Goal: Task Accomplishment & Management: Use online tool/utility

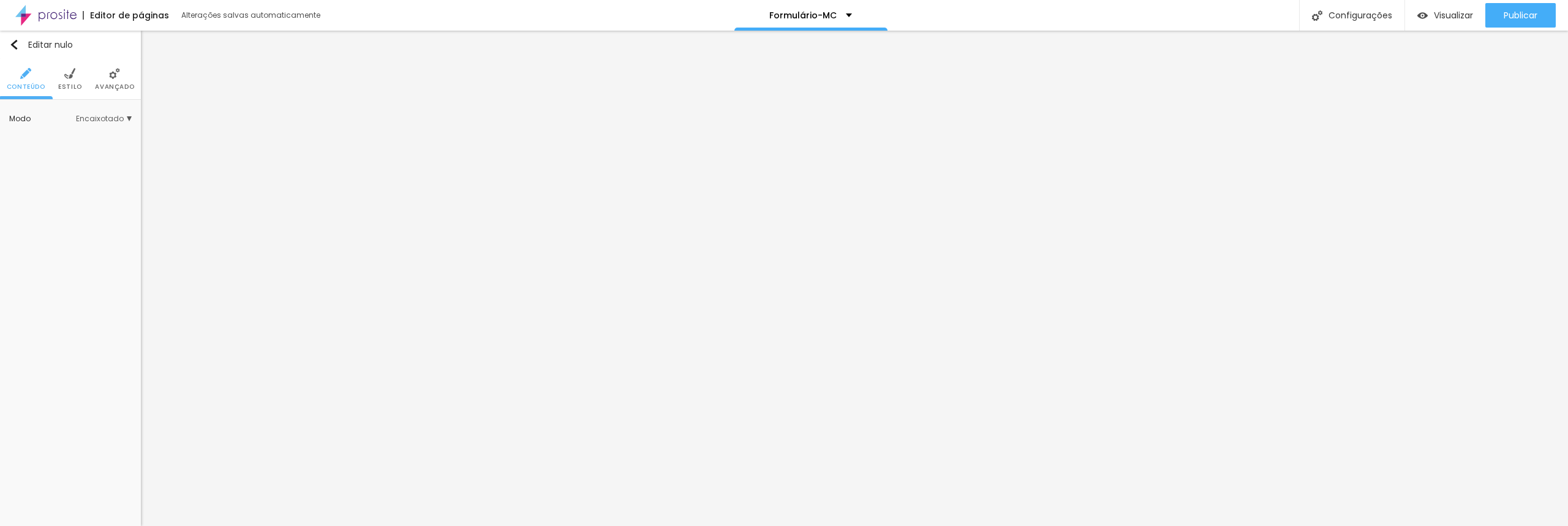
click at [68, 79] on li "Estilo" at bounding box center [70, 79] width 24 height 40
click at [93, 164] on div at bounding box center [93, 159] width 0 height 12
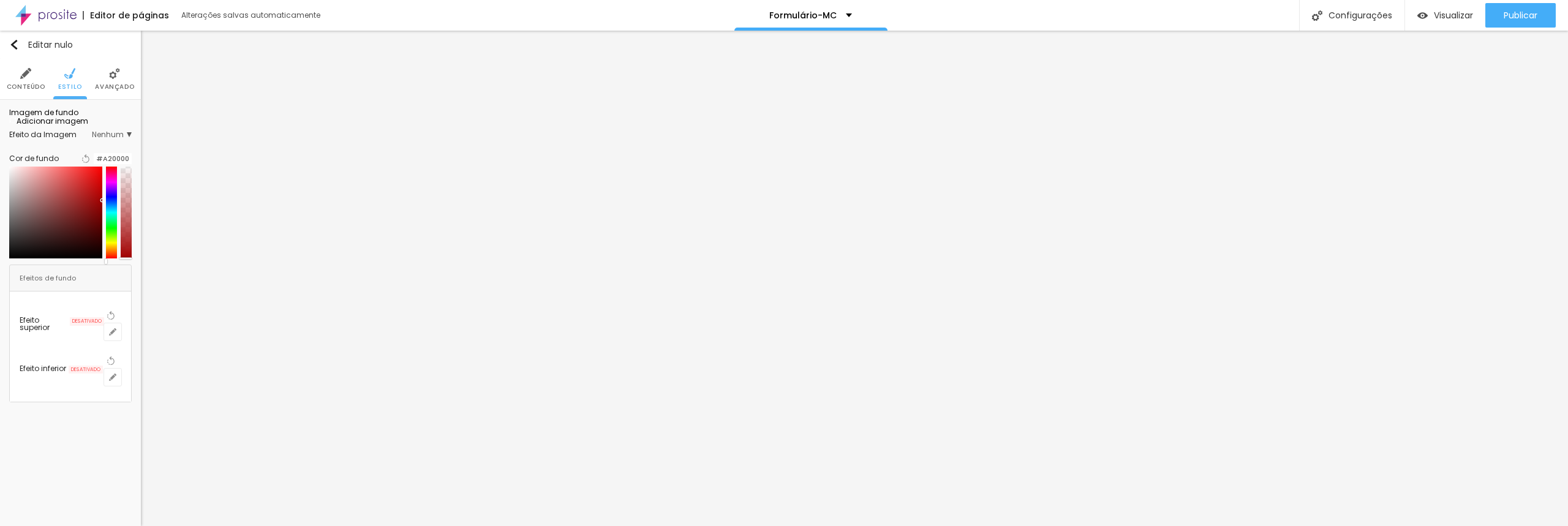
type input "#A50000"
drag, startPoint x: 85, startPoint y: 254, endPoint x: 114, endPoint y: 269, distance: 32.6
click at [114, 258] on div at bounding box center [70, 212] width 123 height 92
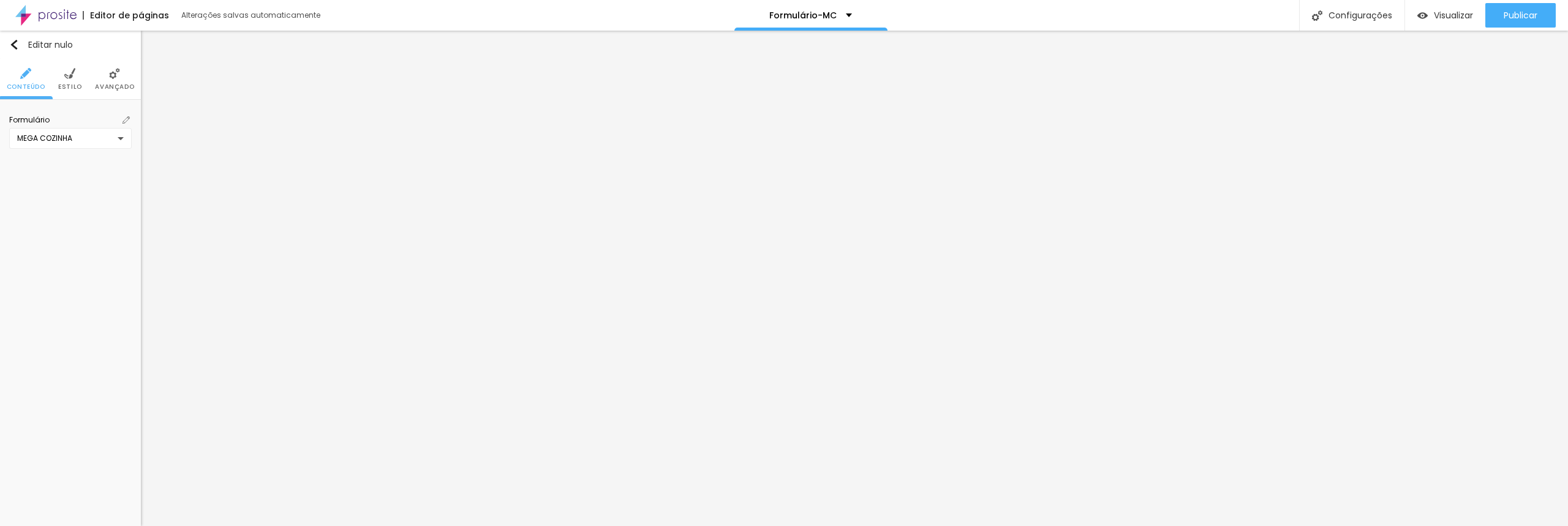
click at [70, 73] on img at bounding box center [70, 74] width 11 height 11
click at [123, 173] on icon "button" at bounding box center [123, 175] width 5 height 5
drag, startPoint x: 267, startPoint y: 346, endPoint x: 280, endPoint y: 266, distance: 81.0
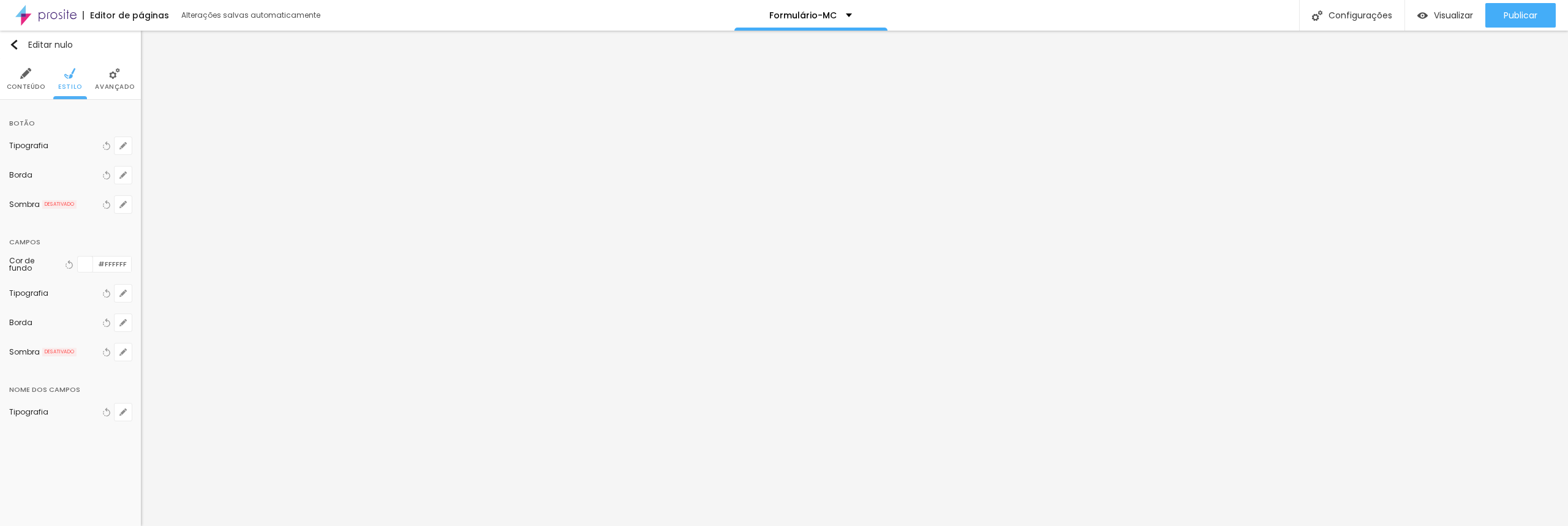
type input "1"
type input "0"
type input "1"
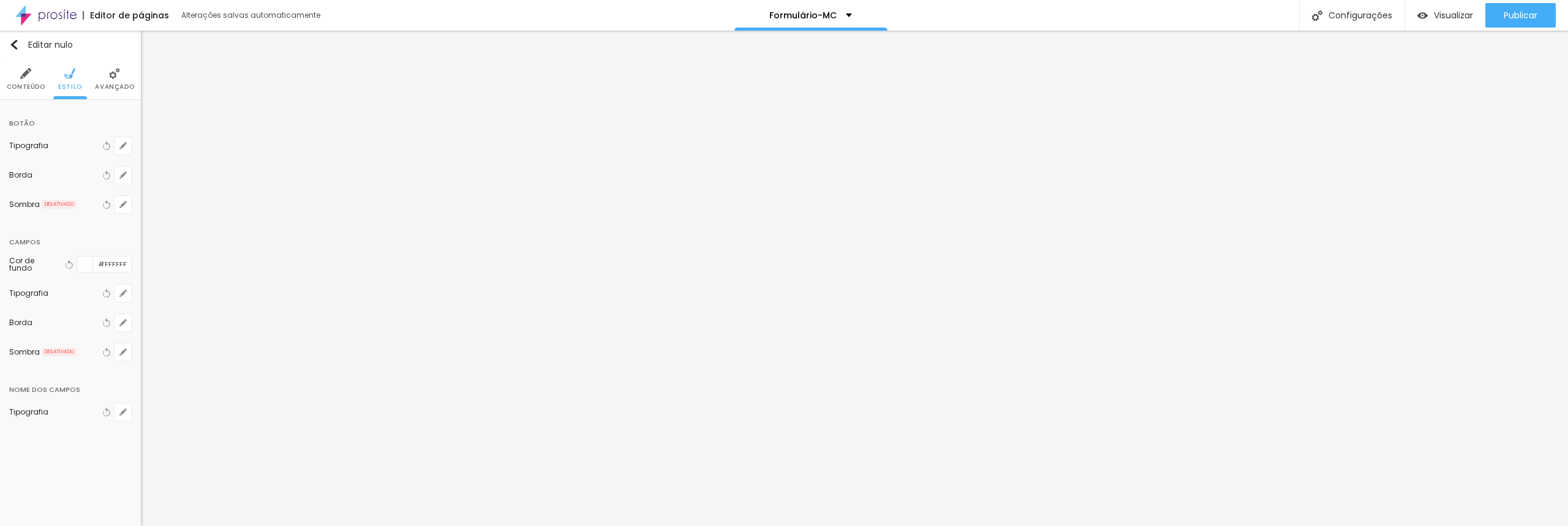
type input "1"
type input "2"
type input "3"
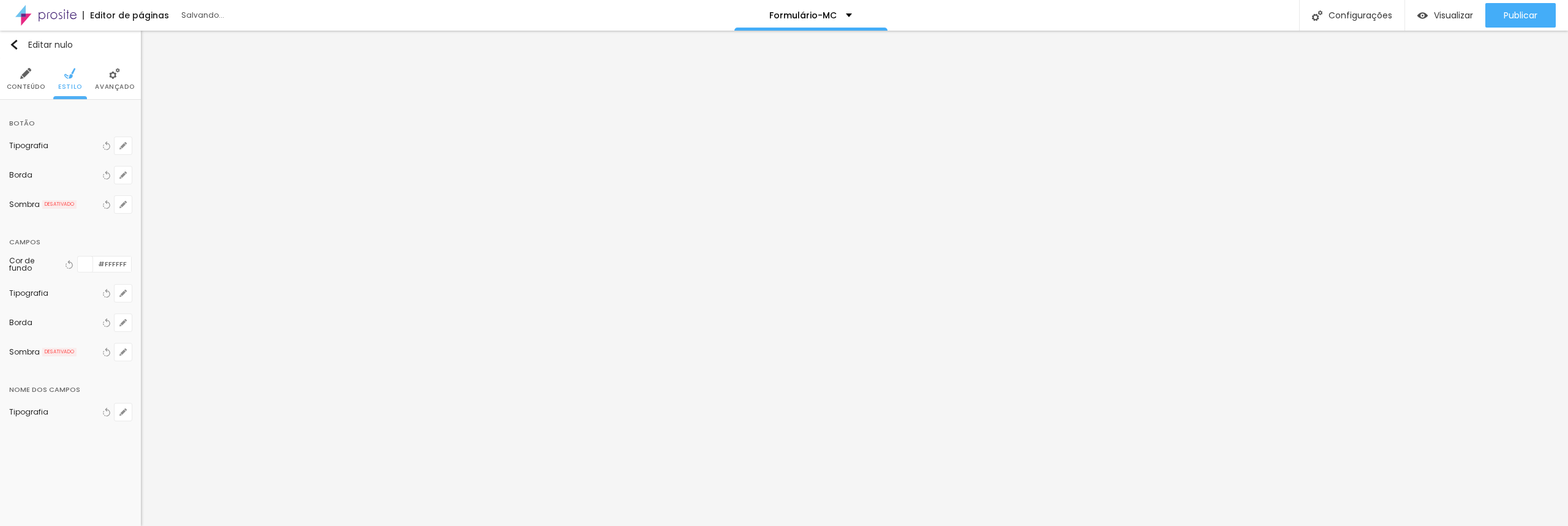
type input "4"
type input "5"
type input "6"
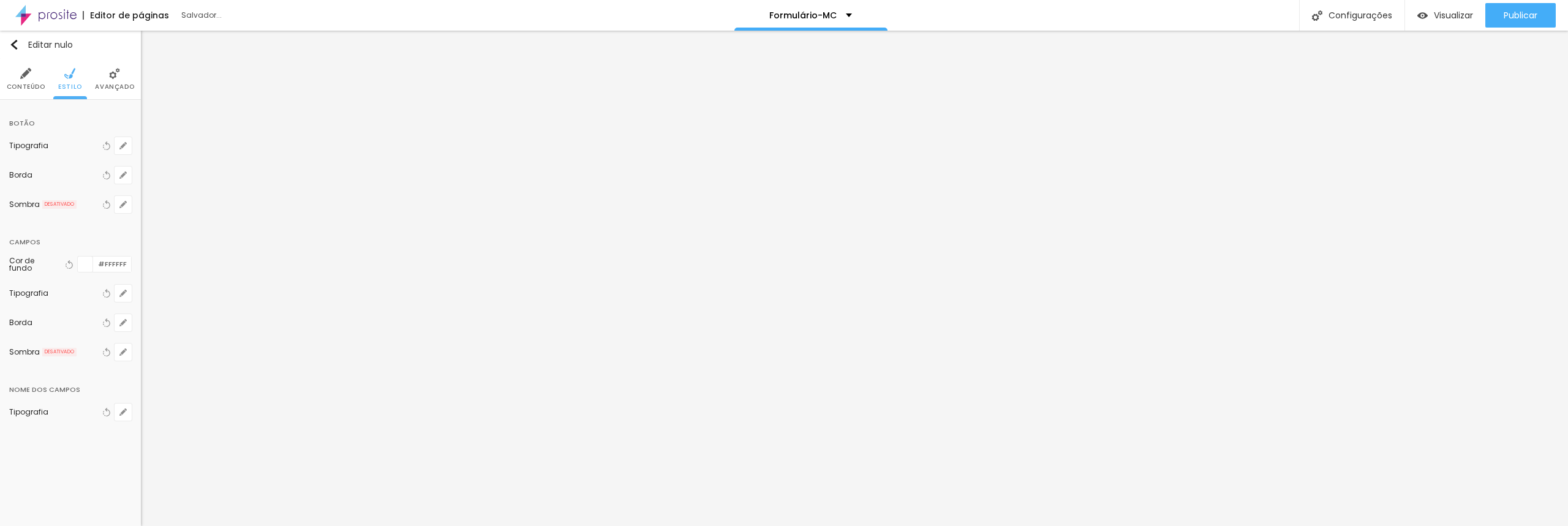
type input "6"
type input "7"
type input "8"
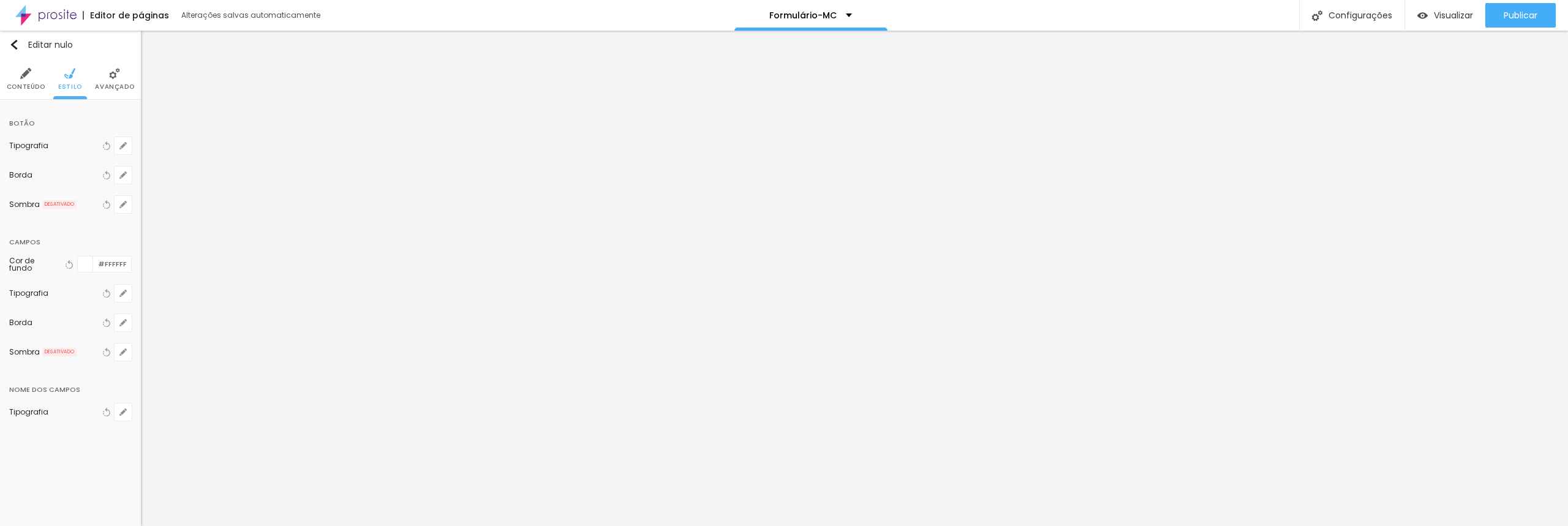
type input "9"
type input "10"
type input "11"
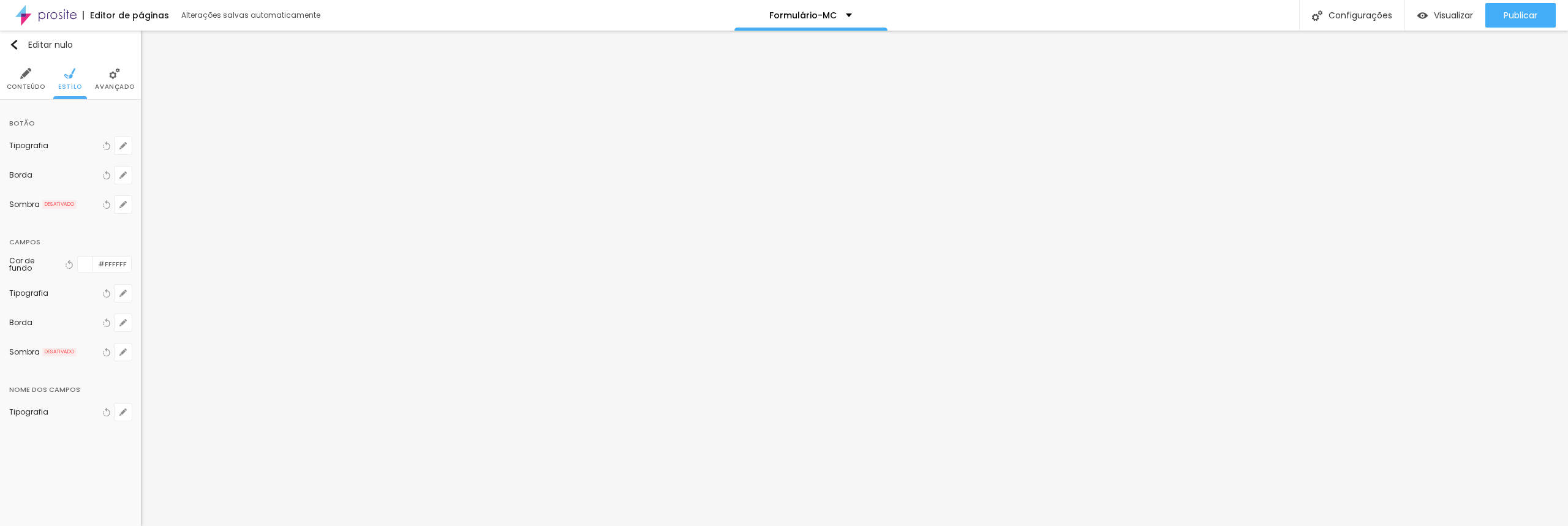
drag, startPoint x: 135, startPoint y: 219, endPoint x: 184, endPoint y: 219, distance: 49.0
type input "11"
click at [249, 525] on div at bounding box center [784, 526] width 1568 height 0
click at [123, 294] on icon "button" at bounding box center [123, 293] width 5 height 5
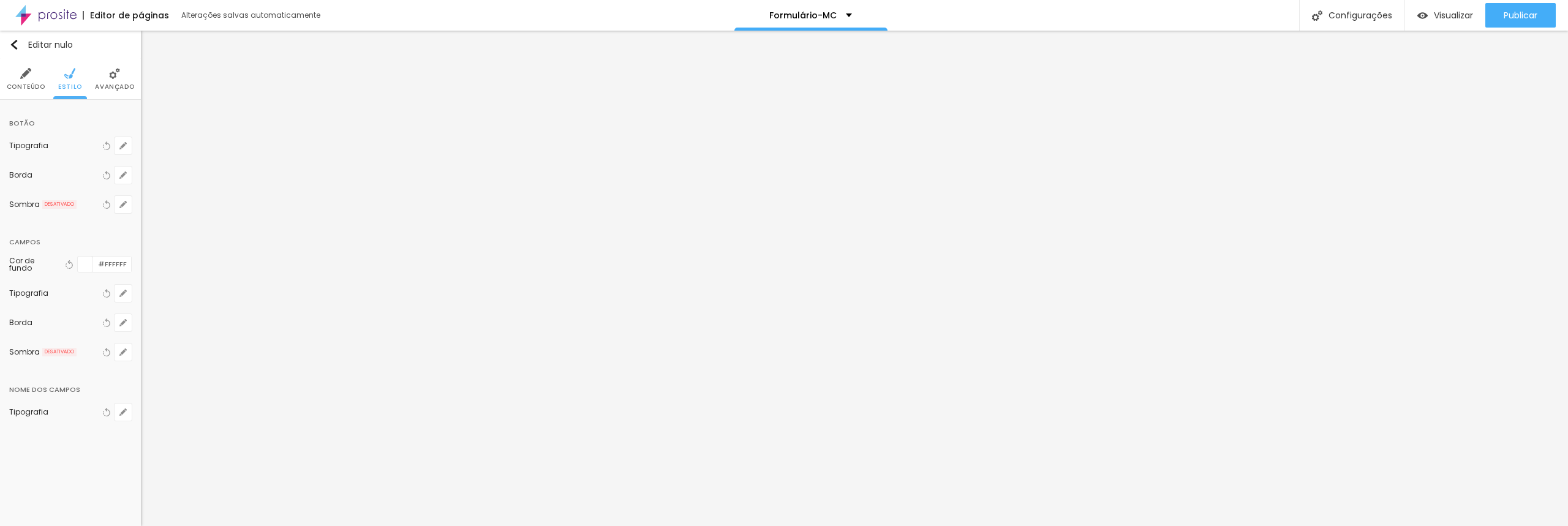
type input "#FFFFFF"
drag, startPoint x: 234, startPoint y: 458, endPoint x: 151, endPoint y: 421, distance: 90.9
click at [319, 525] on div at bounding box center [784, 526] width 1568 height 0
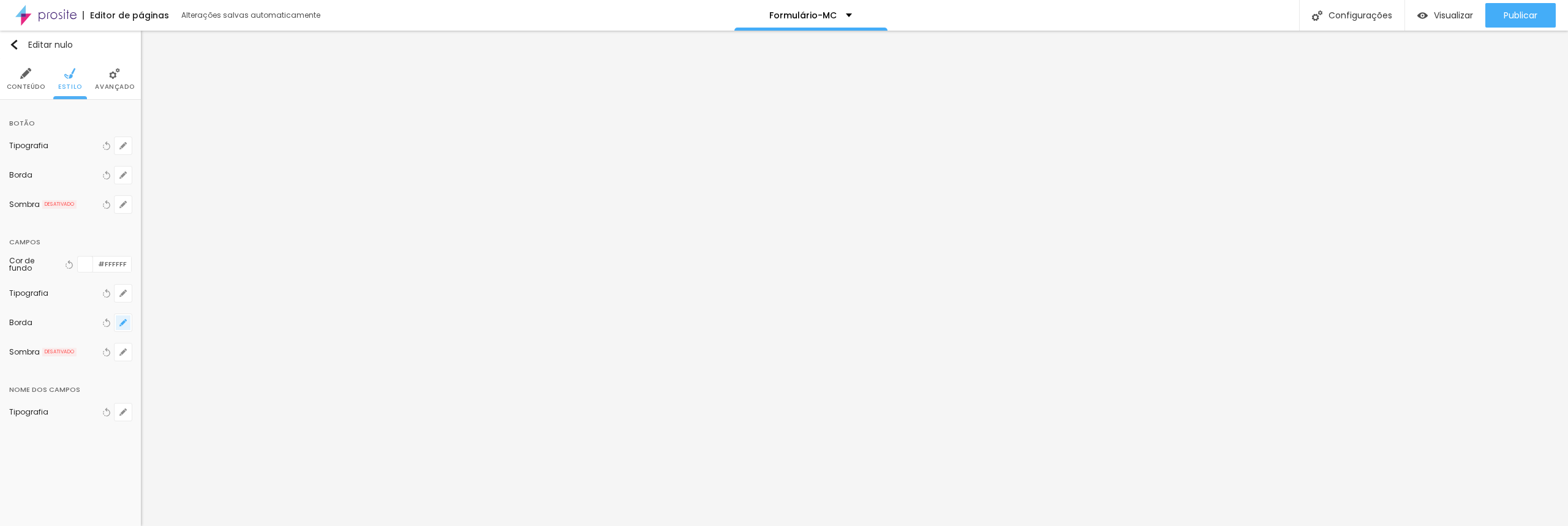
click at [124, 325] on icon "button" at bounding box center [123, 323] width 8 height 8
type input "#FFFFFF"
drag, startPoint x: 229, startPoint y: 459, endPoint x: 144, endPoint y: 418, distance: 94.4
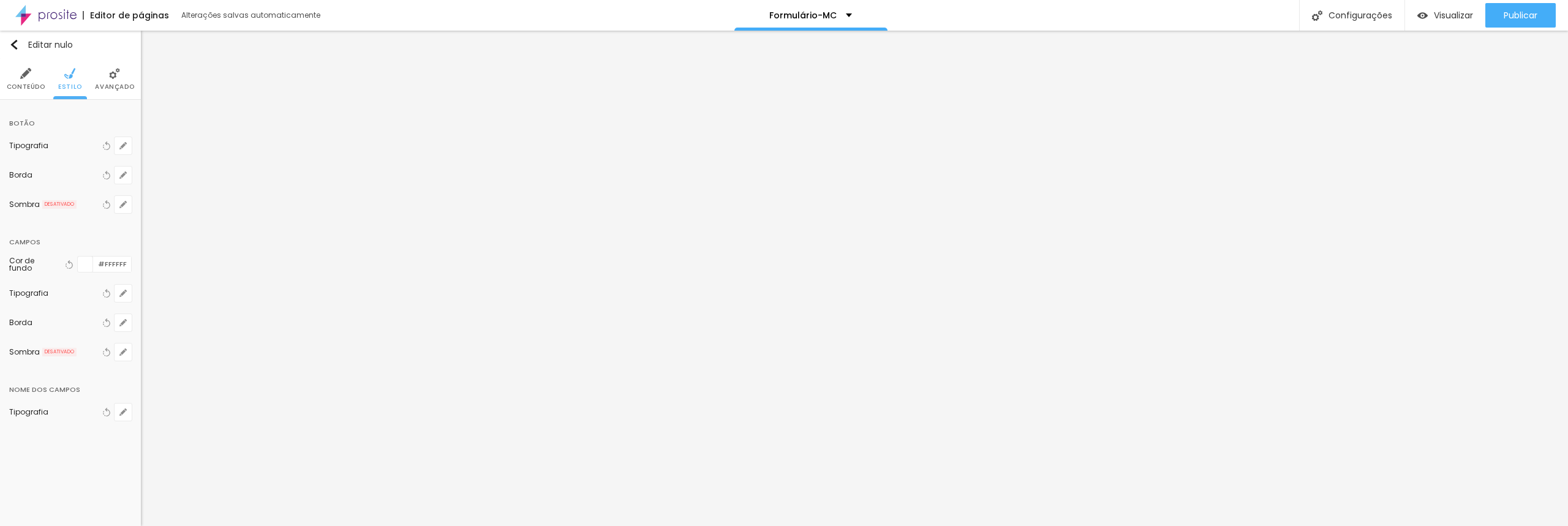
type input "1"
type input "0"
drag, startPoint x: 138, startPoint y: 403, endPoint x: 146, endPoint y: 401, distance: 8.2
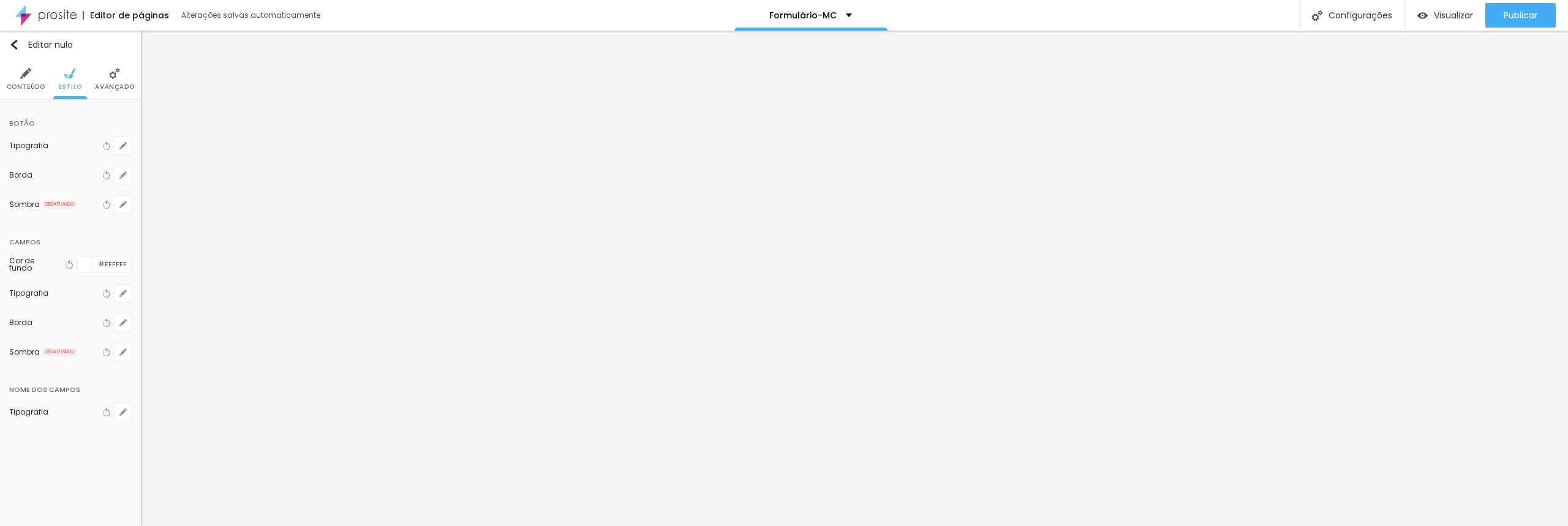
type input "1"
type input "2"
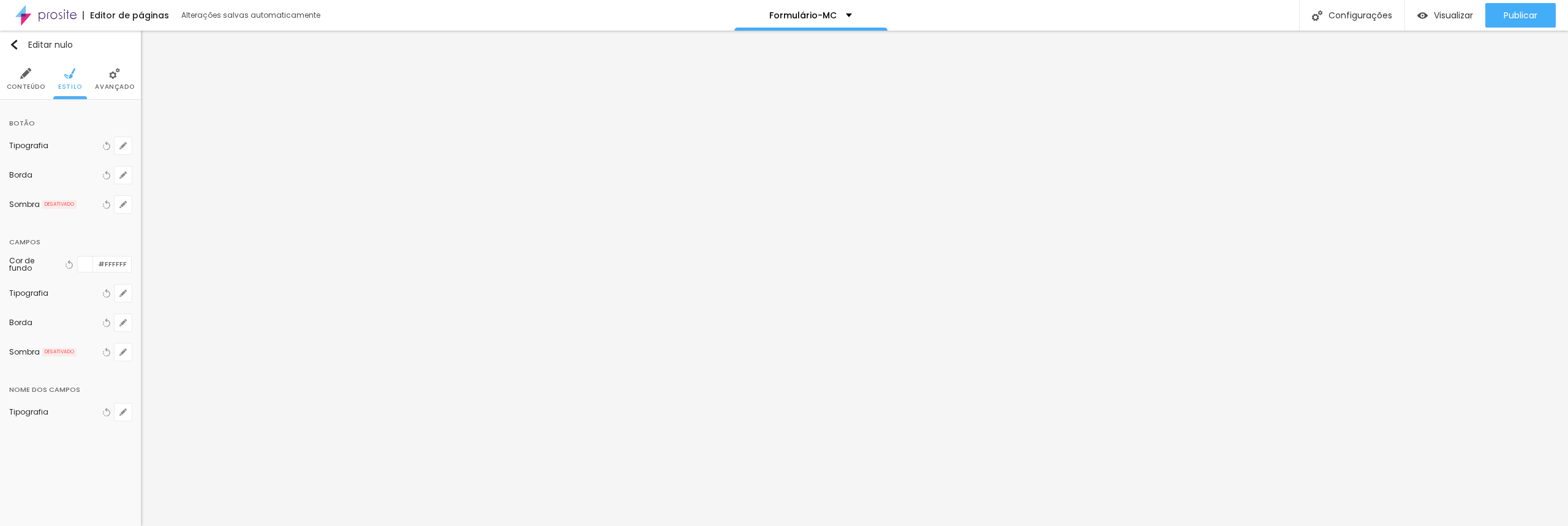
type input "3"
type input "2"
type input "1"
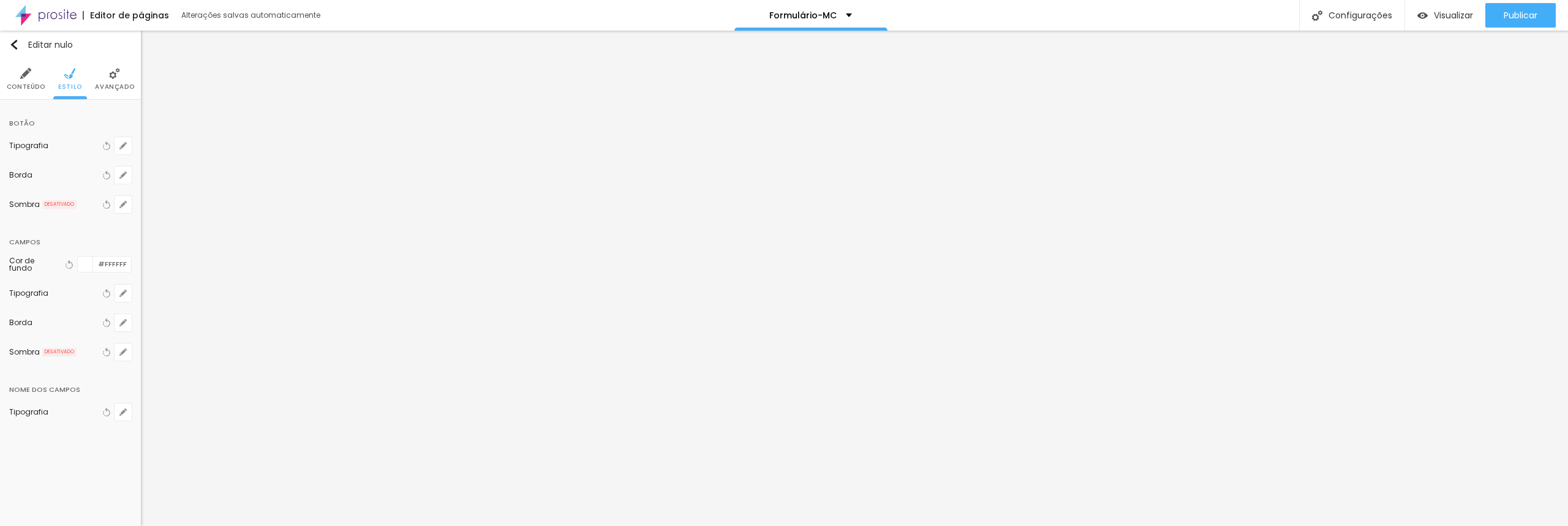
type input "1"
type input "2"
drag, startPoint x: 141, startPoint y: 403, endPoint x: 178, endPoint y: 401, distance: 37.1
type input "2"
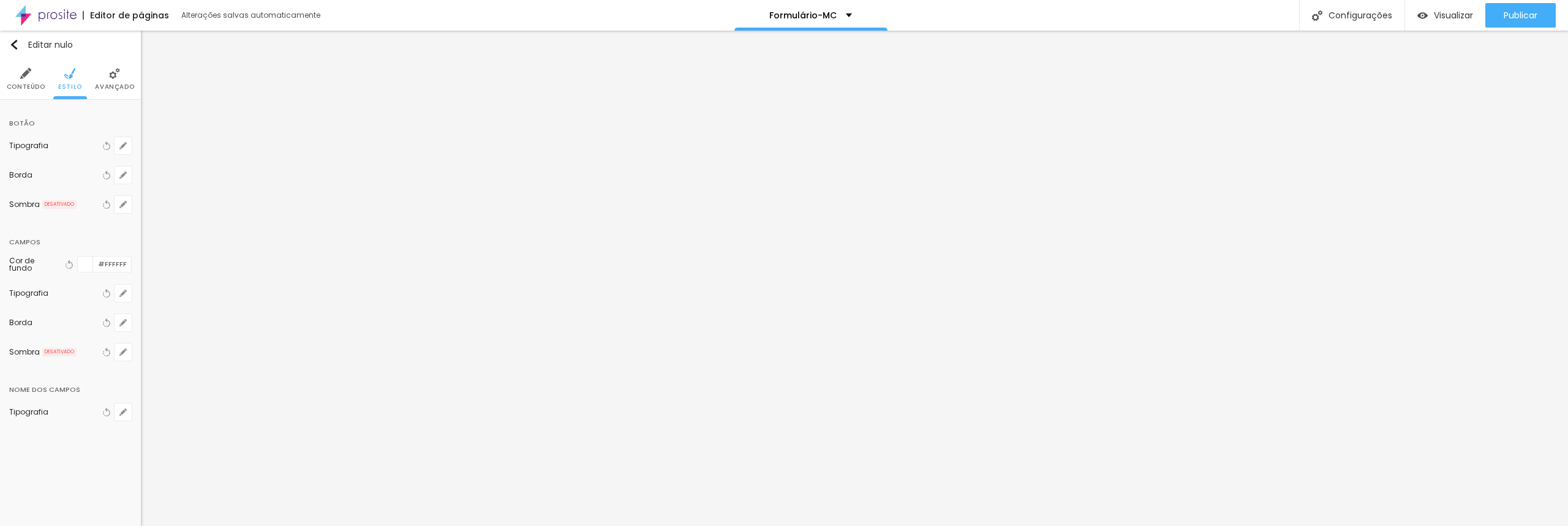
click at [389, 525] on div at bounding box center [784, 526] width 1568 height 0
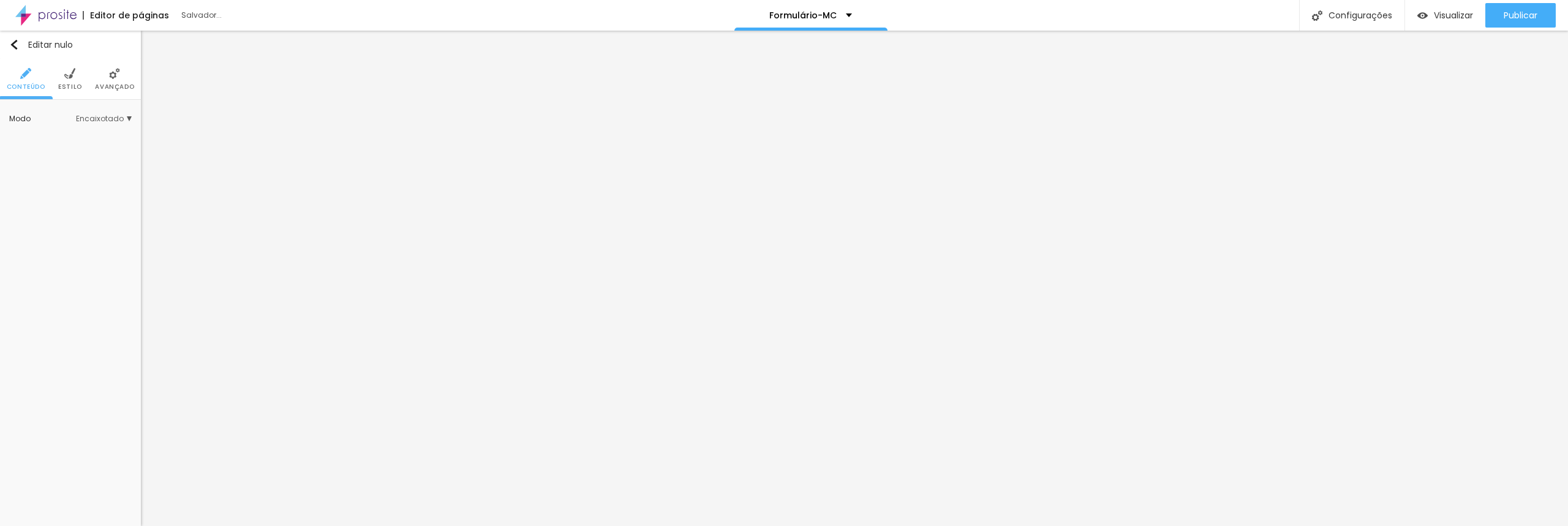
click at [68, 80] on li "Estilo" at bounding box center [70, 79] width 24 height 40
click at [73, 82] on font "Estilo" at bounding box center [70, 86] width 24 height 9
click at [93, 164] on div at bounding box center [93, 159] width 0 height 12
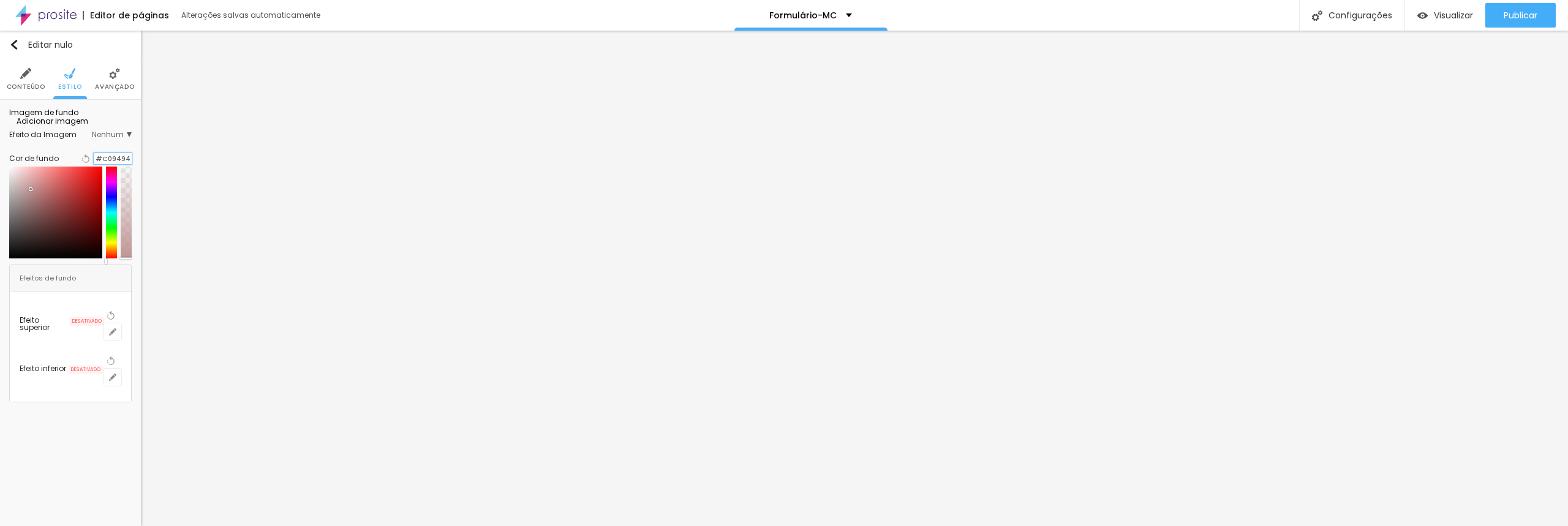
drag, startPoint x: 128, startPoint y: 224, endPoint x: 84, endPoint y: 219, distance: 44.3
click at [93, 164] on div "#C09494" at bounding box center [112, 159] width 38 height 12
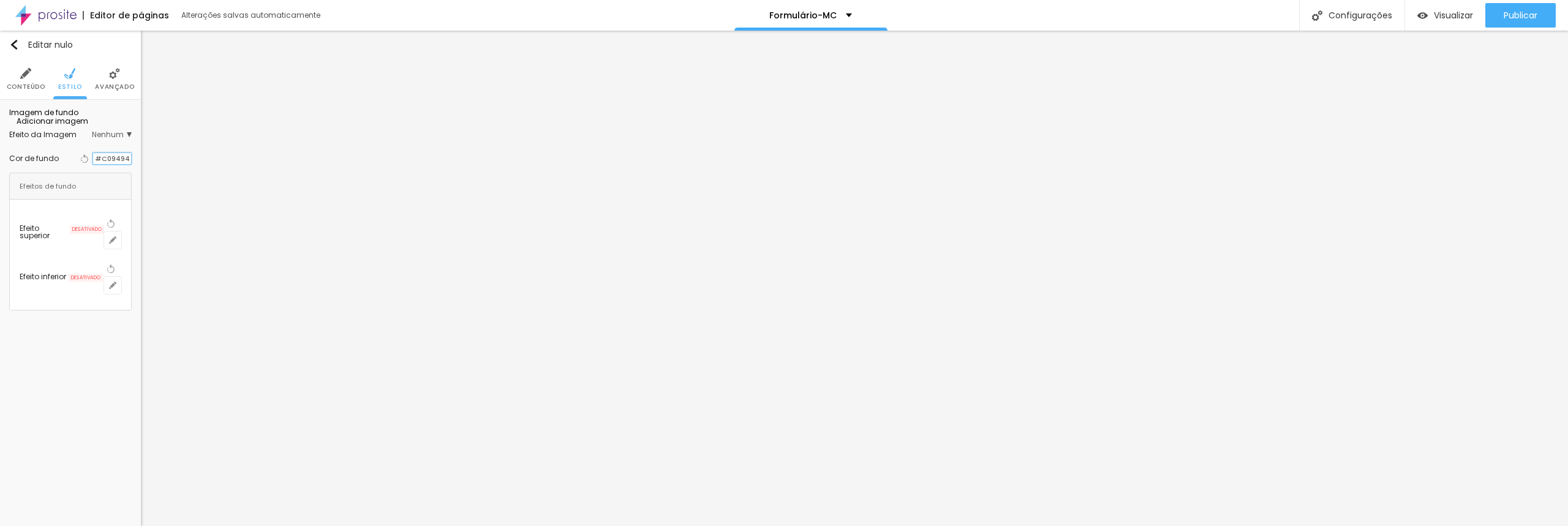
paste input "A80000"
type input "#A80000"
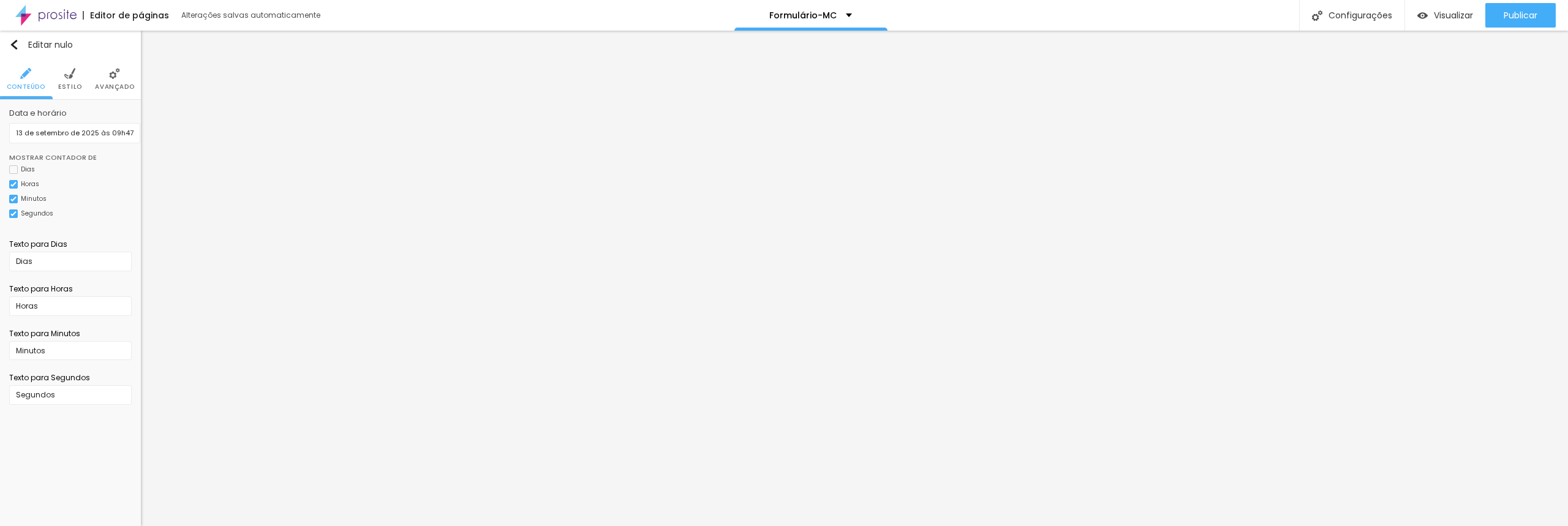
click at [73, 75] on img at bounding box center [70, 74] width 11 height 11
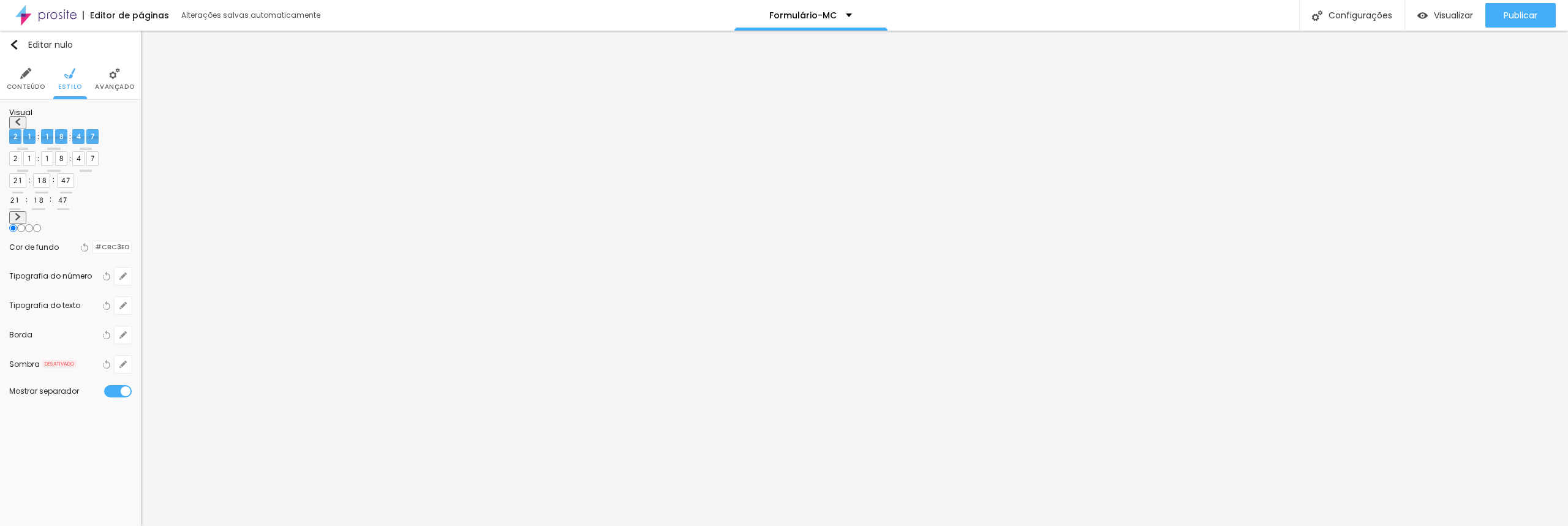
click at [22, 213] on img at bounding box center [17, 217] width 8 height 8
radio input "false"
click at [22, 213] on img at bounding box center [17, 217] width 8 height 8
radio input "false"
click at [22, 213] on img at bounding box center [17, 217] width 8 height 8
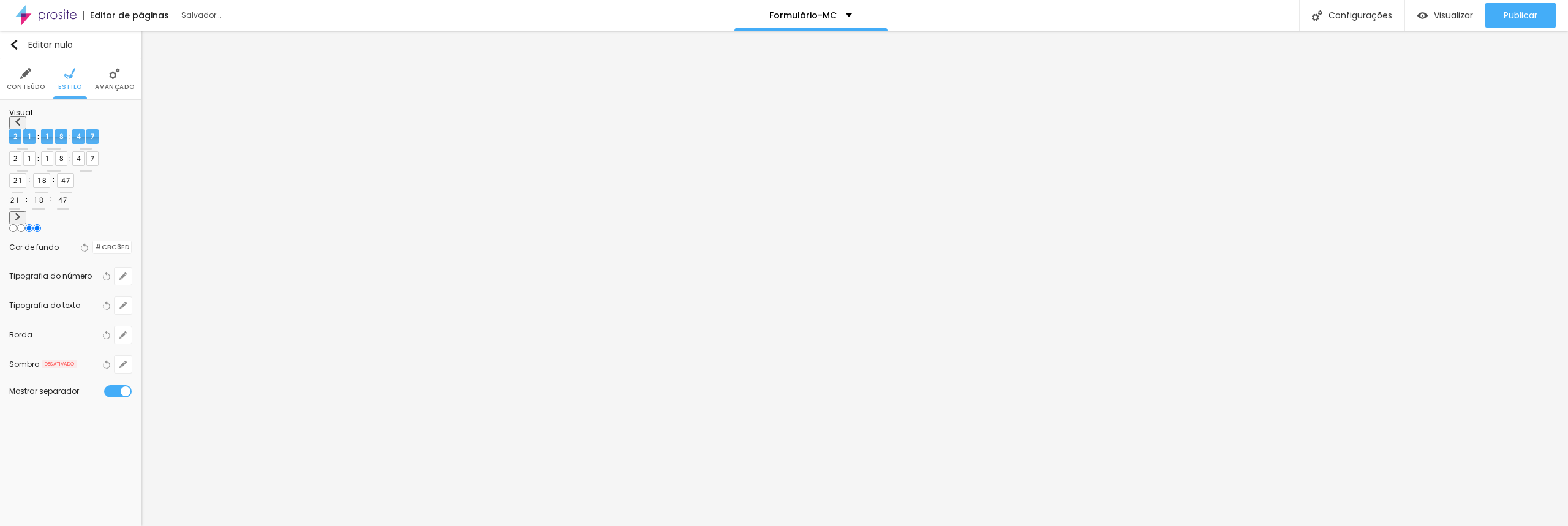
radio input "false"
radio input "true"
click at [125, 272] on icon "button" at bounding box center [123, 276] width 8 height 8
type input "#FFFFFF"
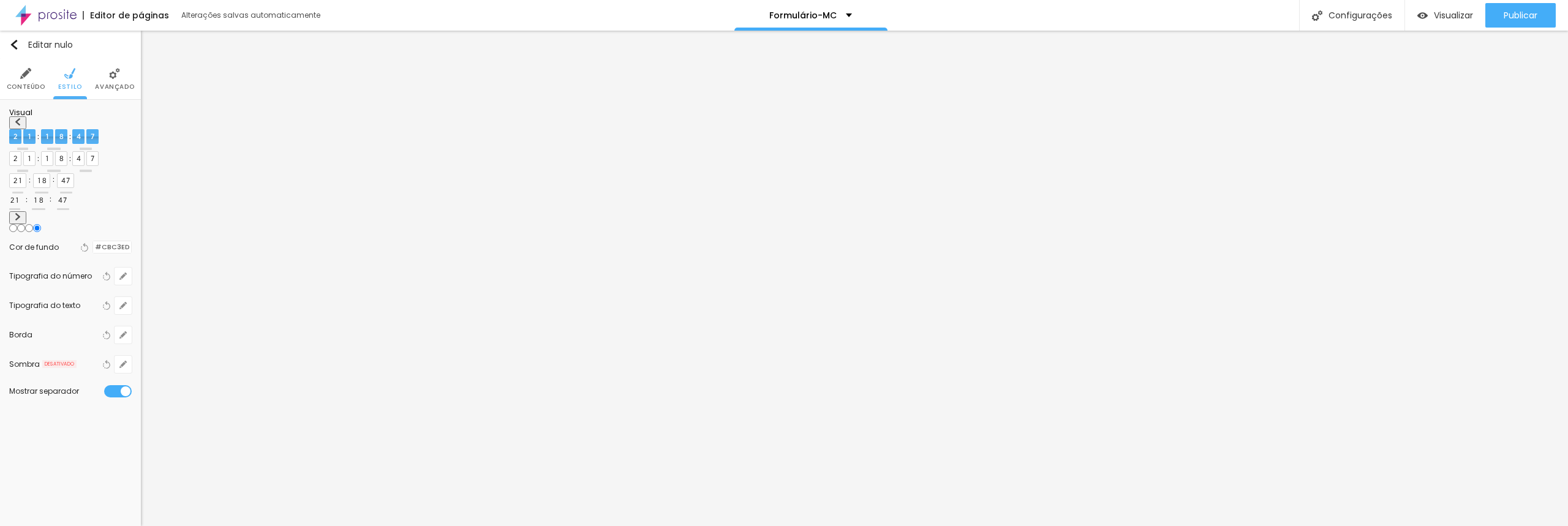
drag, startPoint x: 188, startPoint y: 364, endPoint x: 163, endPoint y: 333, distance: 39.8
click at [124, 302] on icon "button" at bounding box center [123, 305] width 8 height 8
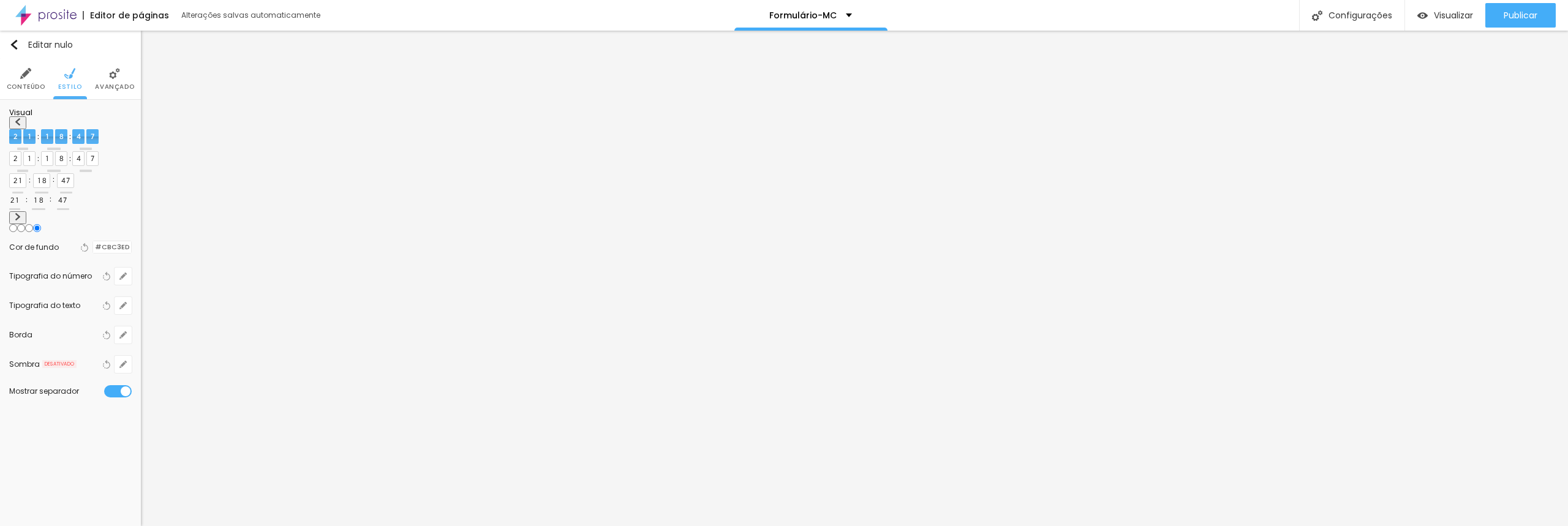
type input "#FFFFFF"
drag, startPoint x: 208, startPoint y: 424, endPoint x: 147, endPoint y: 381, distance: 74.6
click at [120, 272] on icon "button" at bounding box center [123, 276] width 8 height 8
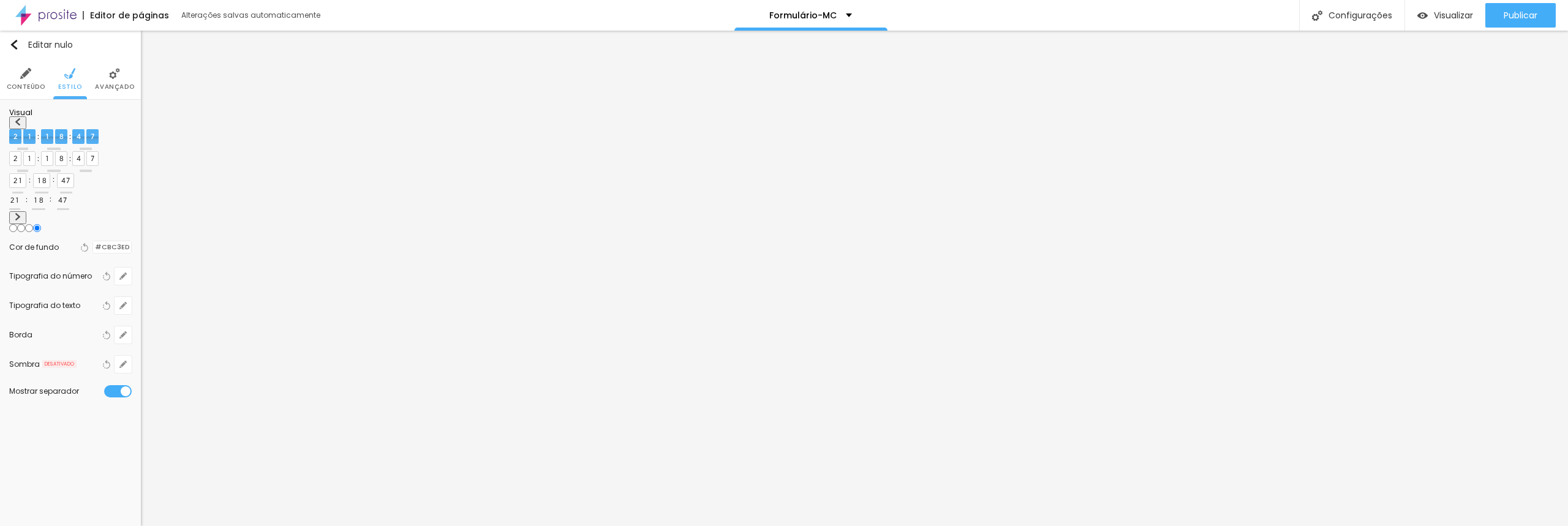
select select "Montserrat"
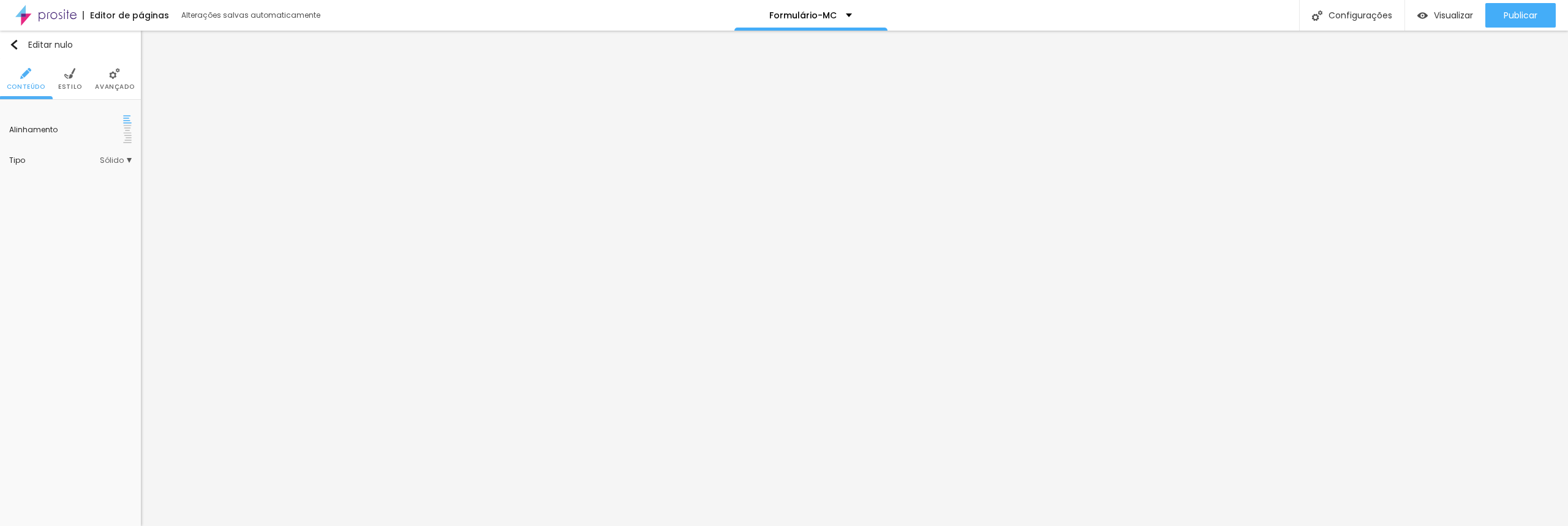
click at [73, 80] on li "Estilo" at bounding box center [70, 79] width 24 height 40
click at [93, 123] on div at bounding box center [93, 123] width 0 height 12
click at [123, 125] on img at bounding box center [128, 129] width 8 height 8
click at [126, 157] on span "Sólido" at bounding box center [116, 160] width 32 height 8
click at [111, 191] on span "Pontilhado" at bounding box center [89, 194] width 66 height 8
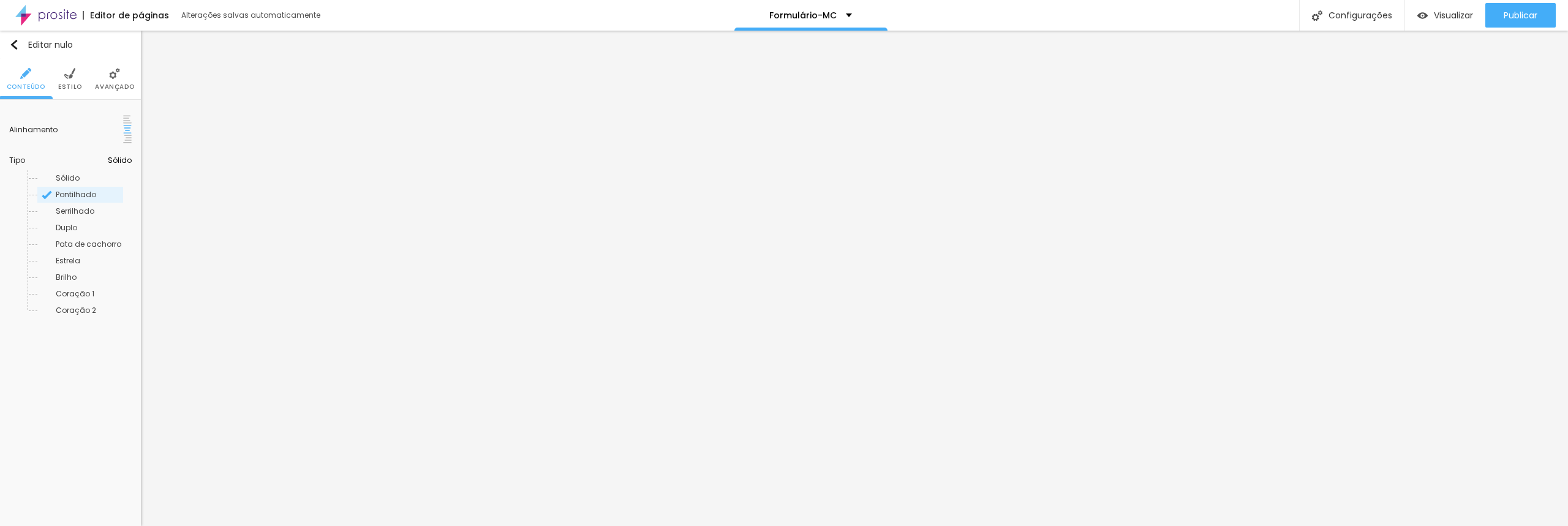
click at [112, 78] on img at bounding box center [114, 74] width 11 height 11
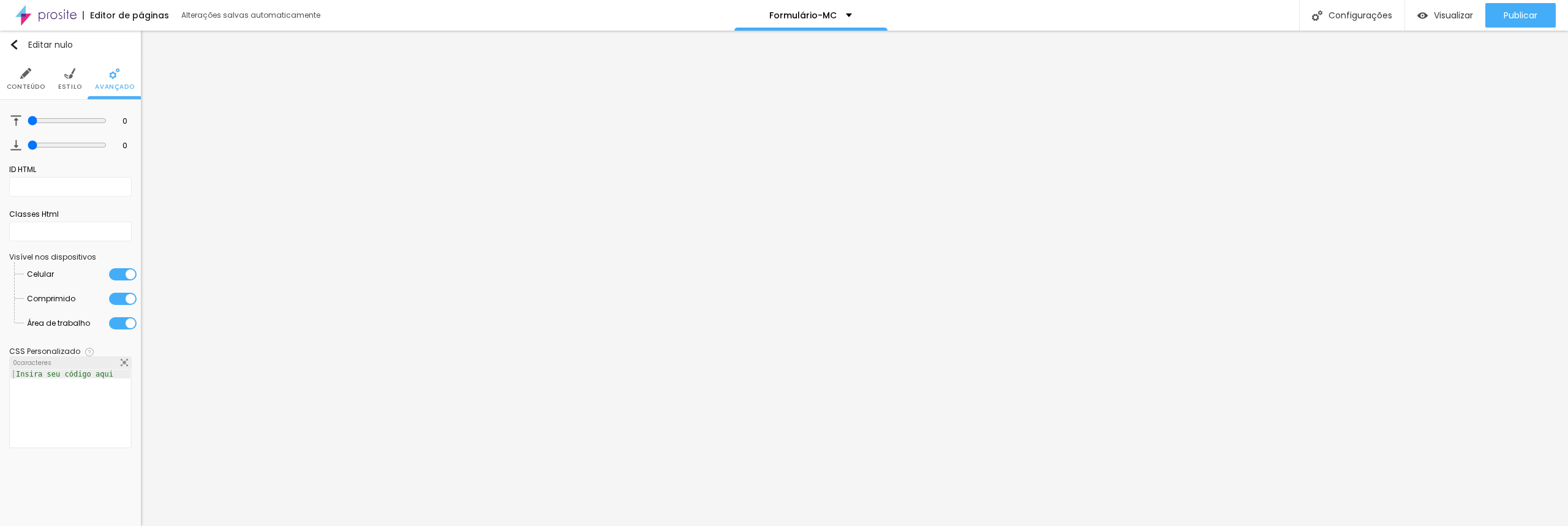
click at [62, 78] on li "Estilo" at bounding box center [70, 79] width 24 height 40
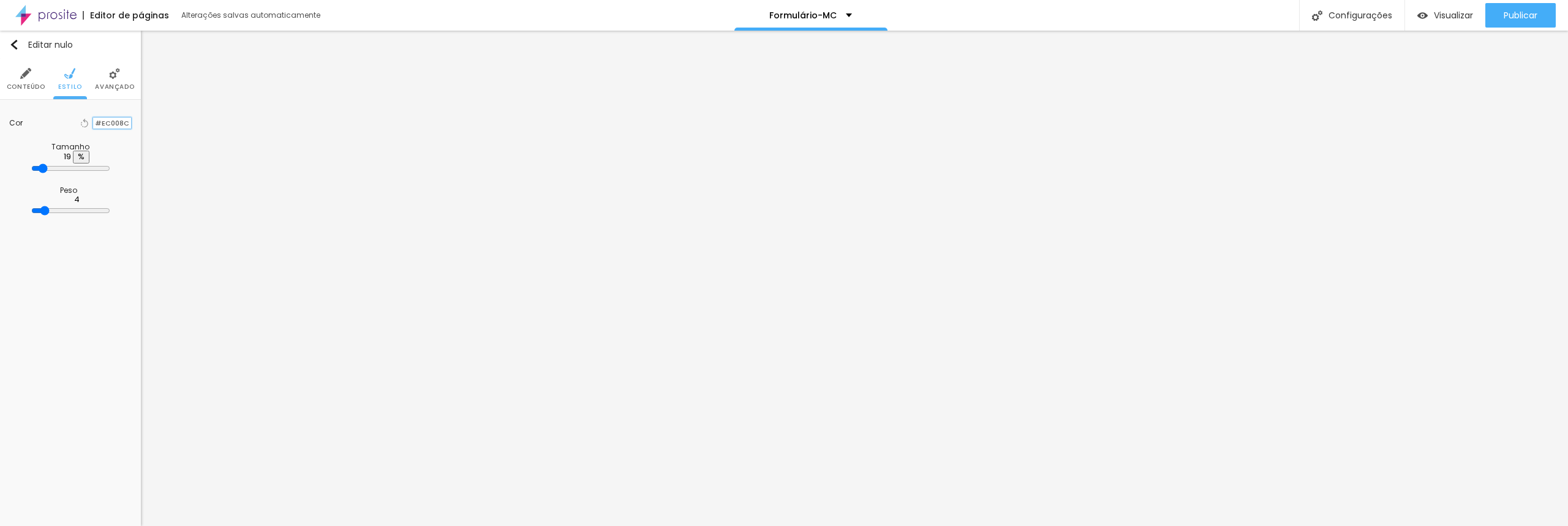
click at [117, 124] on input "#EC008C" at bounding box center [112, 123] width 38 height 12
click at [125, 123] on input "#EC008C" at bounding box center [112, 123] width 38 height 12
drag, startPoint x: 129, startPoint y: 123, endPoint x: 63, endPoint y: 115, distance: 66.5
click at [78, 115] on div "Voltar ao padrão #EC008C" at bounding box center [105, 123] width 54 height 16
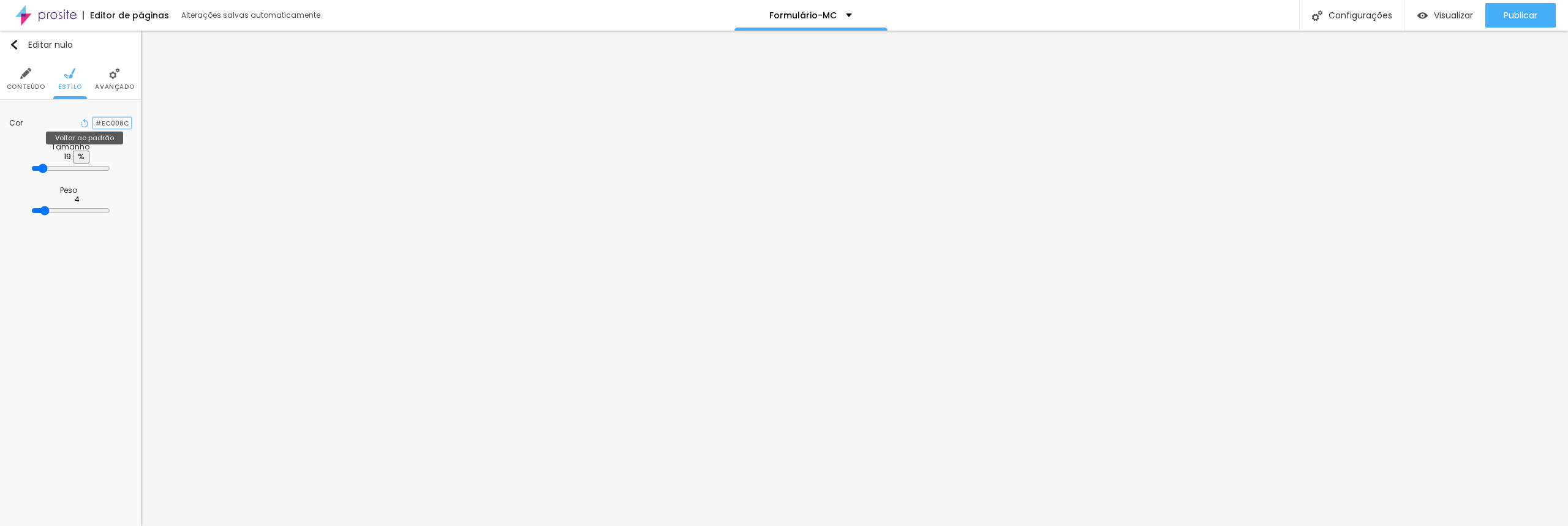
paste input "FFC409"
type input "#FFC409"
type input "21"
type input "22"
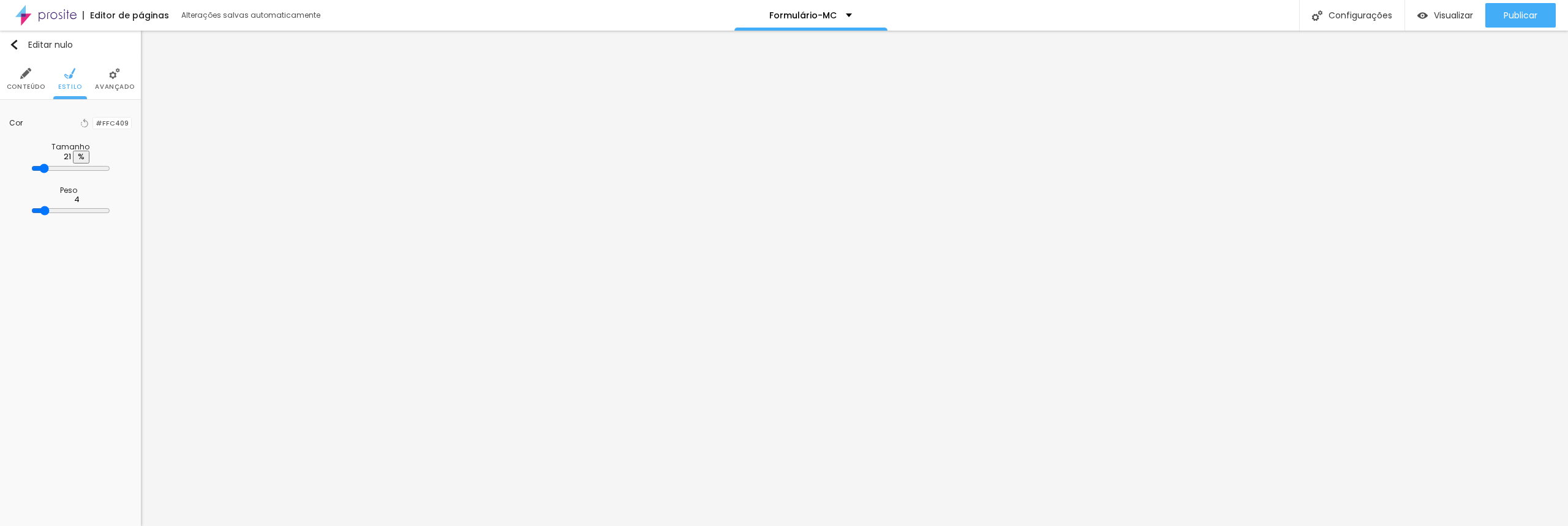
type input "22"
type input "23"
type input "24"
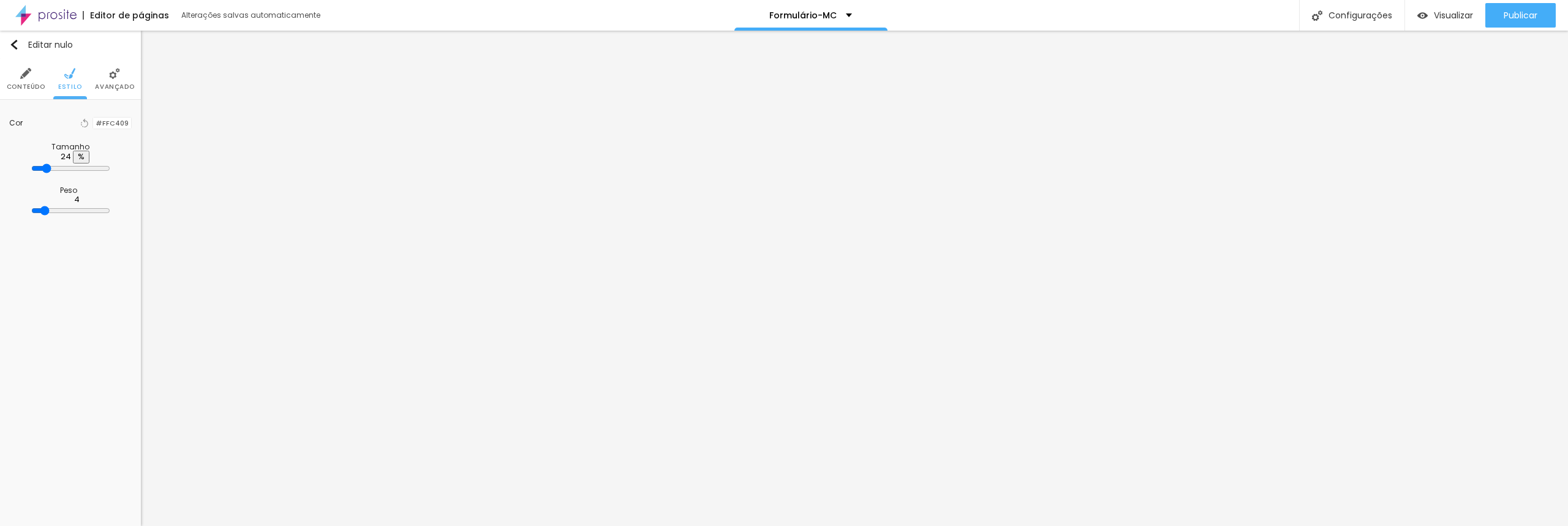
type input "25"
type input "26"
type input "27"
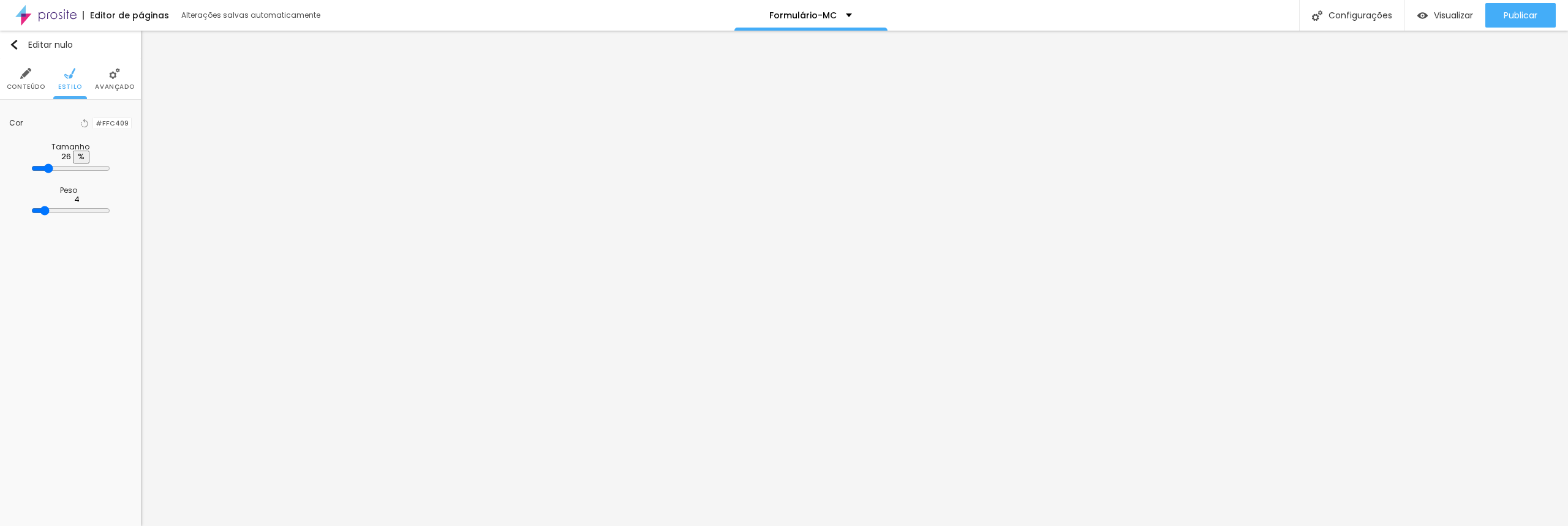
type input "27"
type input "28"
type input "29"
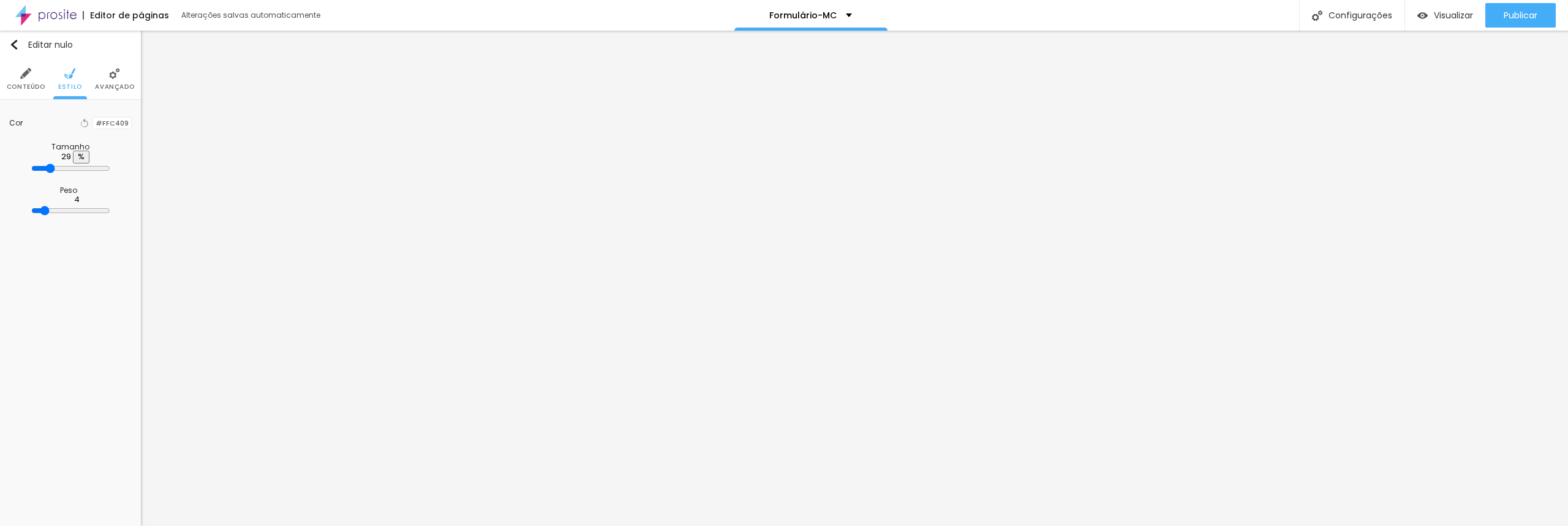
type input "30"
type input "31"
type input "32"
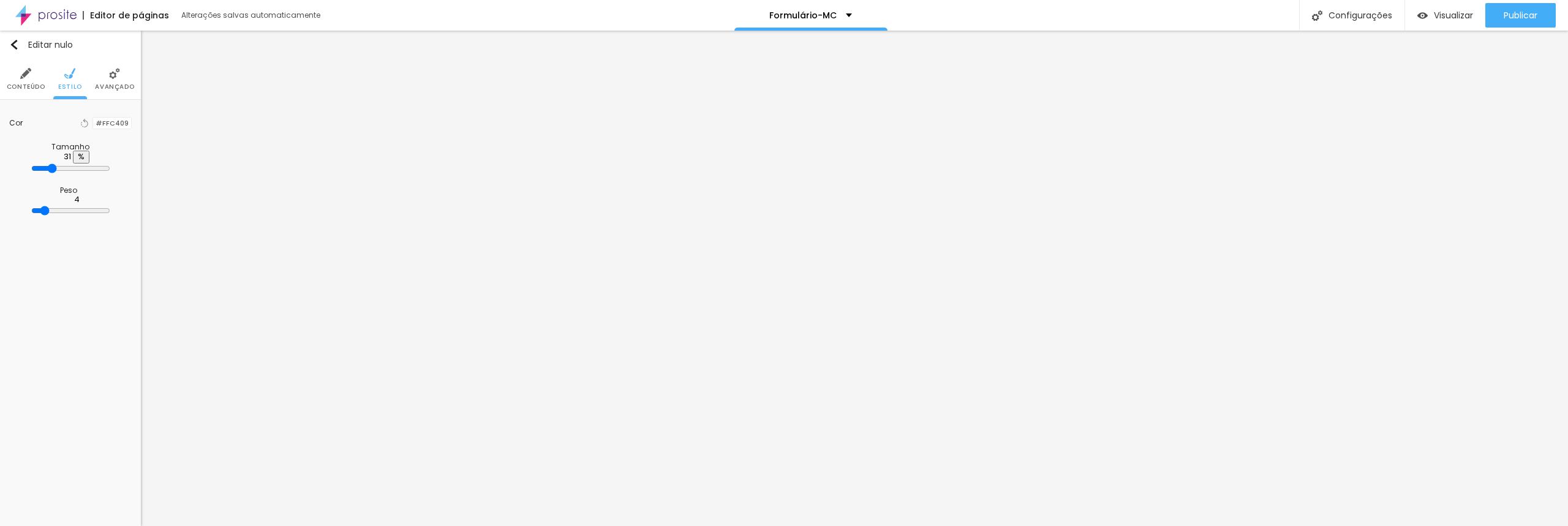
type input "32"
type input "33"
type input "34"
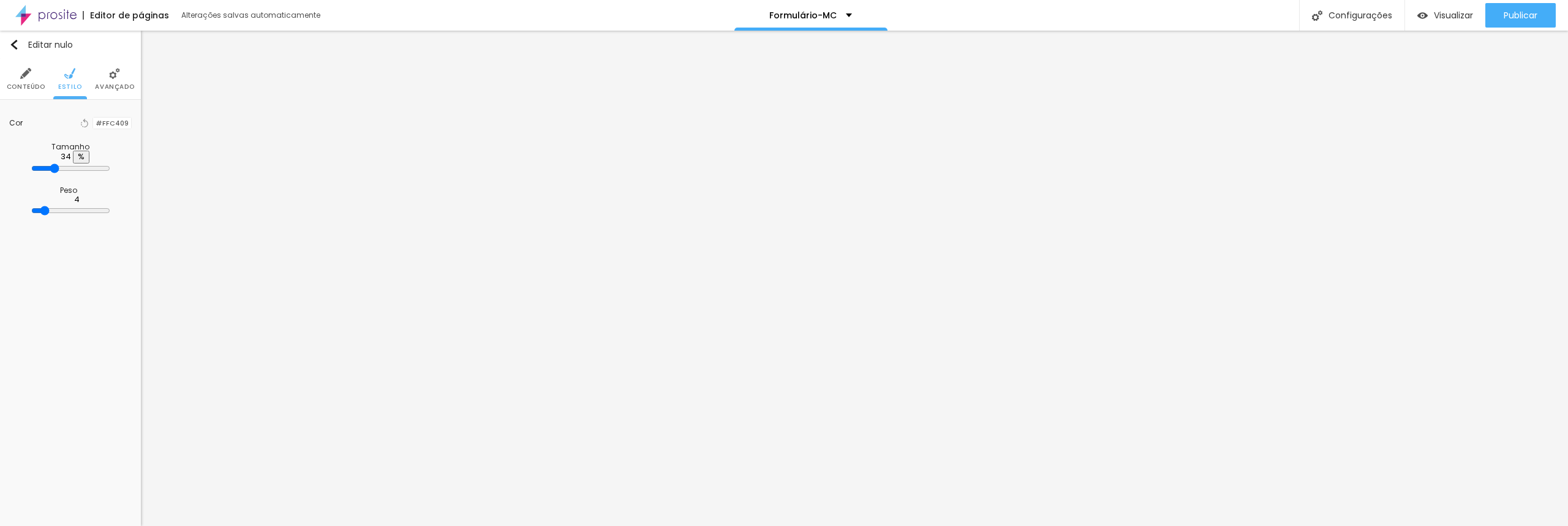
type input "35"
type input "36"
type input "37"
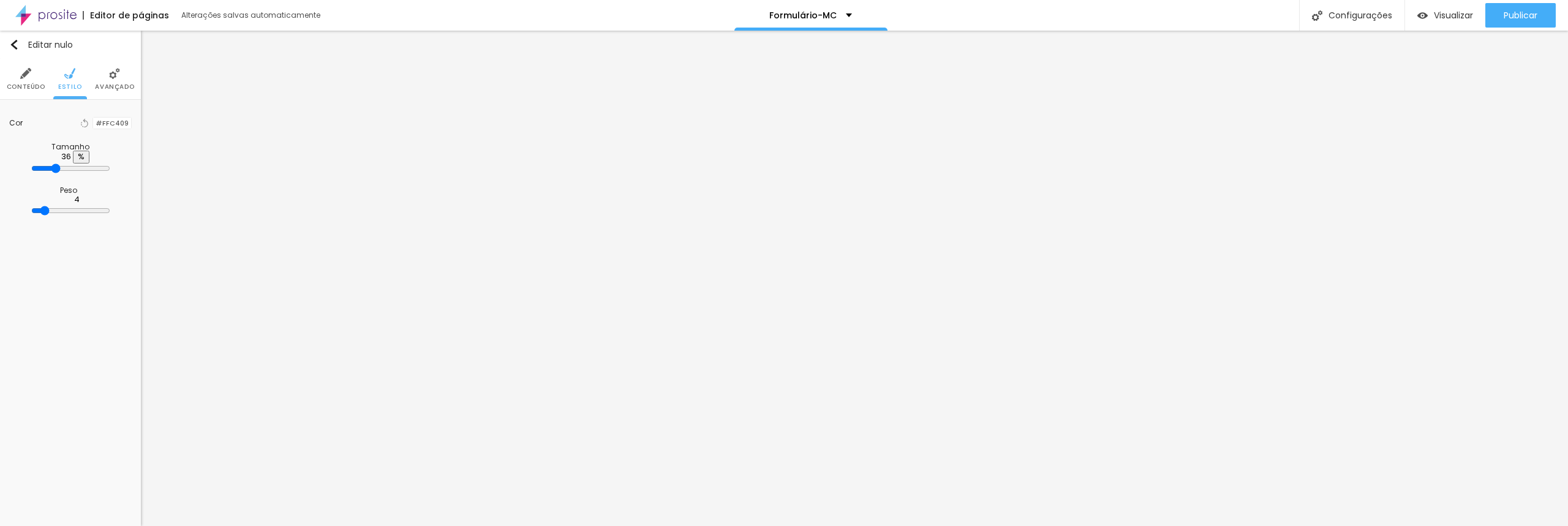
type input "37"
type input "38"
type input "39"
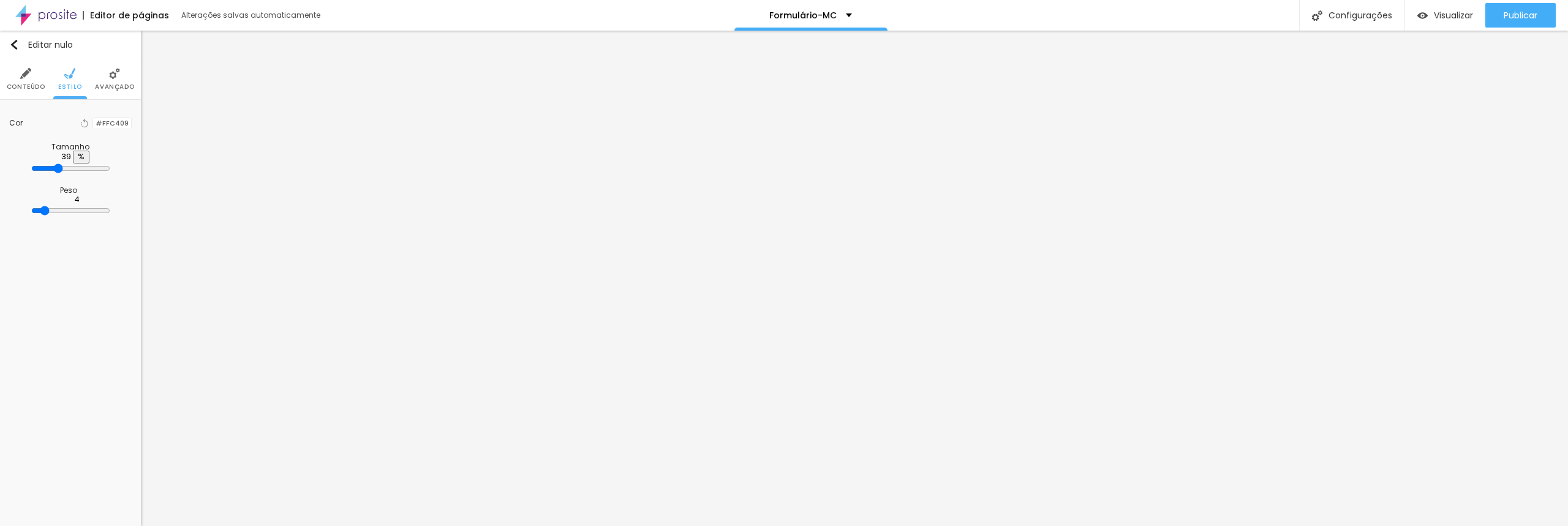
type input "40"
type input "42"
type input "43"
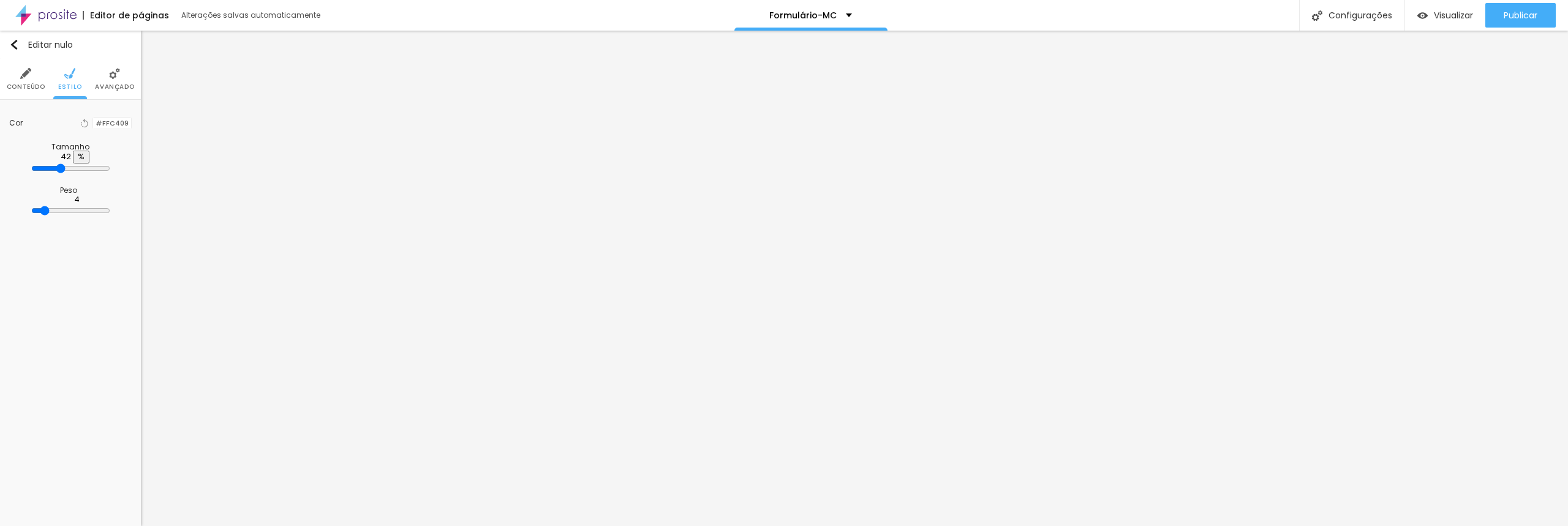
type input "43"
type input "44"
type input "45"
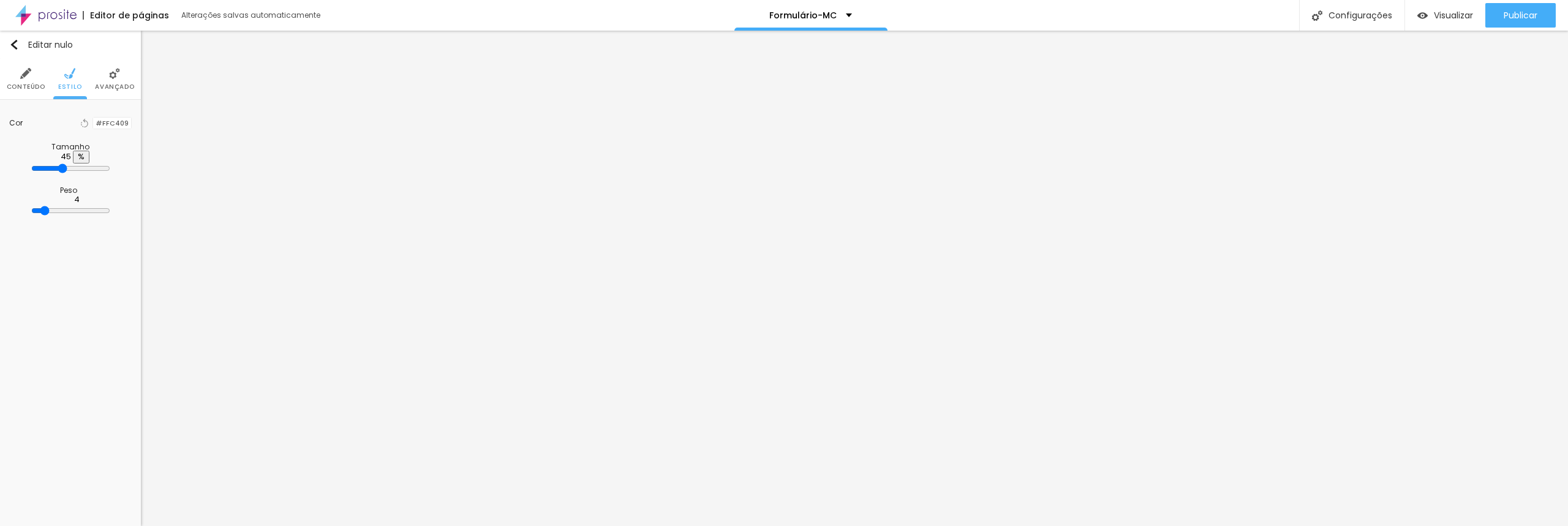
type input "46"
type input "47"
type input "48"
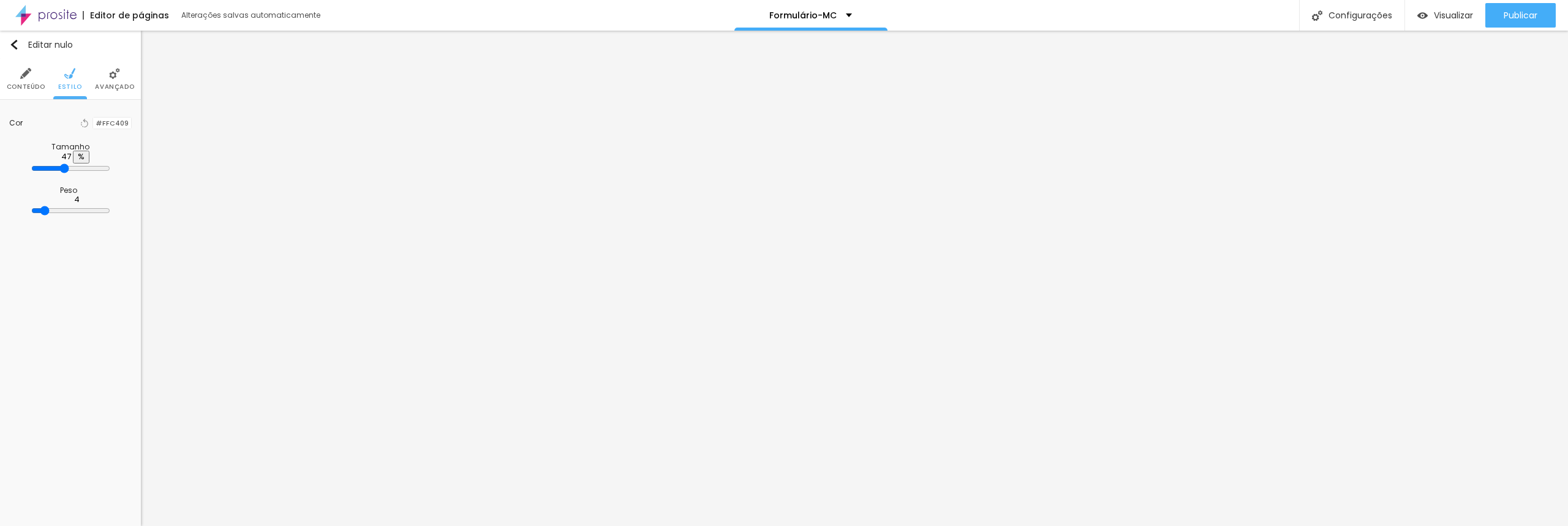
type input "48"
type input "49"
type input "50"
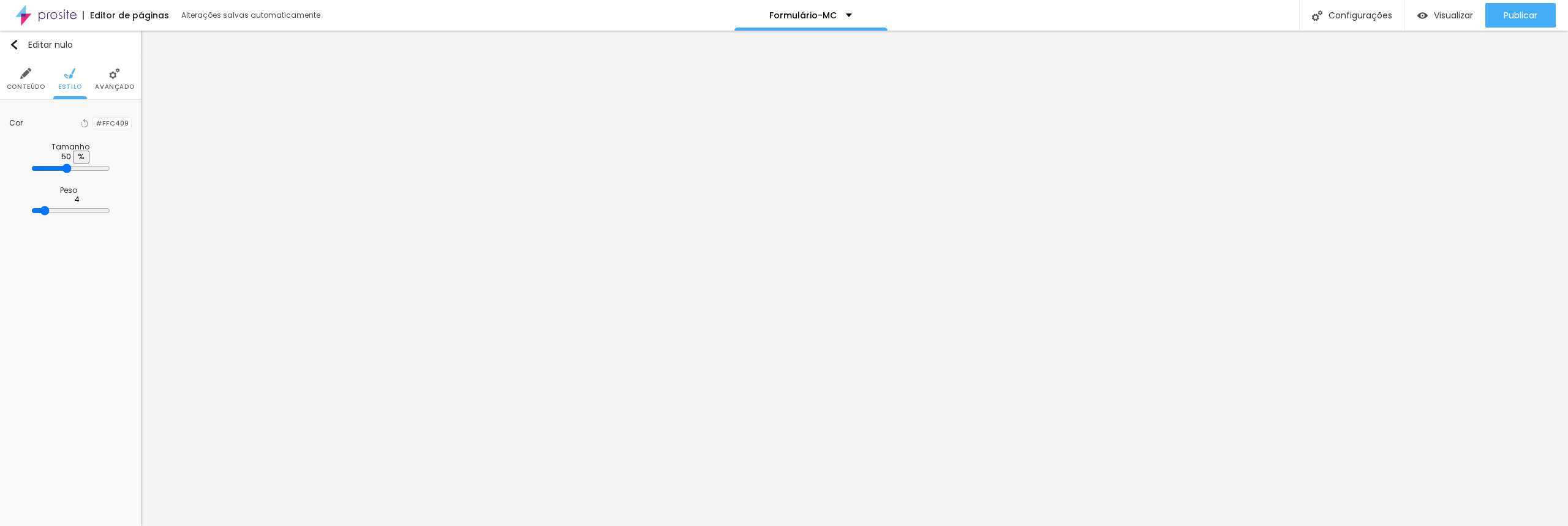
type input "51"
type input "52"
type input "53"
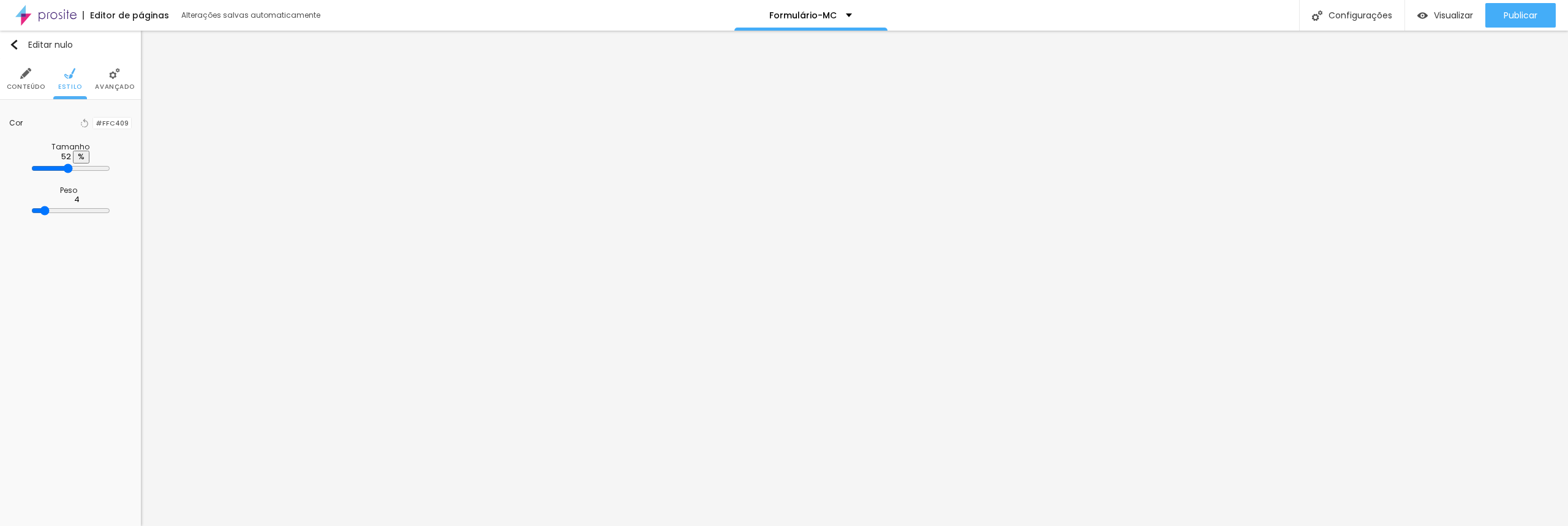
type input "53"
type input "54"
type input "55"
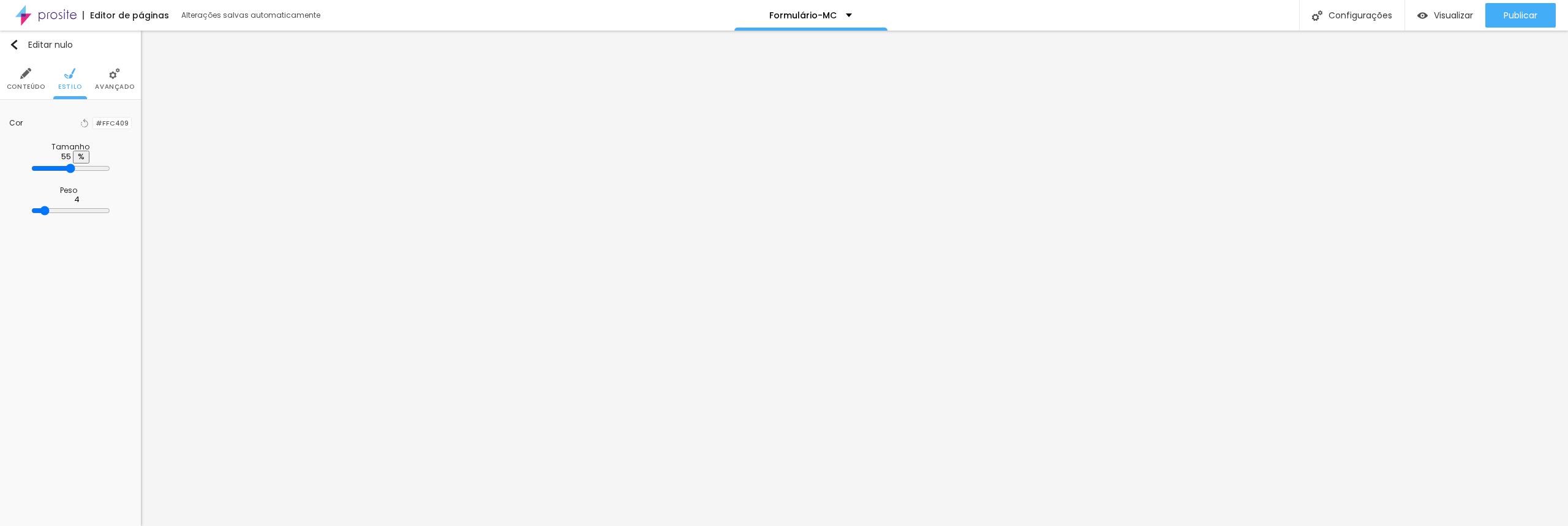
type input "56"
type input "57"
type input "58"
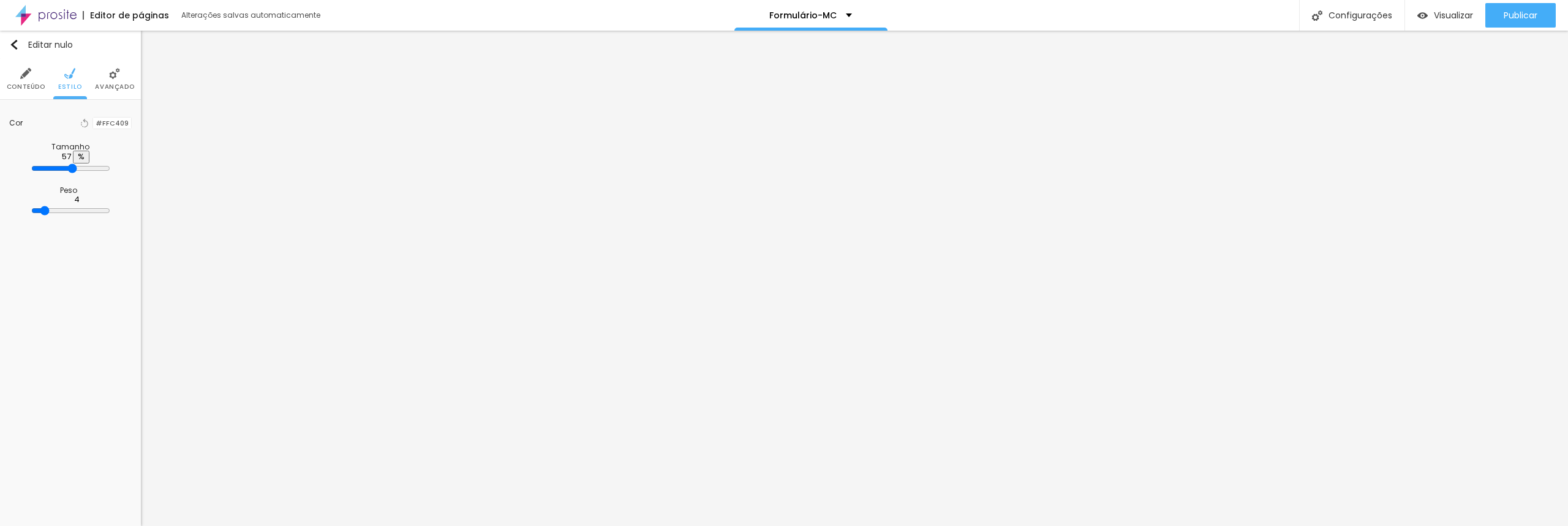
type input "58"
type input "60"
type input "62"
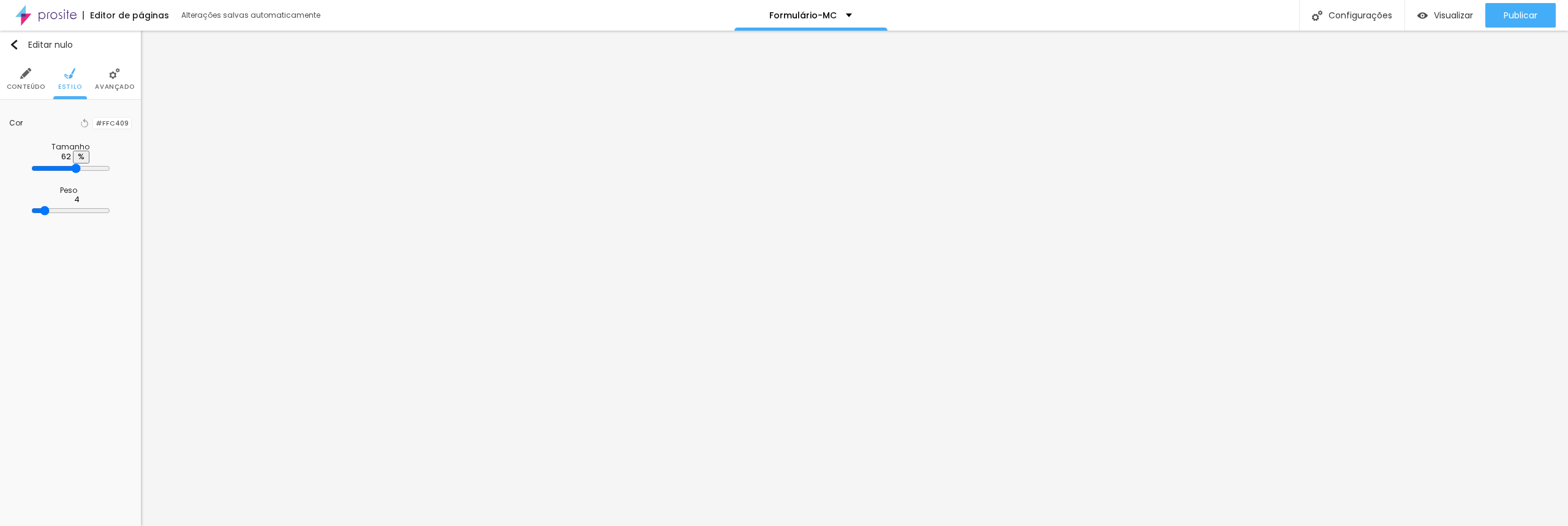
type input "68"
type input "74"
type input "81"
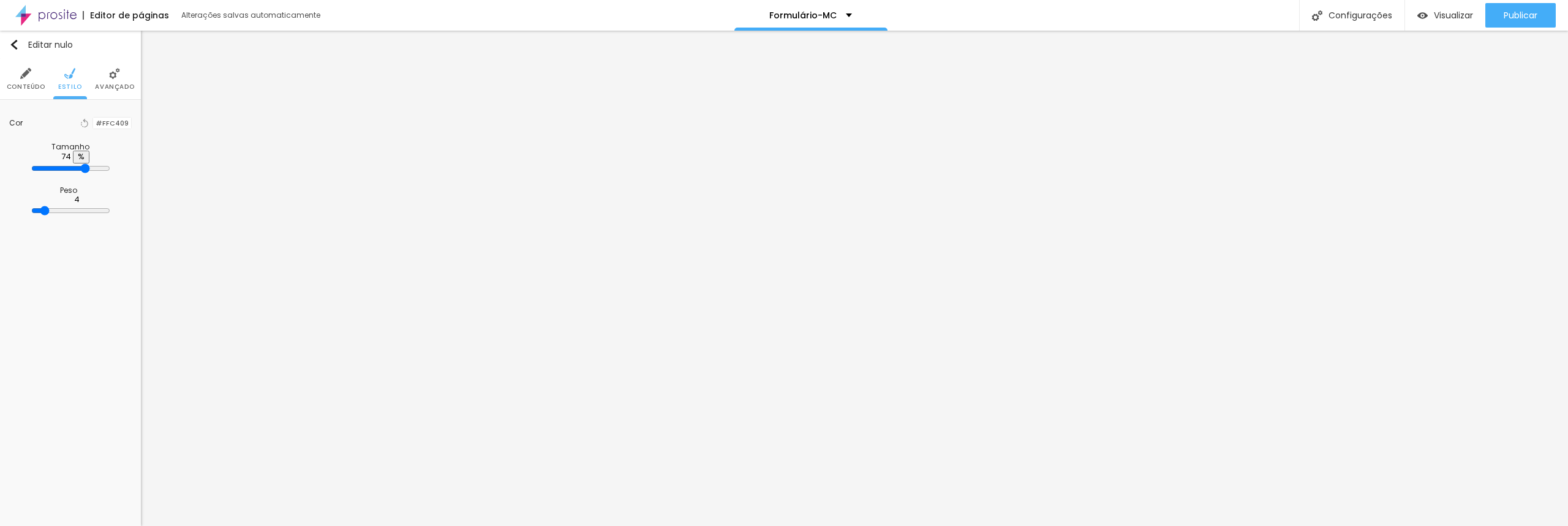
type input "81"
type input "85"
type input "90"
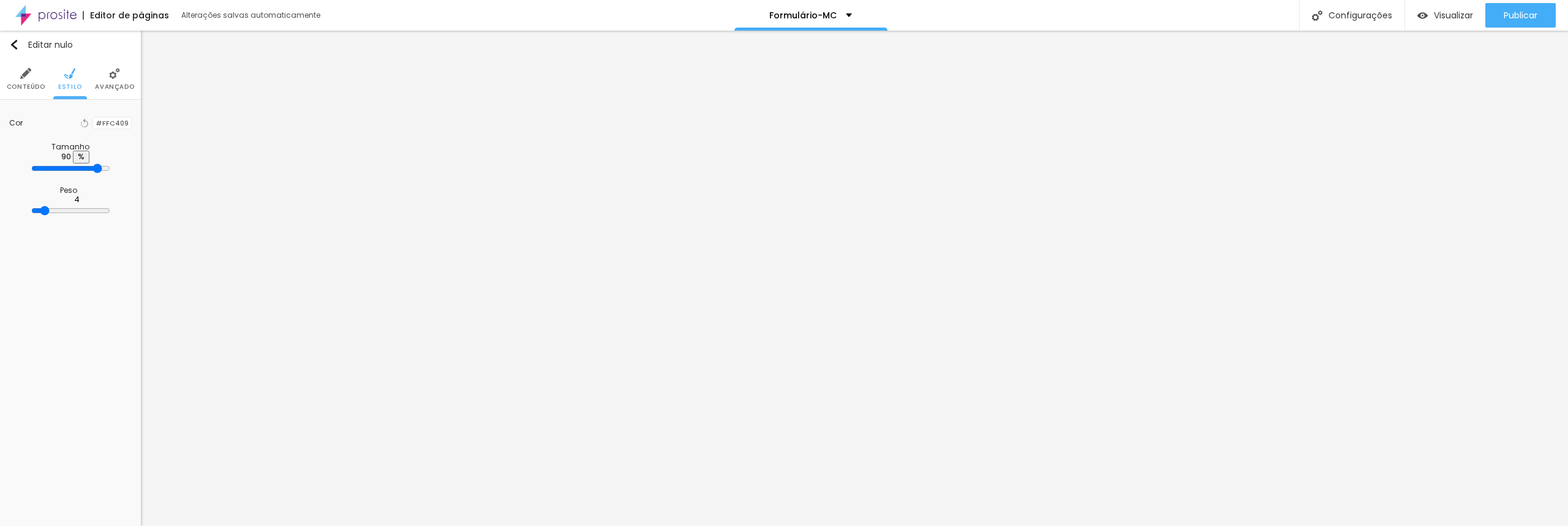
type input "92"
type input "94"
type input "96"
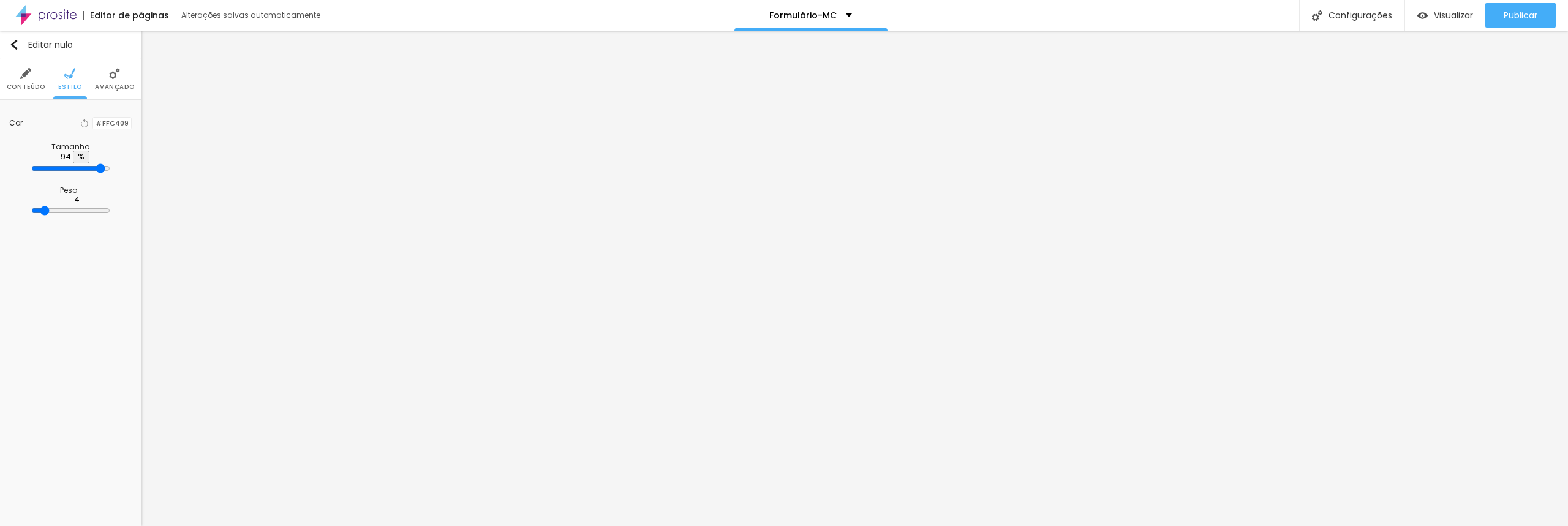
type input "96"
type input "97"
type input "98"
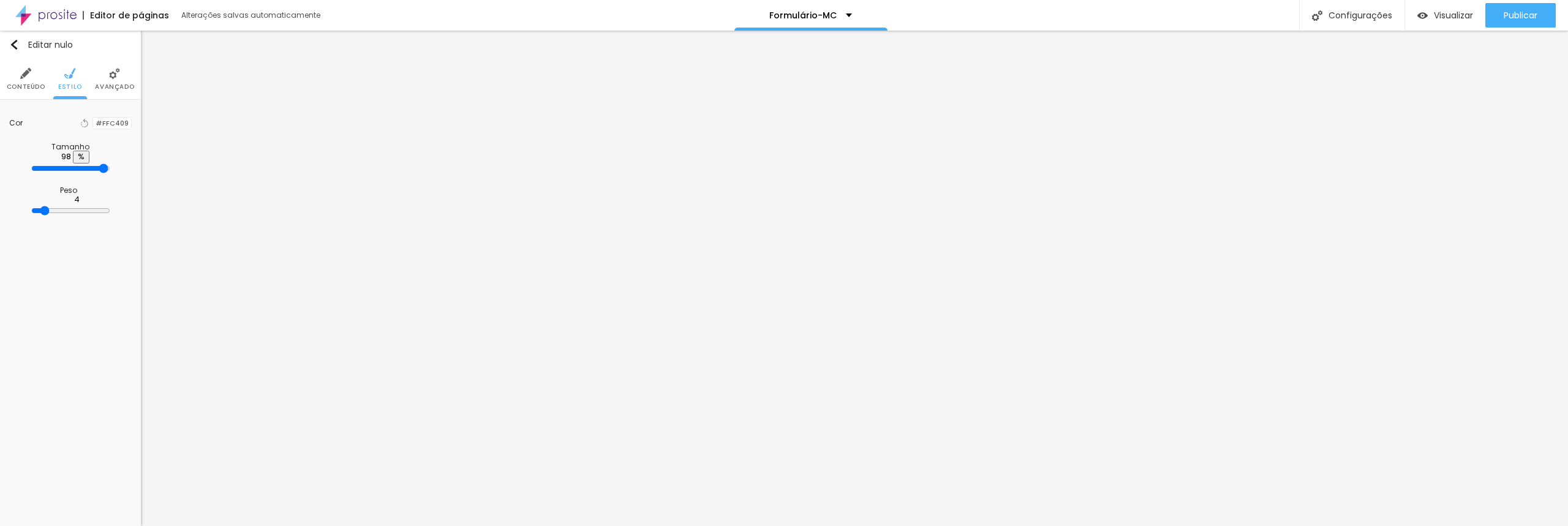
type input "99"
type input "100"
type input "99"
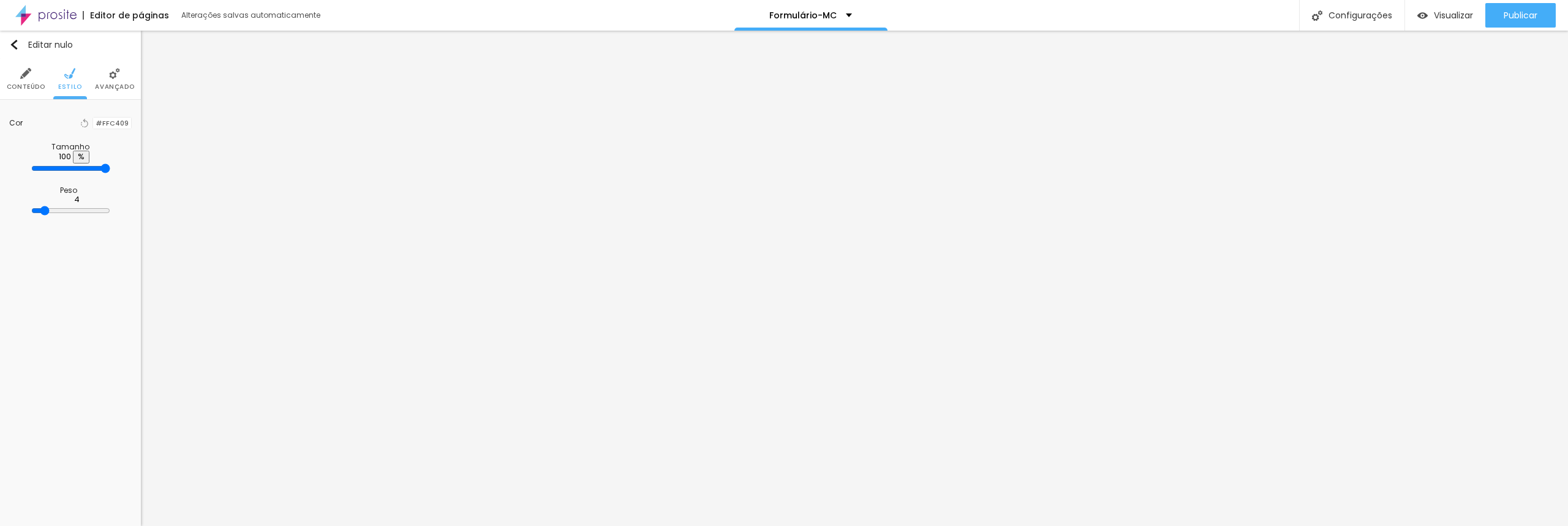
type input "99"
type input "98"
type input "97"
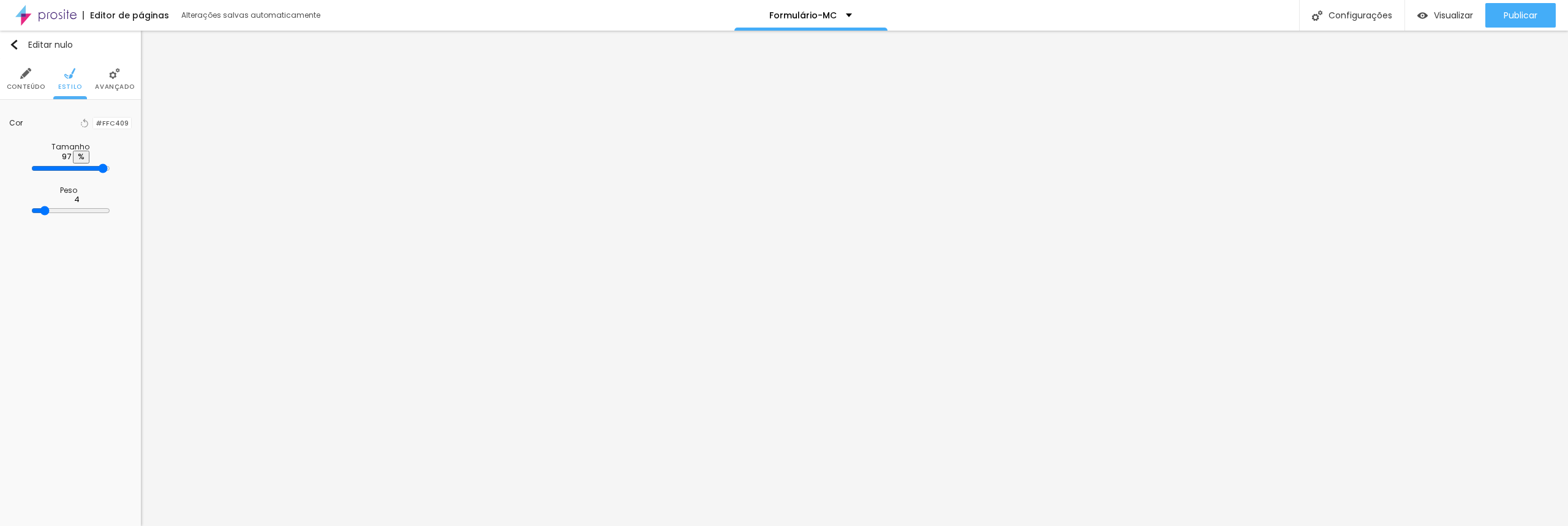
type input "96"
type input "95"
type input "94"
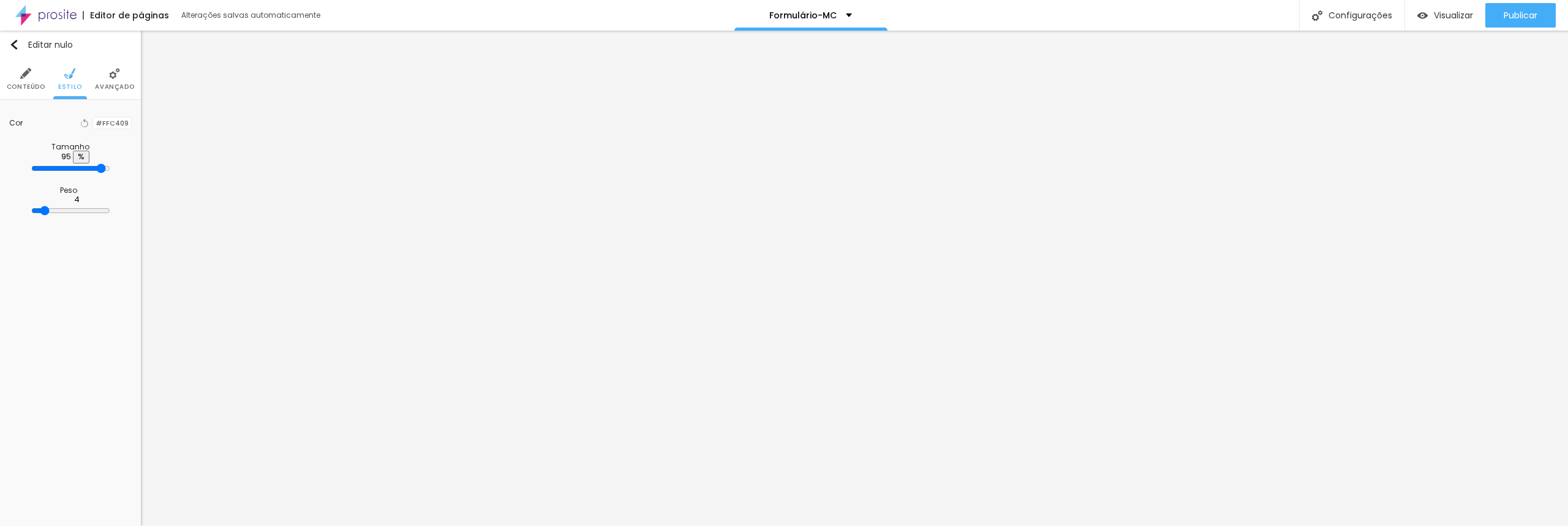
type input "94"
type input "93"
type input "92"
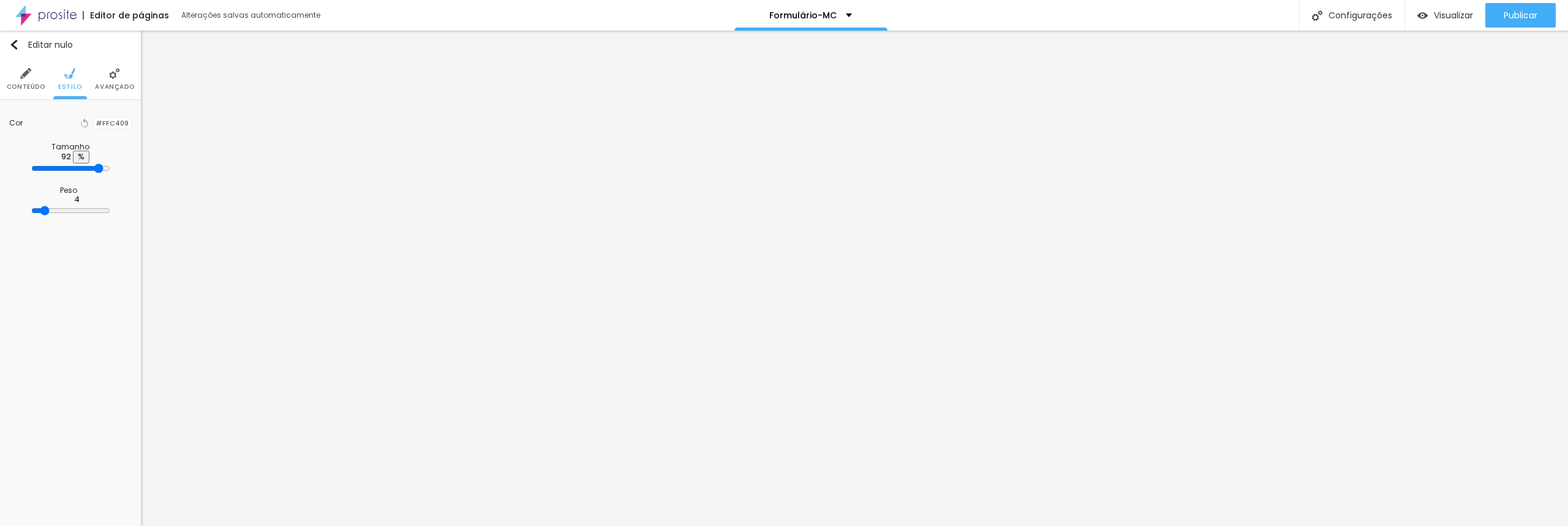
type input "91"
type input "90"
type input "89"
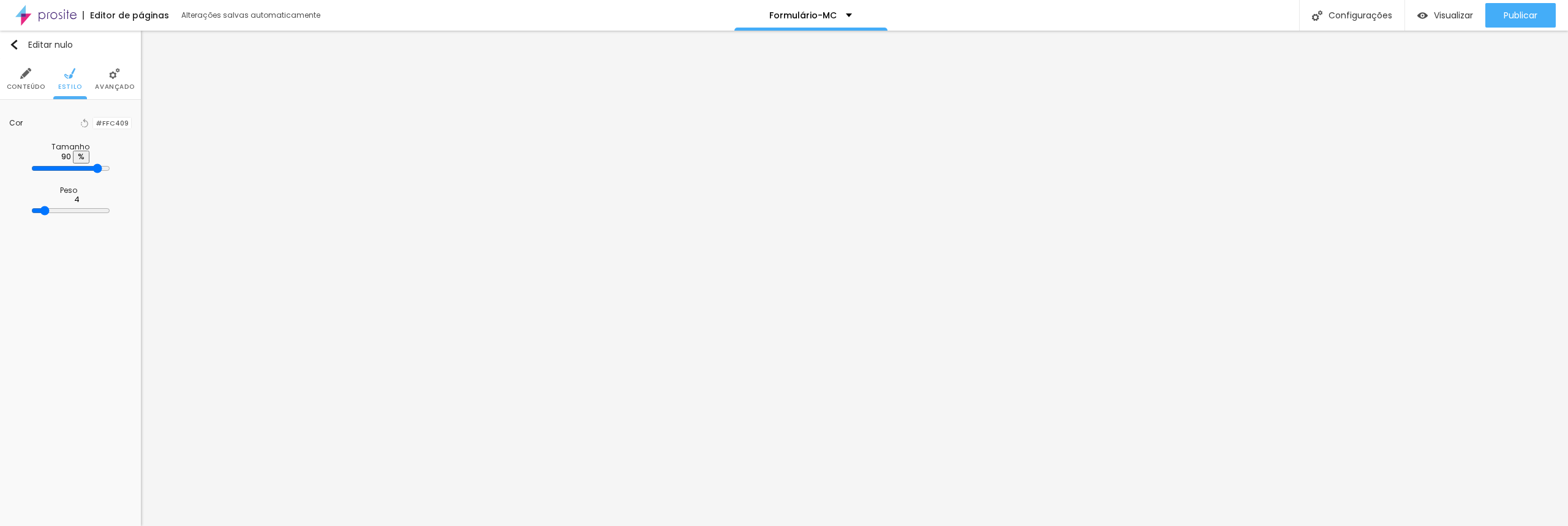
type input "89"
type input "88"
type input "87"
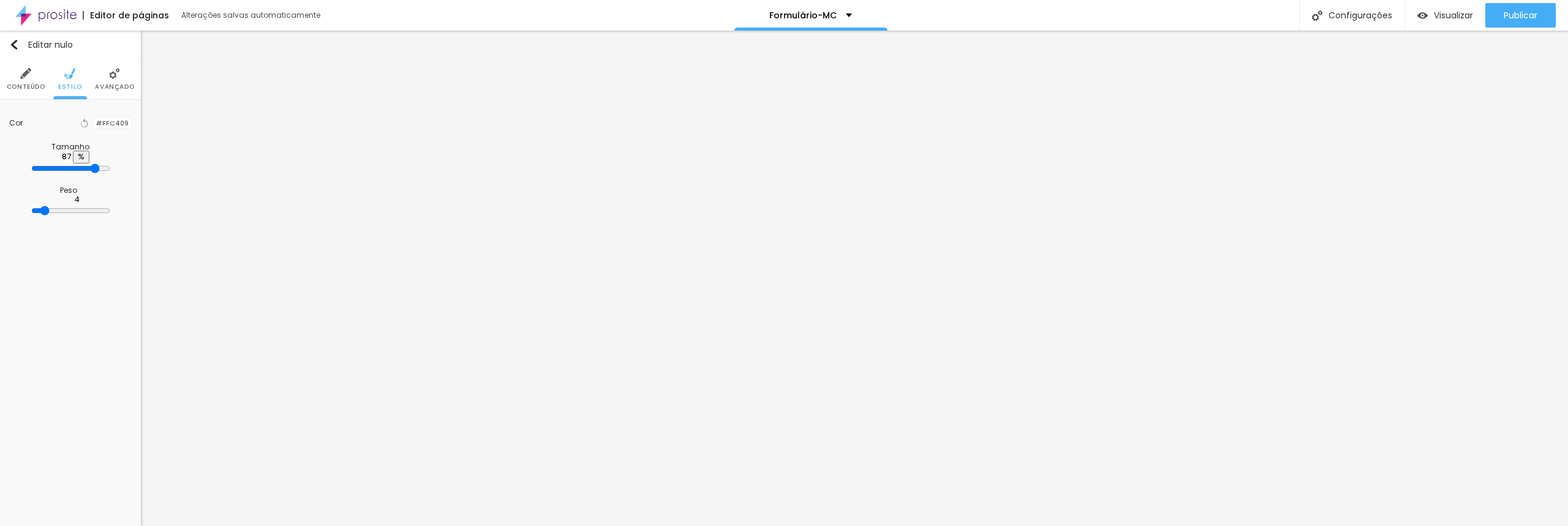
type input "86"
type input "85"
type input "84"
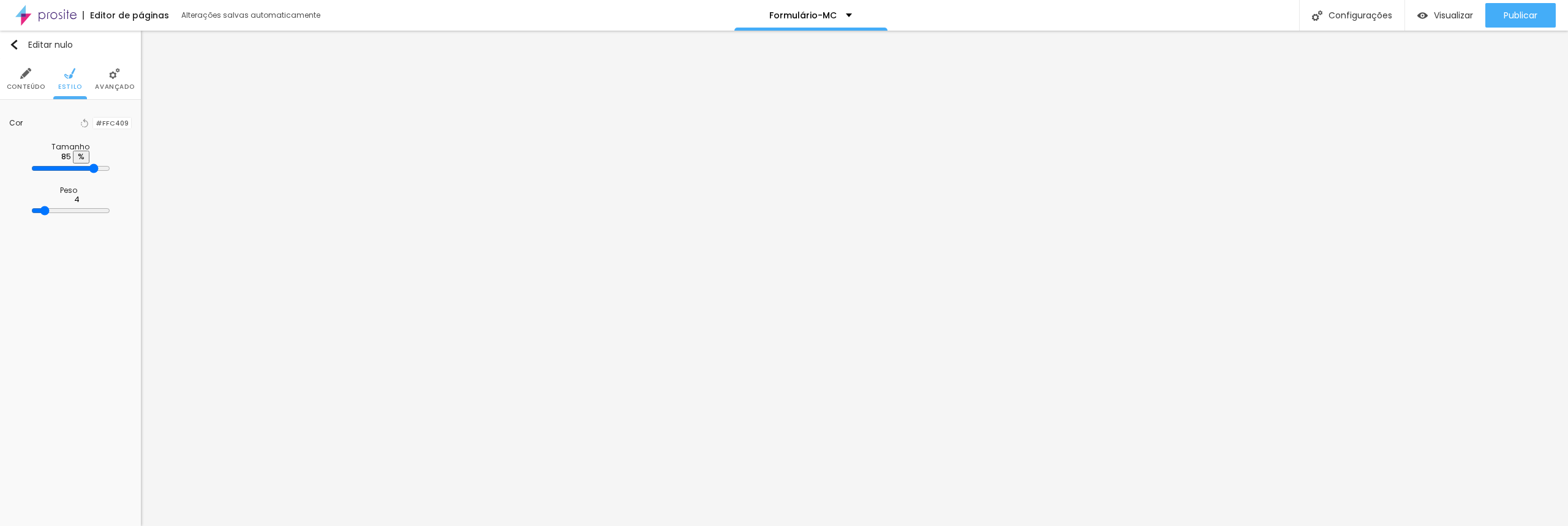
type input "84"
type input "83"
type input "82"
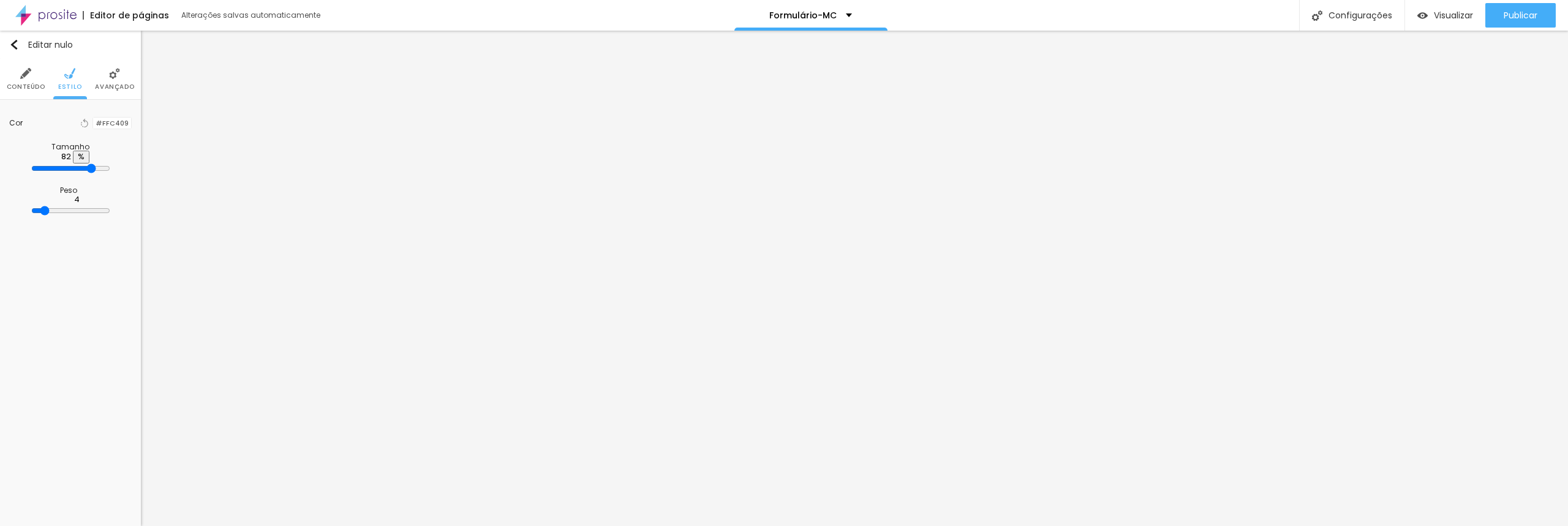
type input "81"
type input "80"
drag, startPoint x: 26, startPoint y: 161, endPoint x: 102, endPoint y: 155, distance: 76.2
type input "80"
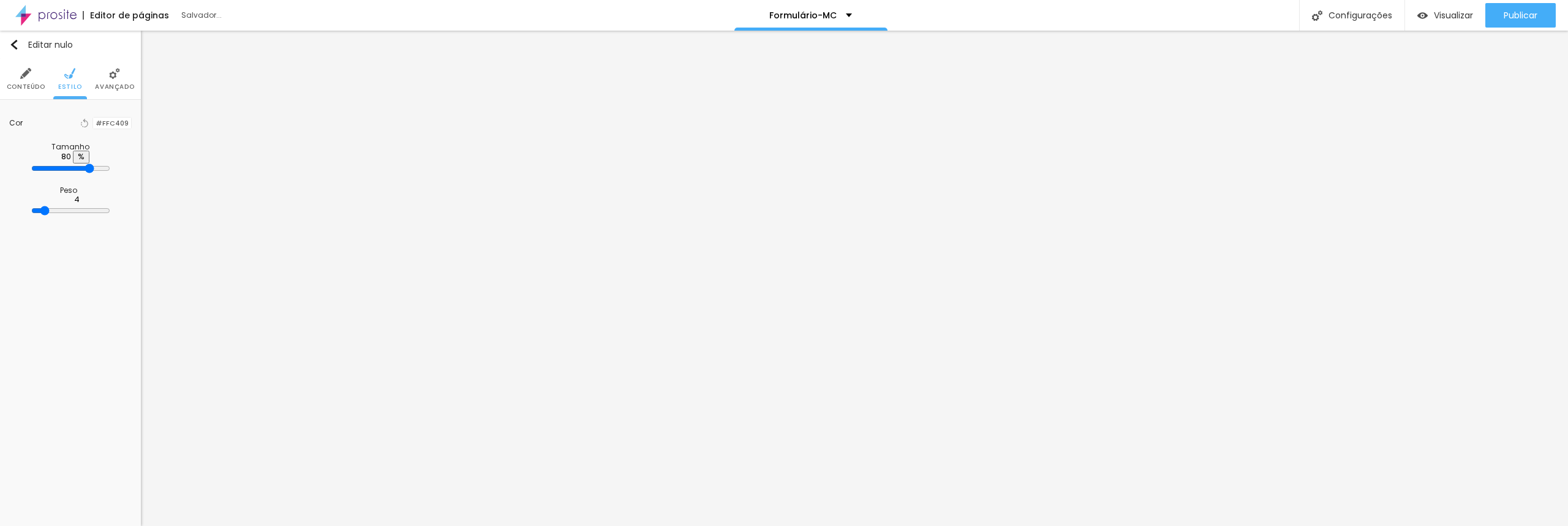
click at [102, 164] on input "range" at bounding box center [70, 169] width 79 height 10
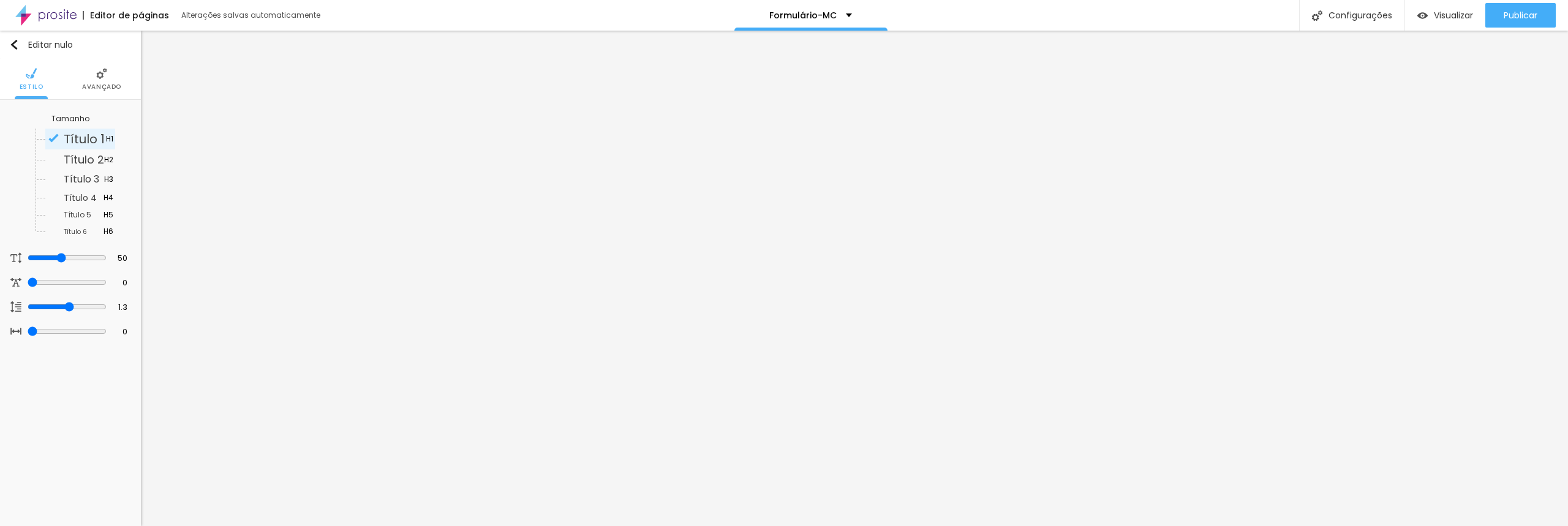
click at [92, 82] on font "Avançado" at bounding box center [102, 86] width 39 height 9
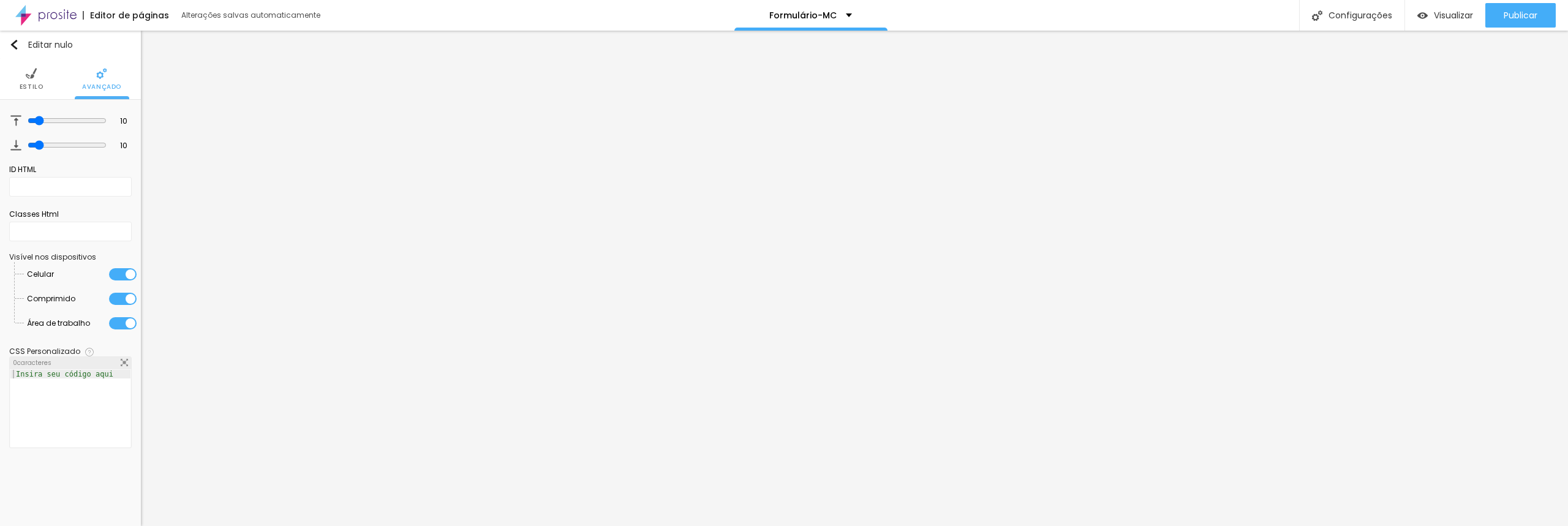
click at [31, 82] on font "Estilo" at bounding box center [31, 86] width 24 height 9
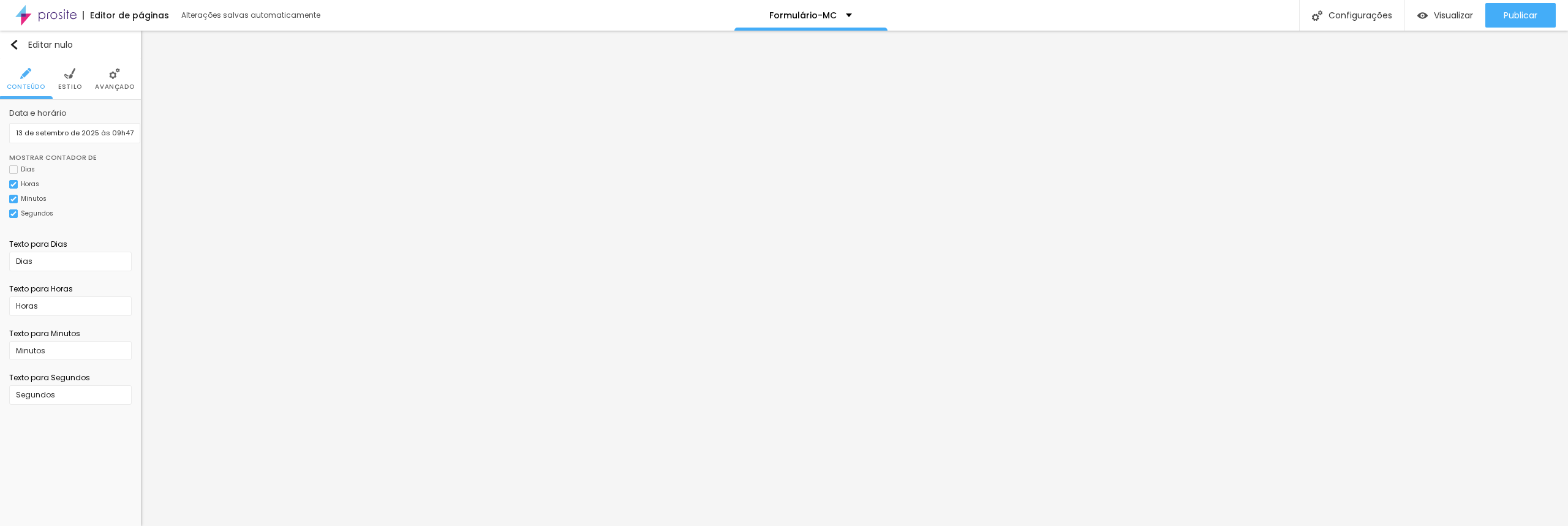
click at [66, 80] on li "Estilo" at bounding box center [70, 79] width 24 height 40
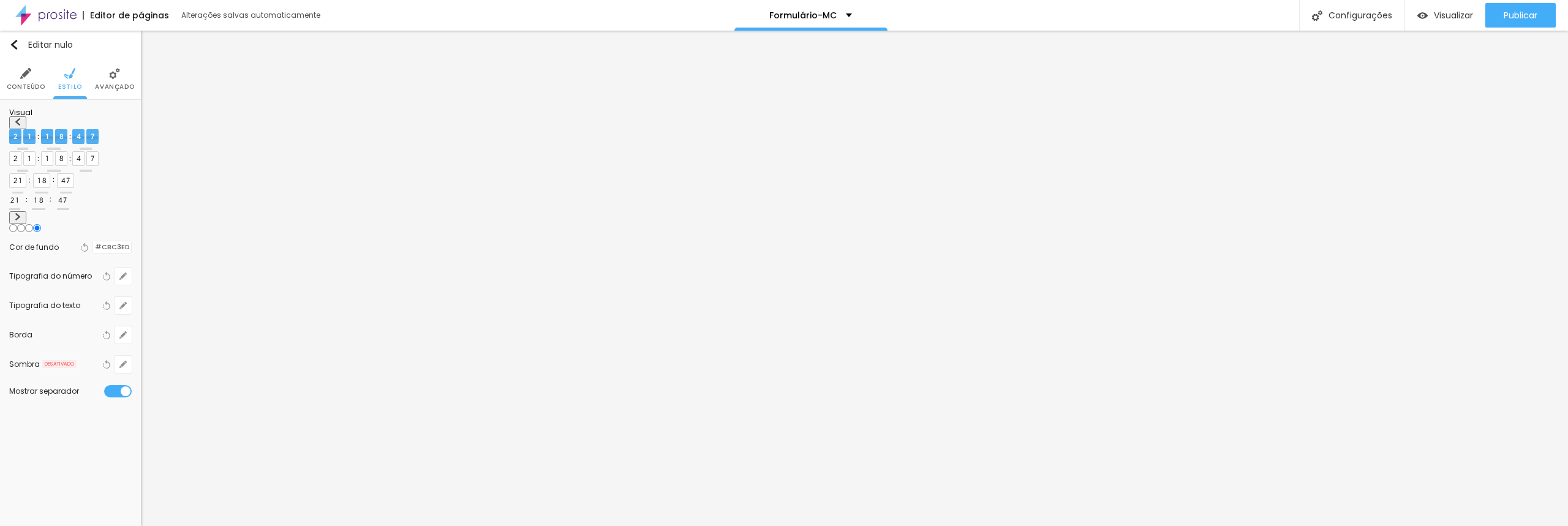
click at [109, 82] on font "Avançado" at bounding box center [114, 86] width 39 height 9
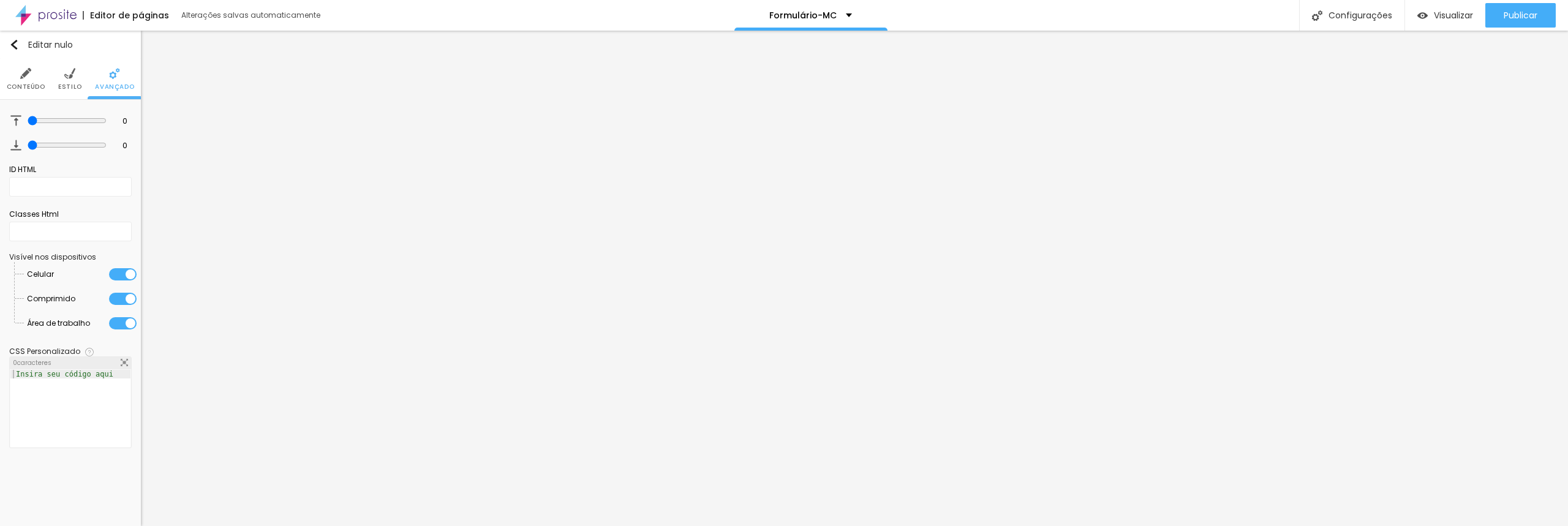
click at [73, 78] on img at bounding box center [70, 74] width 11 height 11
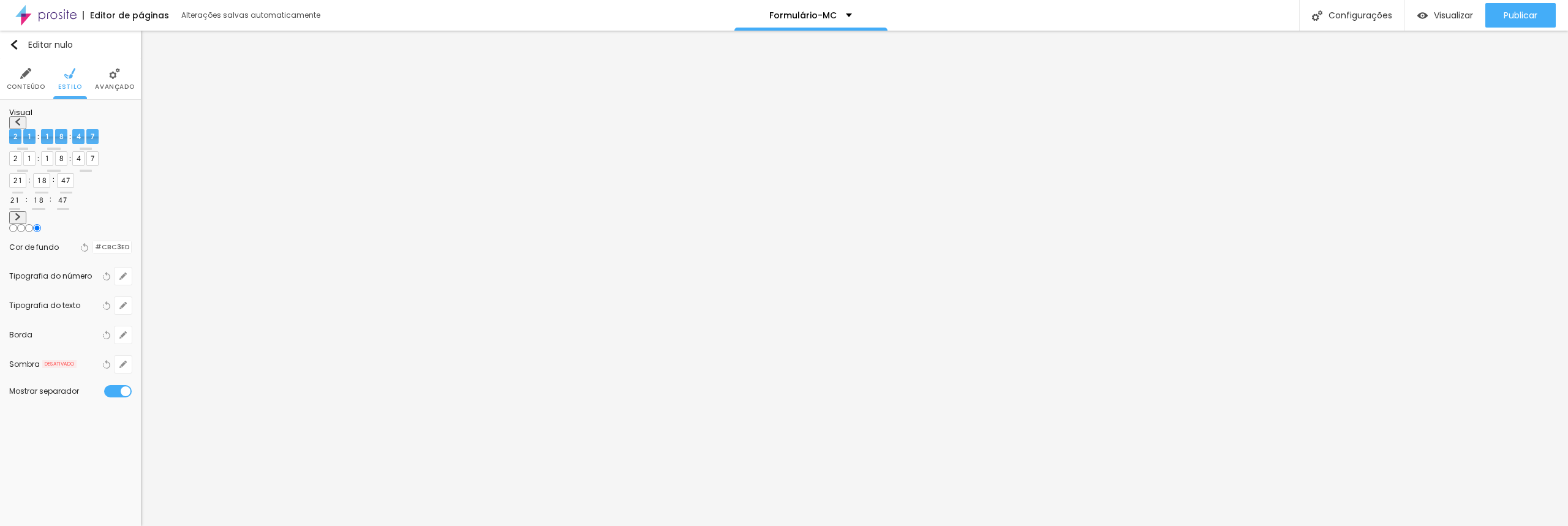
click at [24, 85] on font "Conteúdo" at bounding box center [26, 86] width 38 height 9
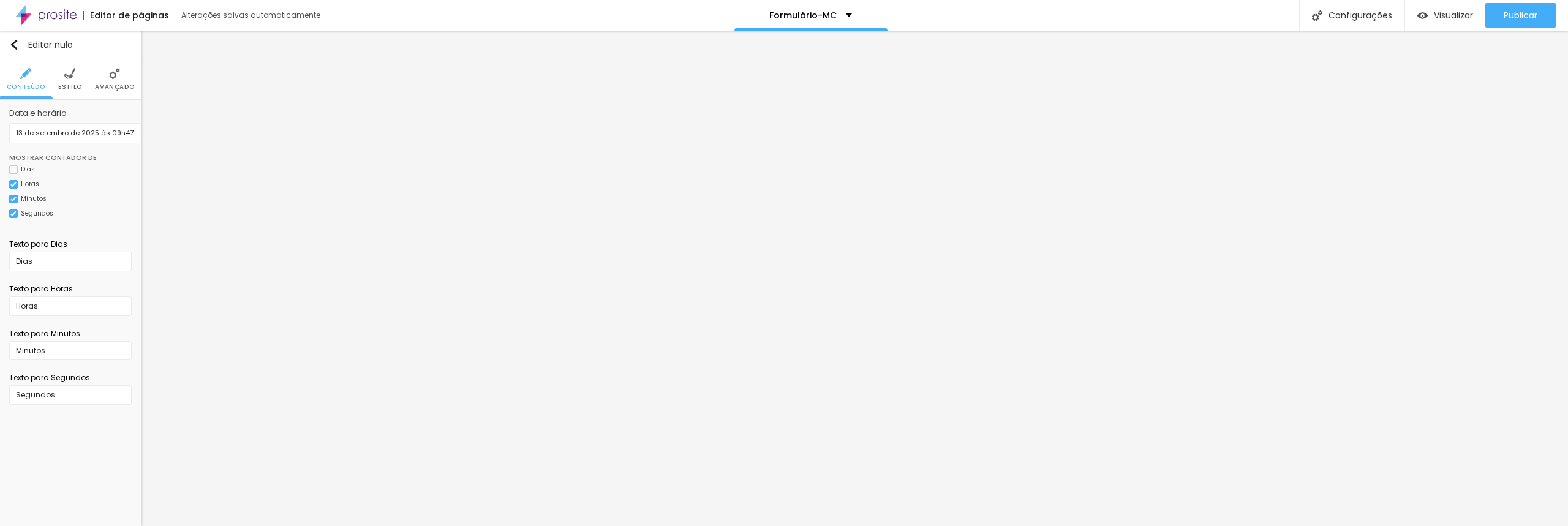
click at [69, 81] on li "Estilo" at bounding box center [70, 79] width 24 height 40
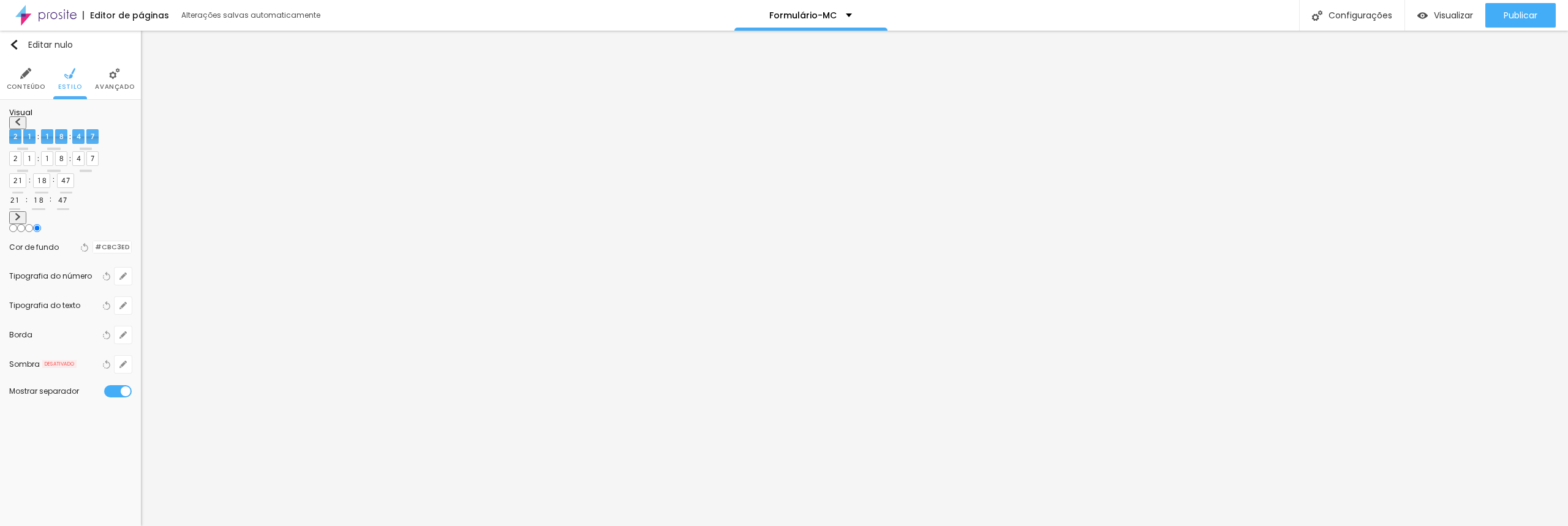
click at [22, 213] on img at bounding box center [17, 217] width 8 height 8
radio input "true"
radio input "false"
click at [22, 213] on img at bounding box center [17, 217] width 8 height 8
radio input "false"
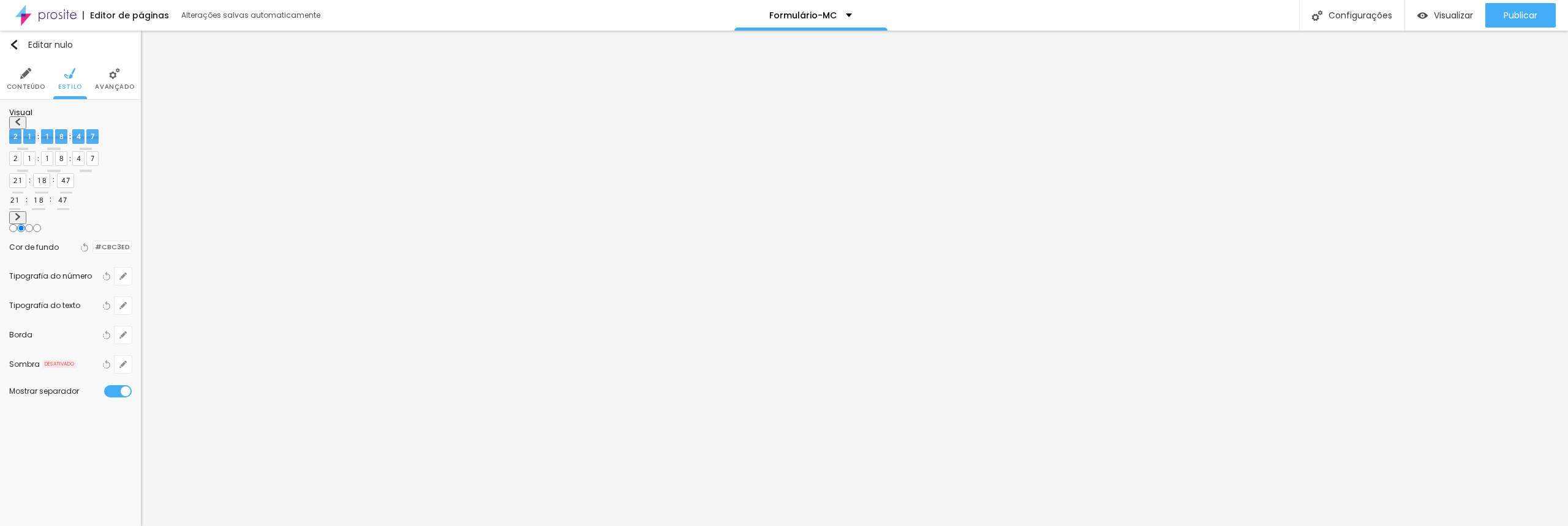
click at [22, 213] on img at bounding box center [17, 217] width 8 height 8
radio input "false"
click at [22, 213] on img at bounding box center [17, 217] width 8 height 8
click at [93, 241] on div at bounding box center [93, 247] width 0 height 12
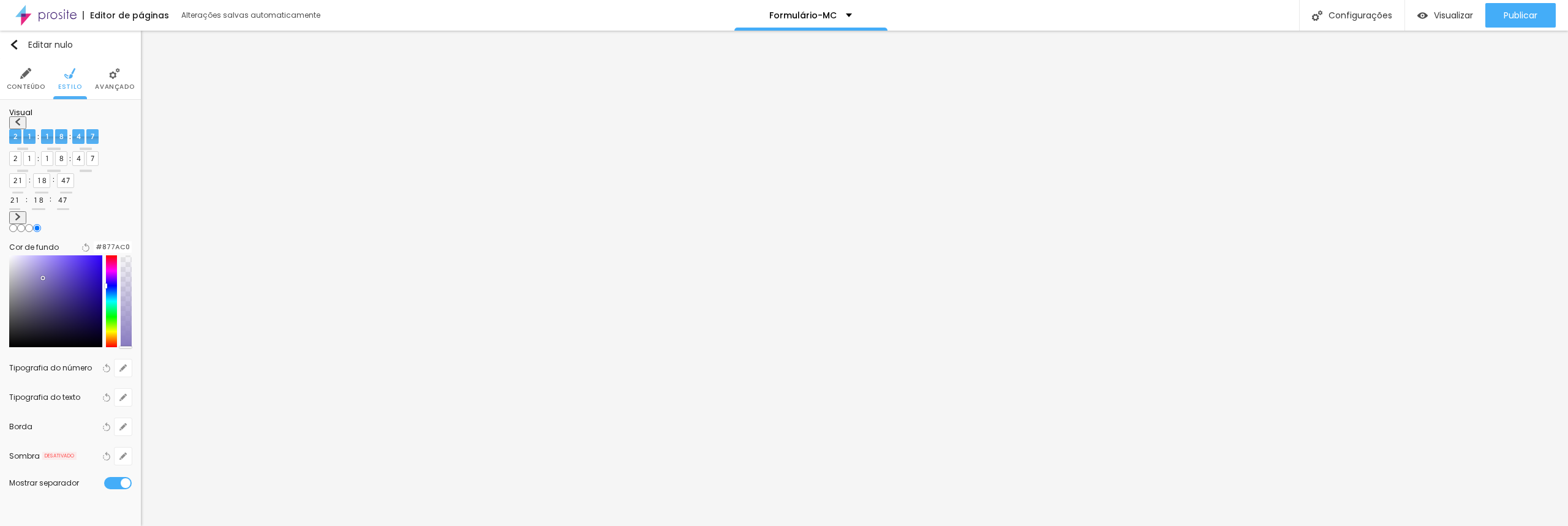
click at [48, 255] on div at bounding box center [56, 301] width 93 height 92
click at [107, 377] on div "Editar nulo Conteúdo Estilo Avançado Visual Cor de fundo Voltar ao padrão #877A…" at bounding box center [70, 278] width 141 height 495
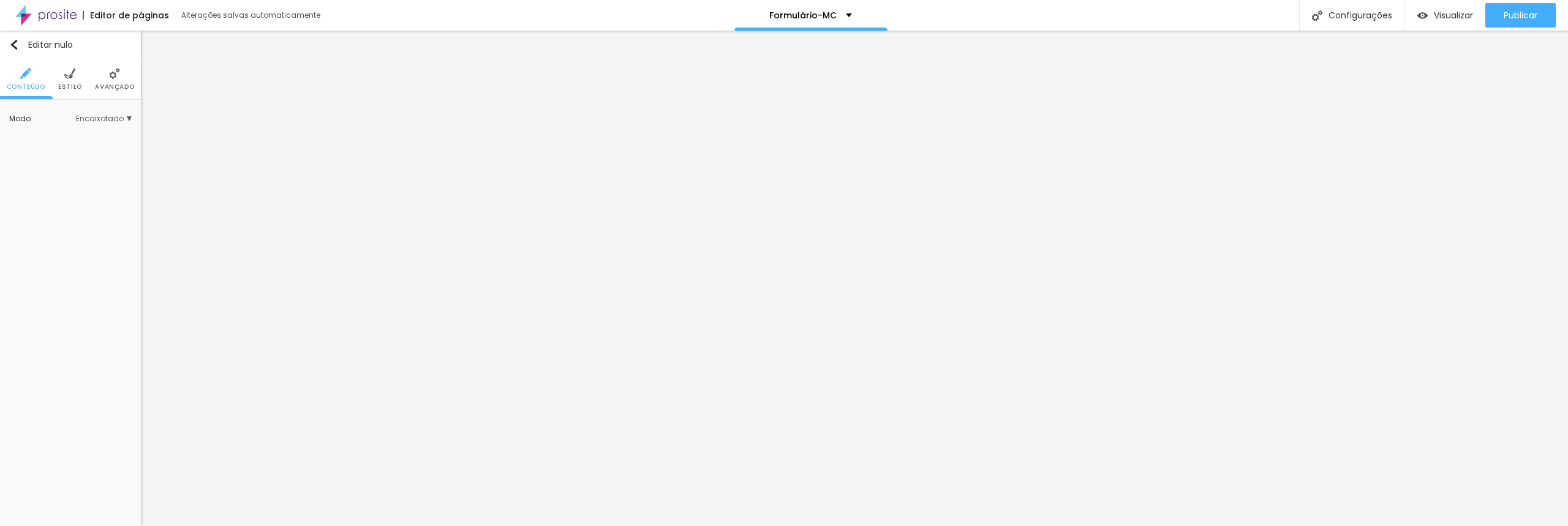
click at [64, 77] on img at bounding box center [70, 74] width 11 height 11
click at [68, 126] on font "Adicionar imagem" at bounding box center [52, 121] width 72 height 10
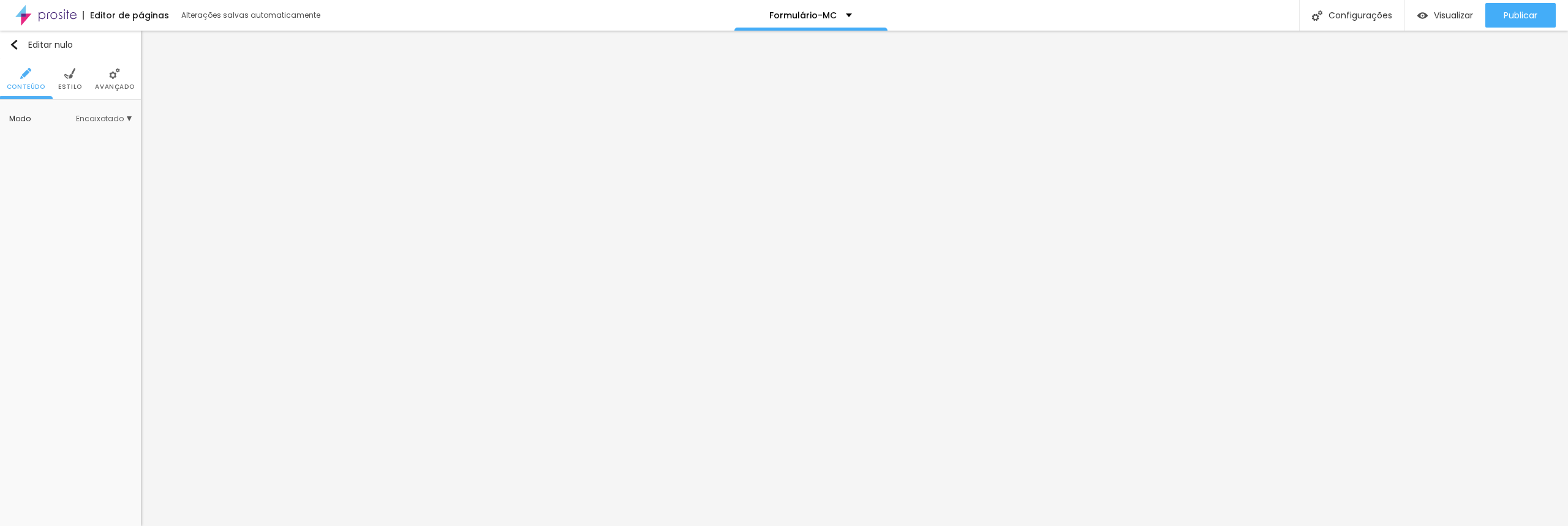
click at [73, 82] on font "Estilo" at bounding box center [70, 86] width 24 height 9
click at [93, 164] on div at bounding box center [93, 159] width 0 height 12
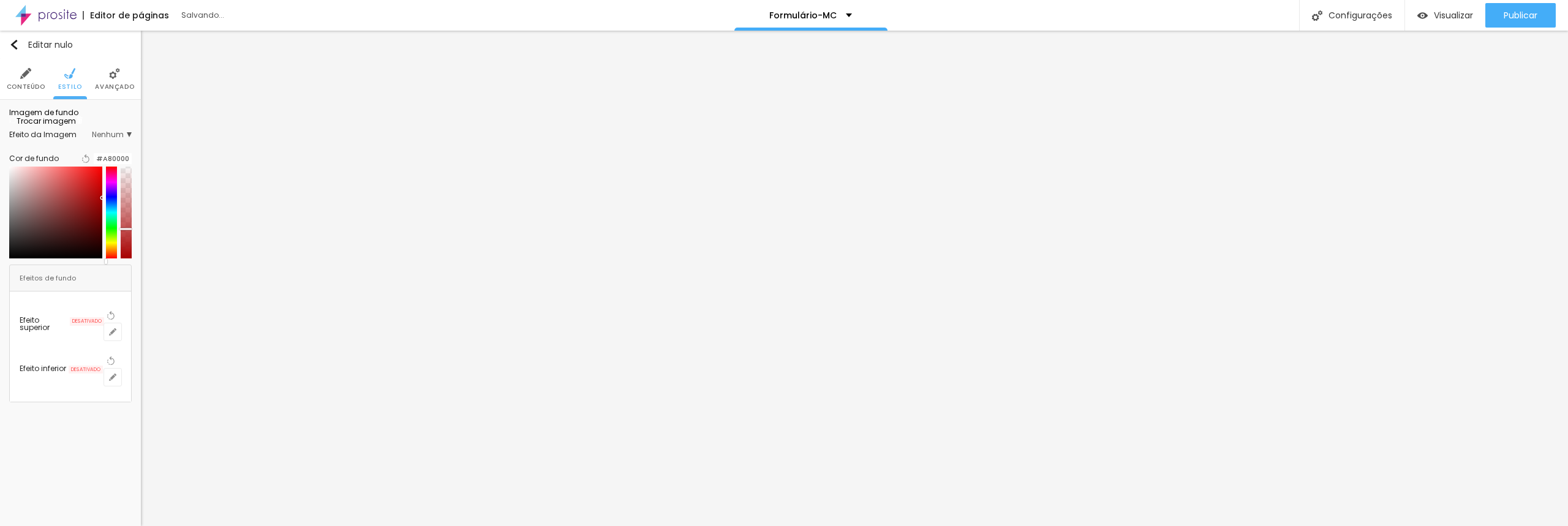
drag, startPoint x: 123, startPoint y: 323, endPoint x: 124, endPoint y: 300, distance: 23.0
click at [124, 258] on div at bounding box center [126, 212] width 11 height 92
click at [93, 153] on div at bounding box center [112, 153] width 38 height 0
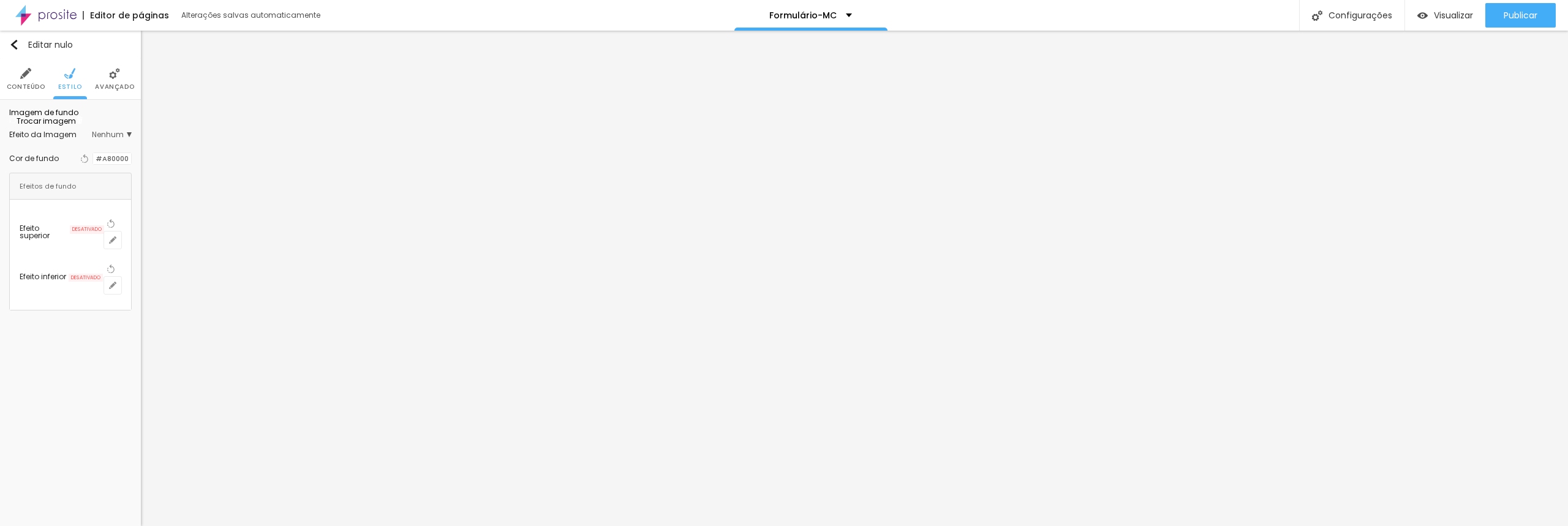
click at [93, 164] on div at bounding box center [93, 159] width 0 height 12
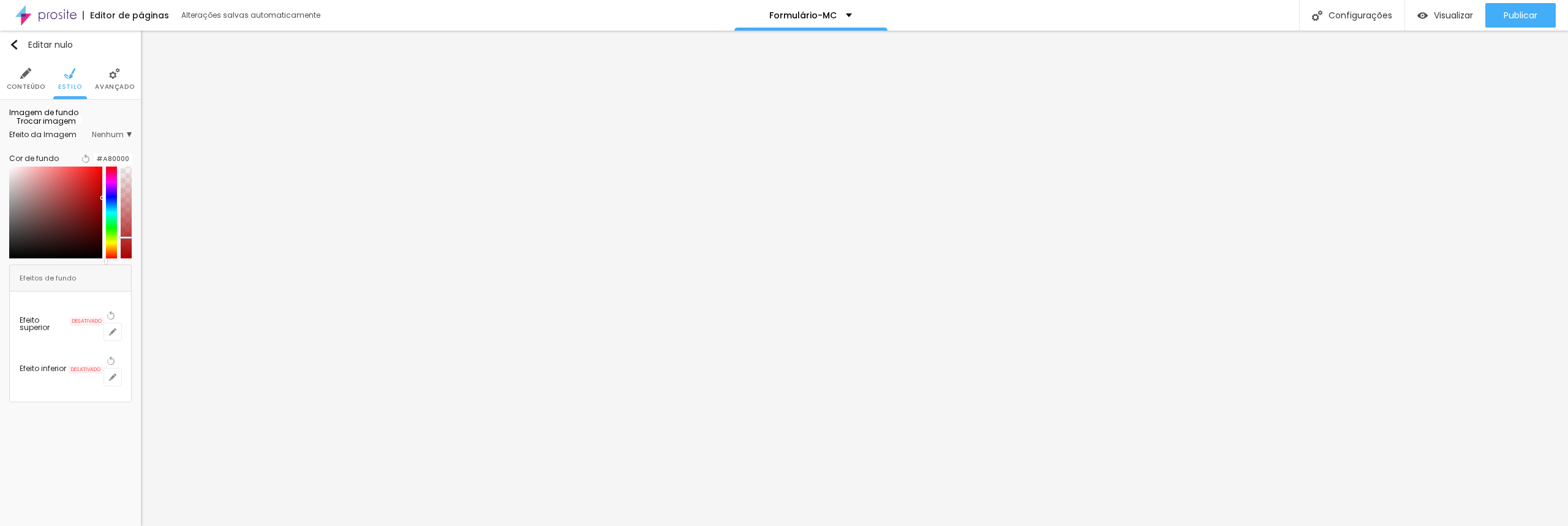
click at [123, 258] on div at bounding box center [126, 212] width 11 height 92
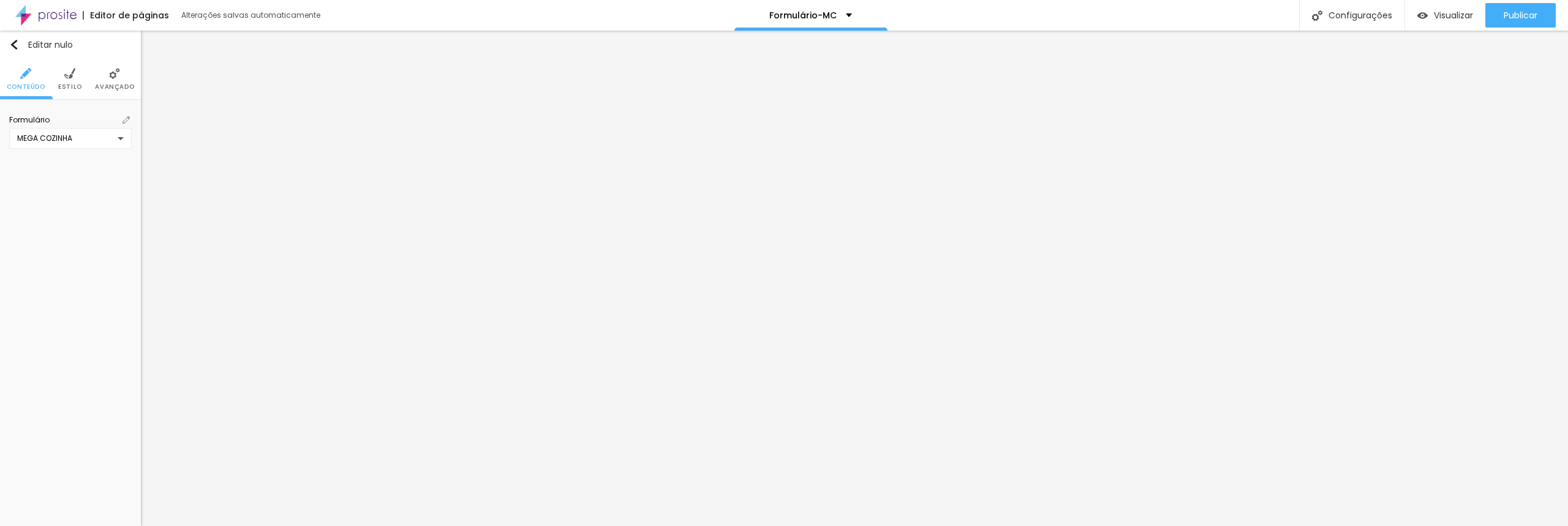
click at [72, 82] on font "Estilo" at bounding box center [70, 86] width 24 height 9
click at [114, 82] on li "Avançado" at bounding box center [114, 79] width 39 height 40
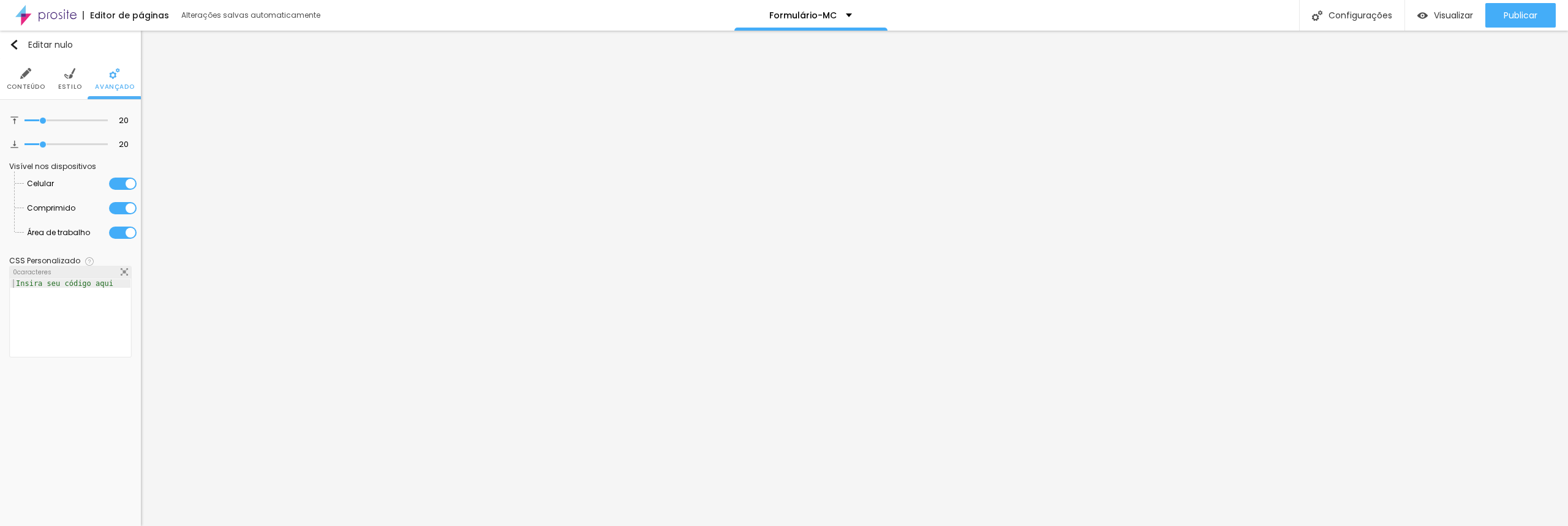
click at [72, 78] on img at bounding box center [70, 74] width 11 height 11
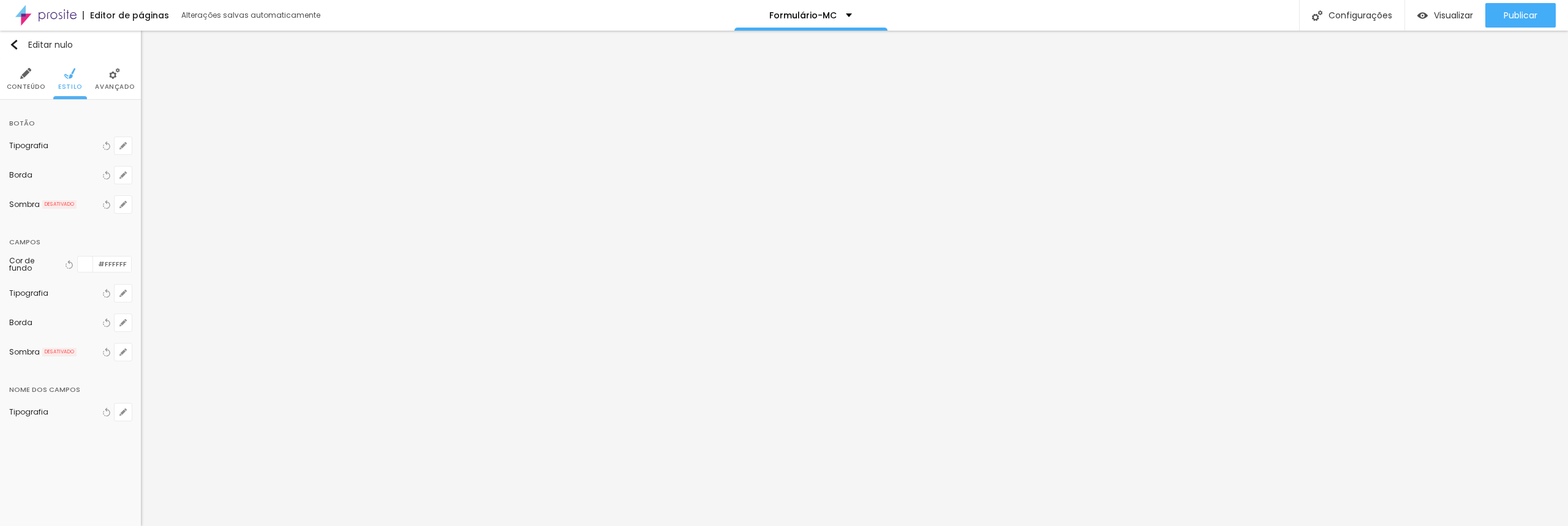
click at [77, 139] on div "Tipografia Voltar ao padrão" at bounding box center [70, 146] width 123 height 29
click at [114, 85] on font "Avançado" at bounding box center [114, 86] width 39 height 9
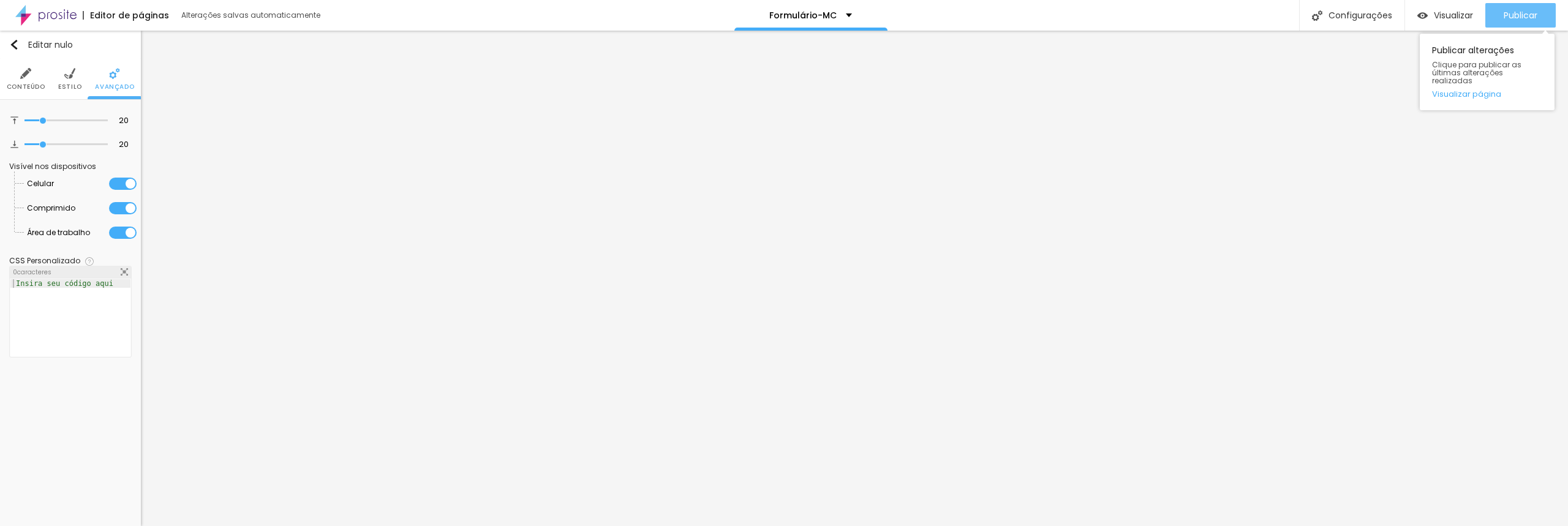
click at [1521, 11] on font "Publicar" at bounding box center [1521, 15] width 33 height 13
click at [1436, 17] on font "Visualizar" at bounding box center [1454, 15] width 39 height 13
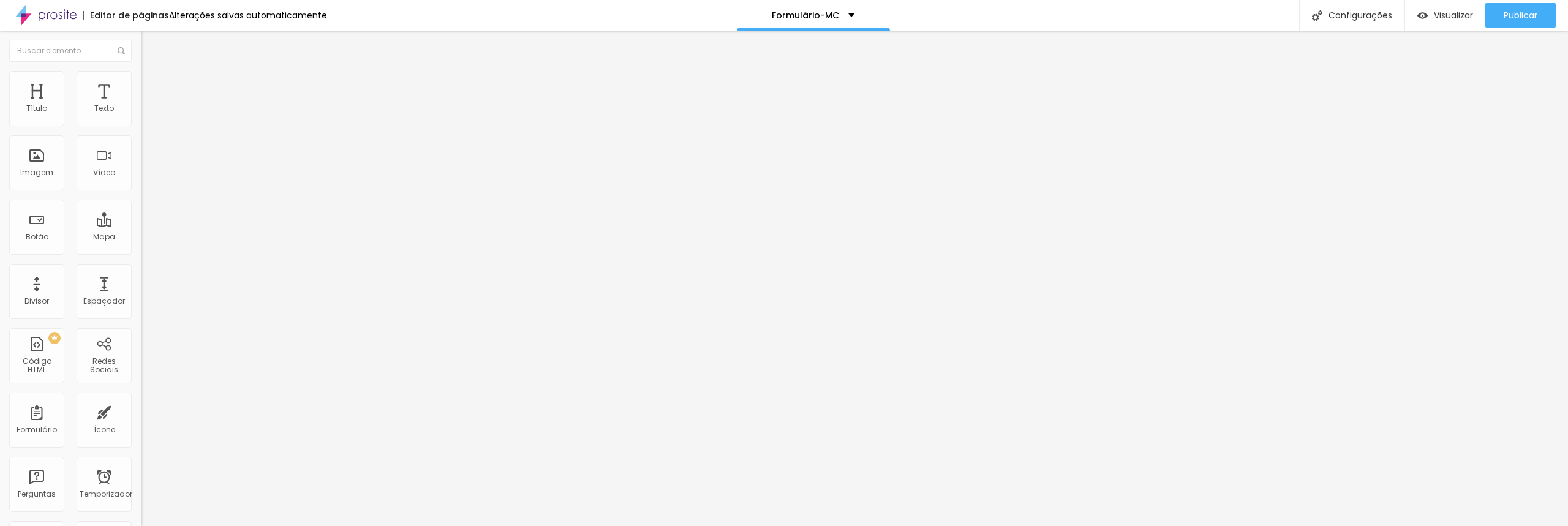
click at [141, 77] on li "Estilo" at bounding box center [211, 77] width 141 height 13
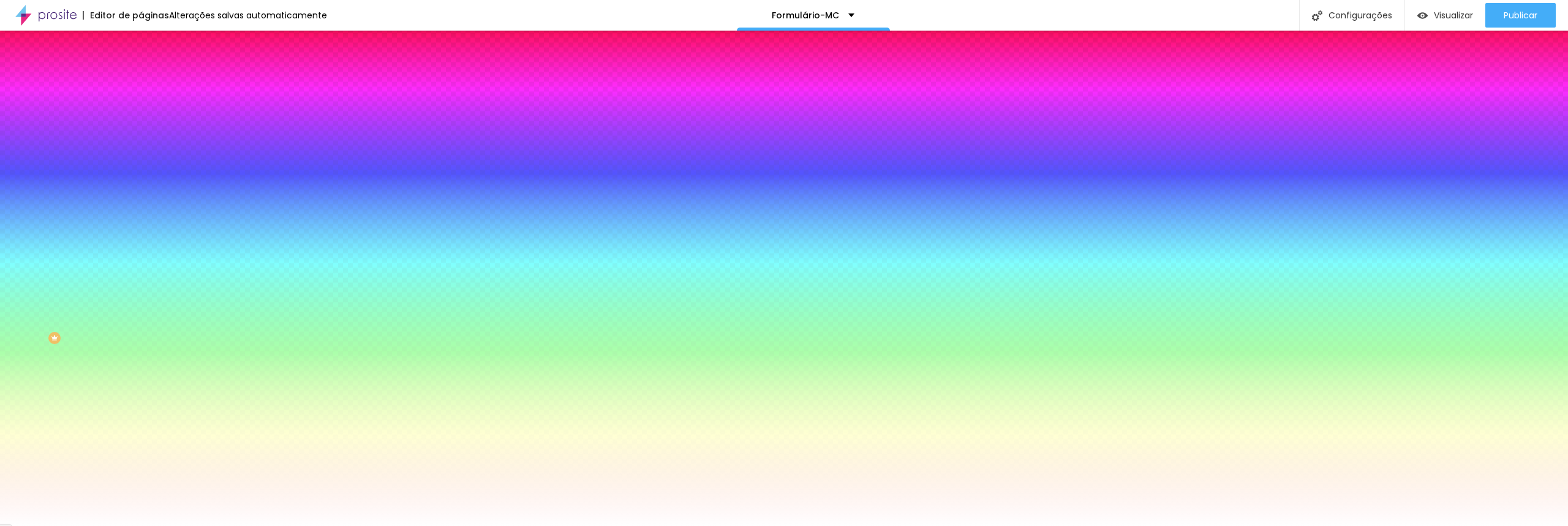
click at [141, 167] on div at bounding box center [211, 167] width 141 height 0
drag, startPoint x: 98, startPoint y: 222, endPoint x: 140, endPoint y: 224, distance: 42.0
click at [141, 224] on div "Imagem de fundo Adicionar imagem Efeito da Imagem Nenhum Nenhum Paralaxe Cor de…" at bounding box center [211, 175] width 141 height 159
paste input "C409"
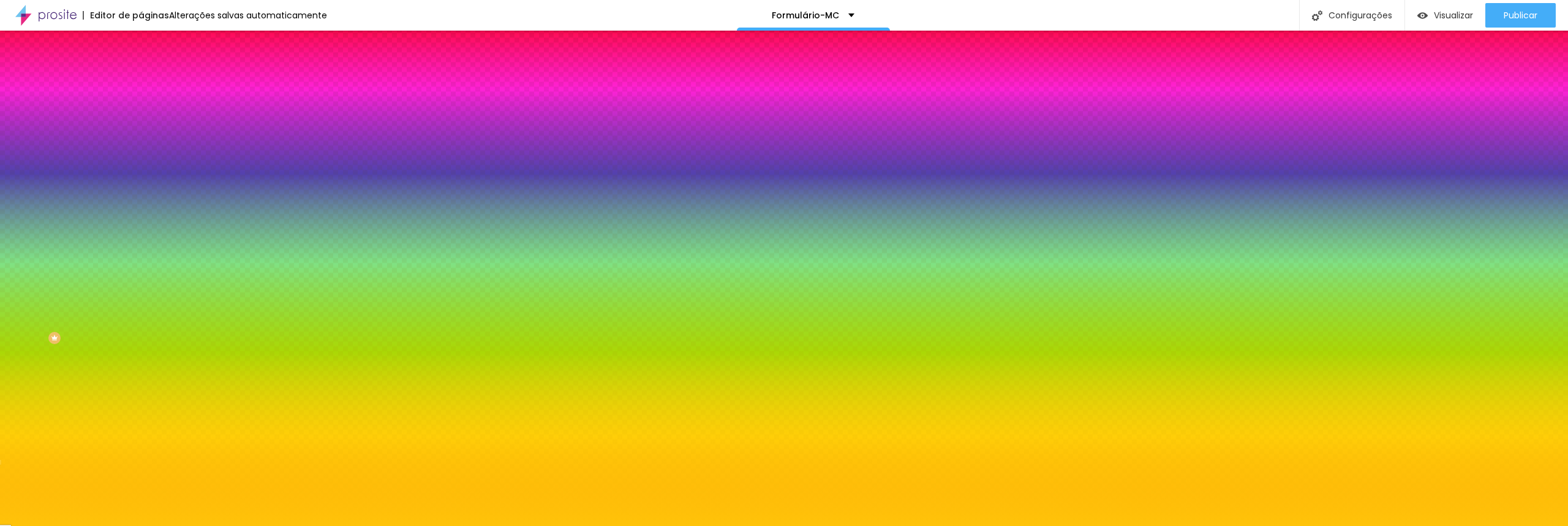
type input "#FFC409"
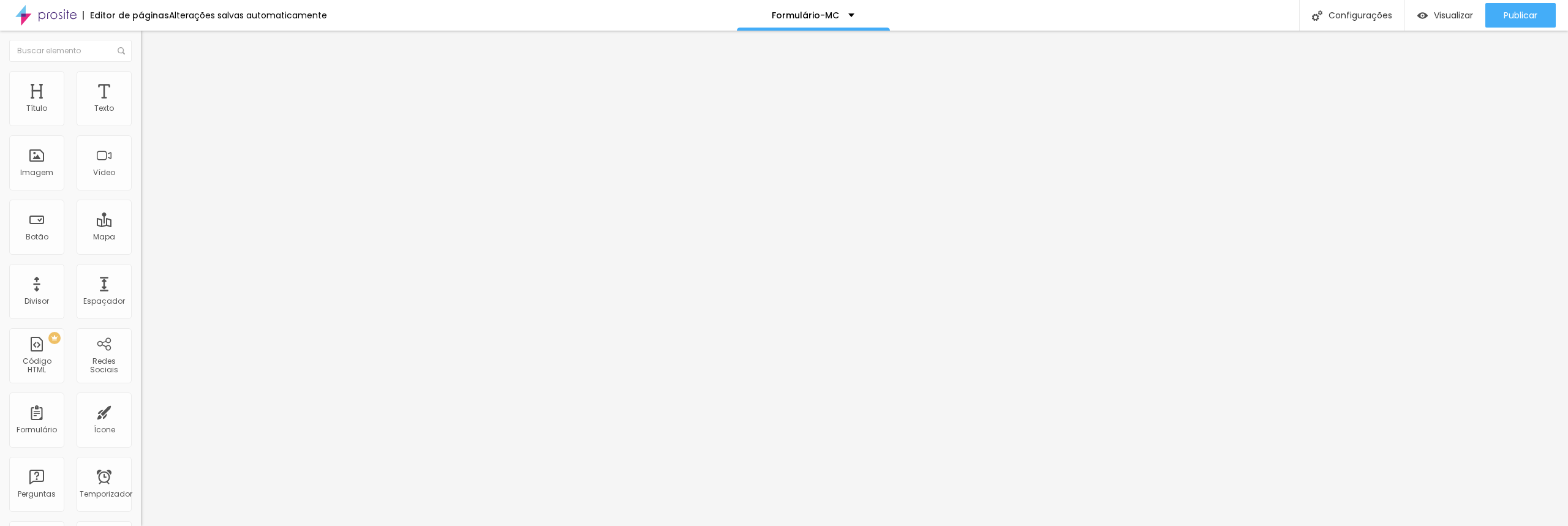
click at [152, 82] on font "Estilo" at bounding box center [161, 79] width 19 height 10
click at [141, 75] on li "Estilo" at bounding box center [211, 77] width 141 height 13
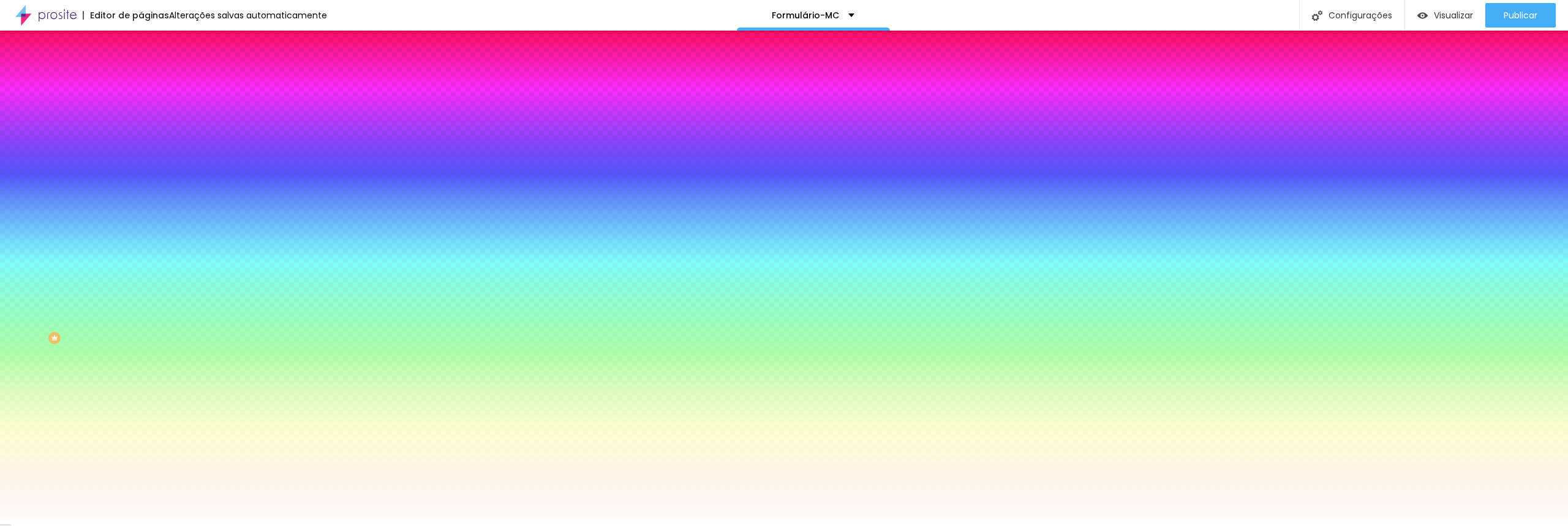
click at [141, 83] on img at bounding box center [146, 88] width 11 height 11
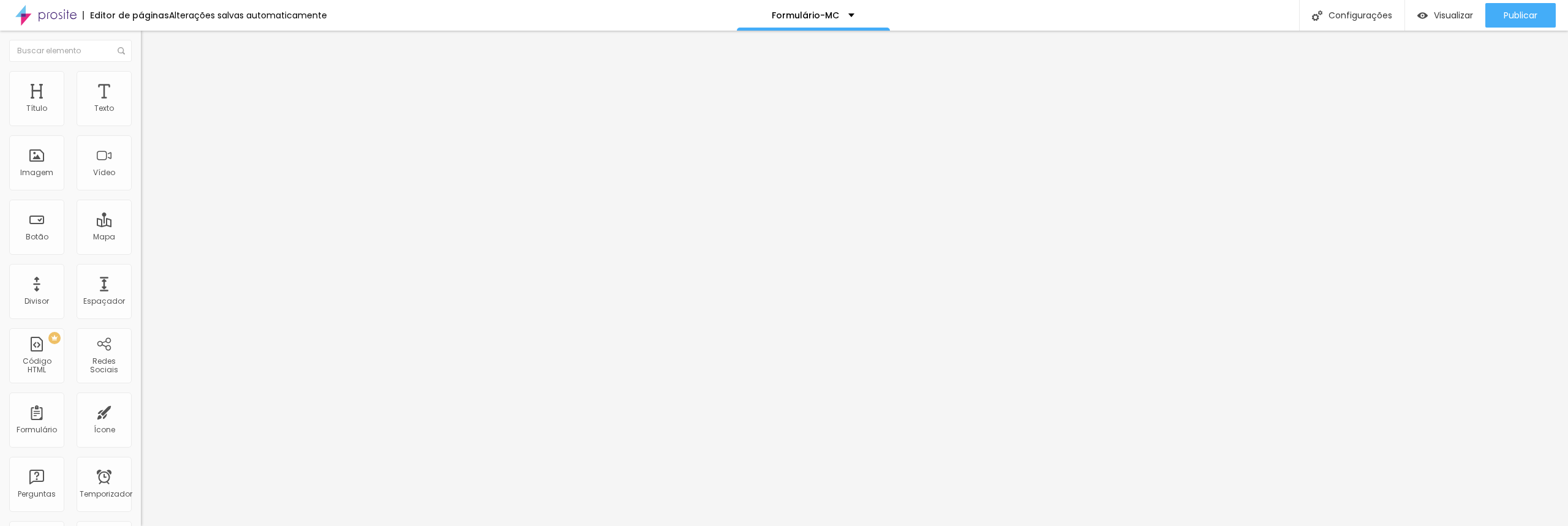
click at [141, 77] on li "Estilo" at bounding box center [211, 77] width 141 height 13
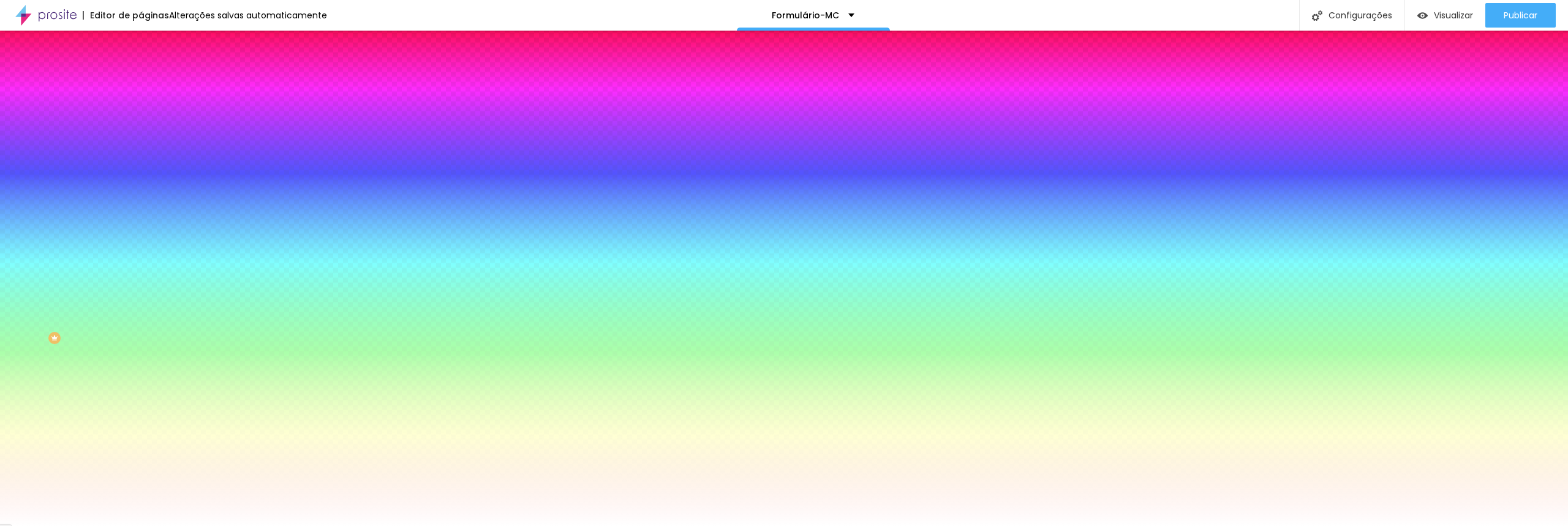
click at [152, 72] on font "Conteúdo" at bounding box center [171, 67] width 38 height 10
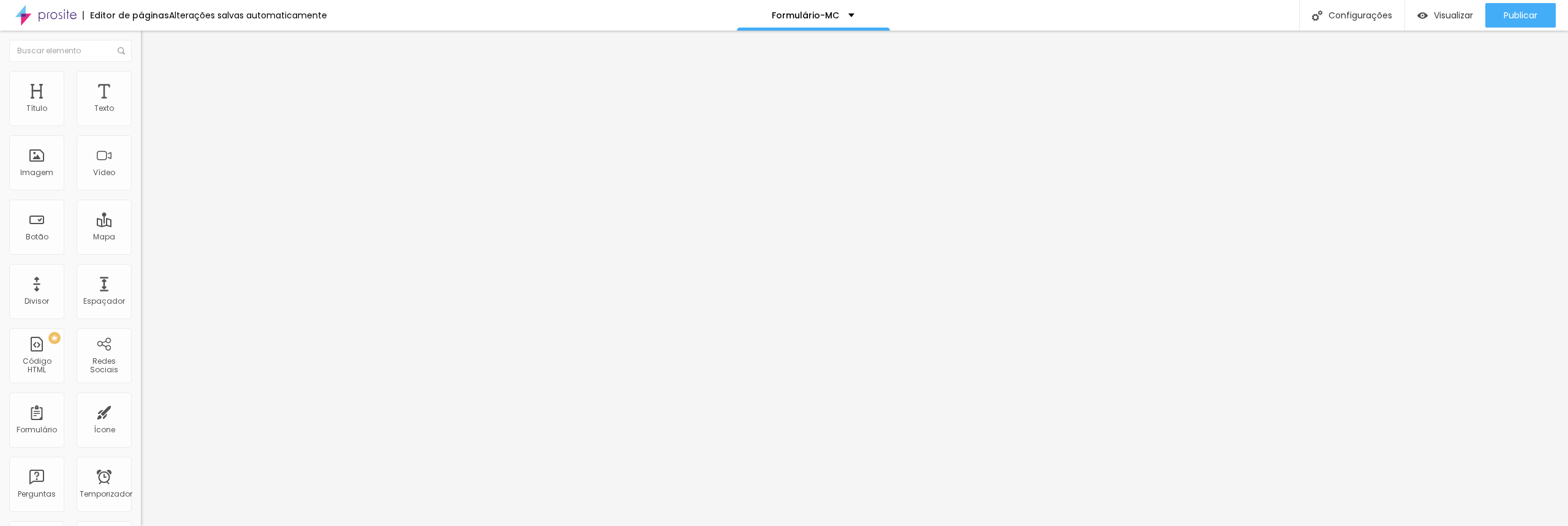
click at [141, 111] on icon at bounding box center [145, 107] width 9 height 8
click at [150, 113] on span "Ícone de trocarte" at bounding box center [185, 107] width 72 height 10
click at [141, 78] on li "Estilo" at bounding box center [211, 77] width 141 height 13
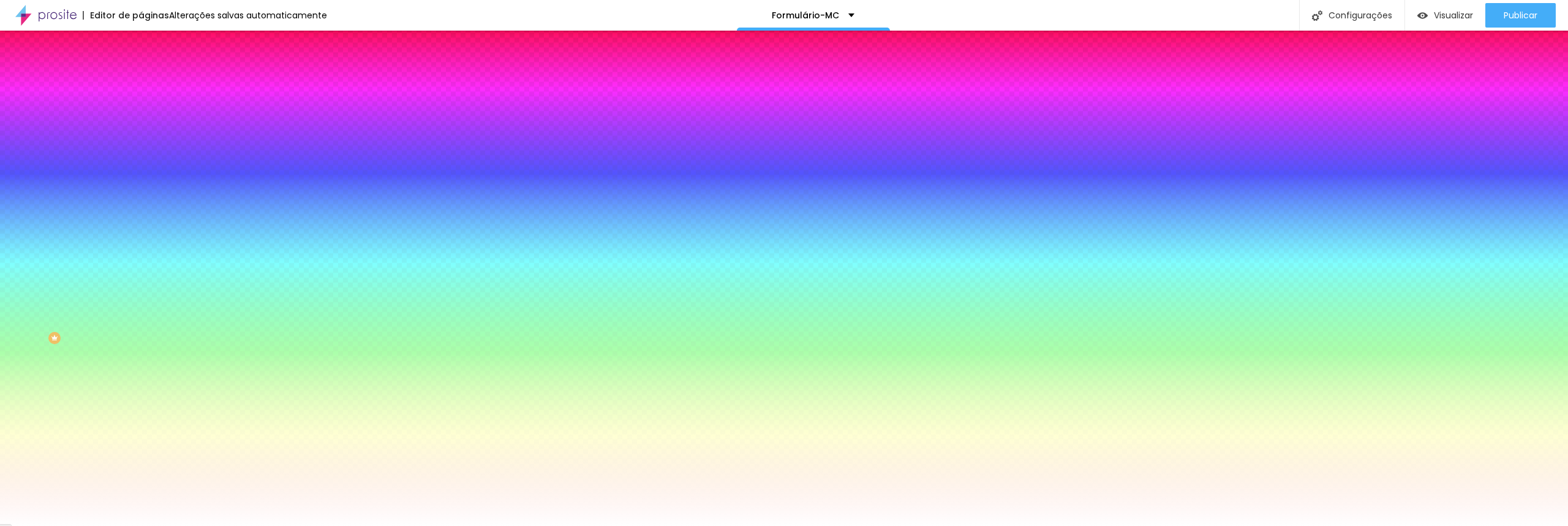
click at [141, 117] on div at bounding box center [211, 117] width 141 height 0
paste input "A8"
type input "#A80000"
click at [141, 300] on div "Editar nulo Conteúdo Estilo Avançado Cor do ícone Voltar ao padrão #A80000 Cor …" at bounding box center [211, 278] width 141 height 495
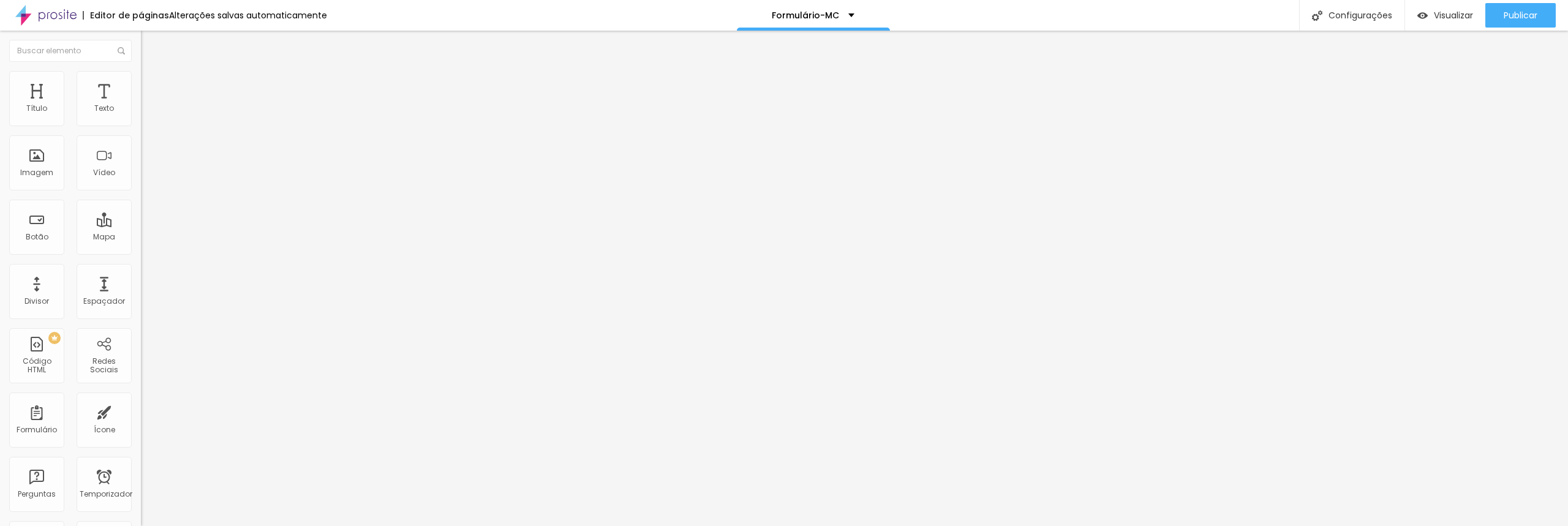
click at [141, 81] on li "Estilo" at bounding box center [211, 77] width 141 height 13
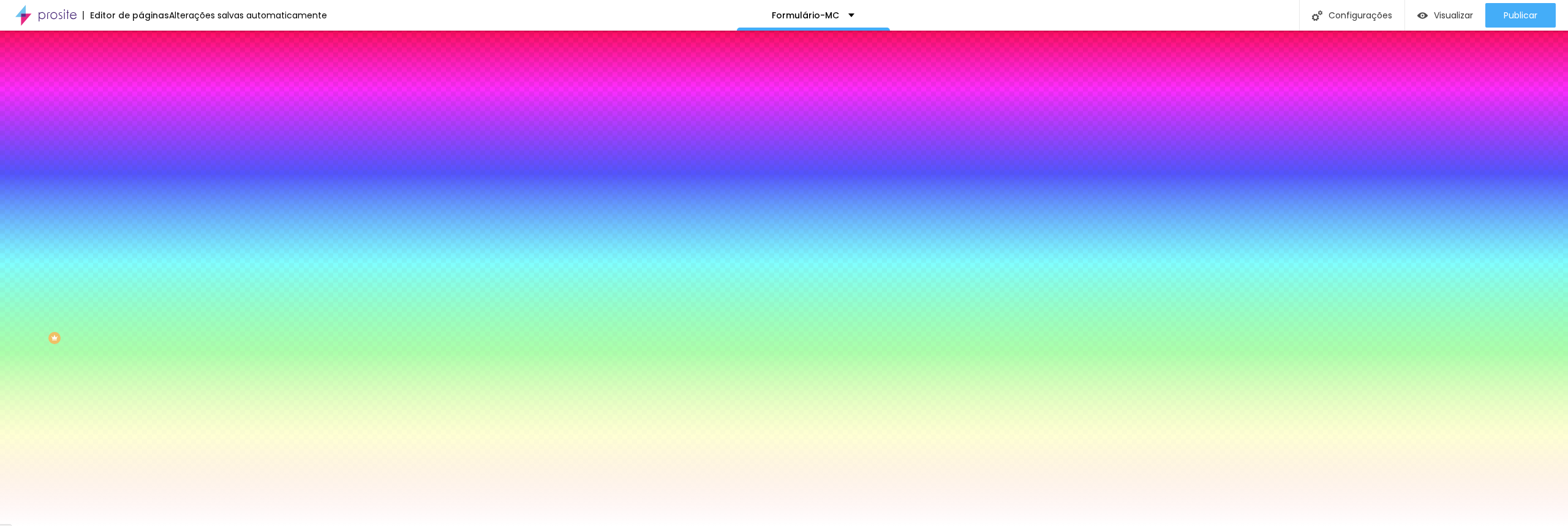
click at [146, 401] on icon "button" at bounding box center [149, 396] width 8 height 8
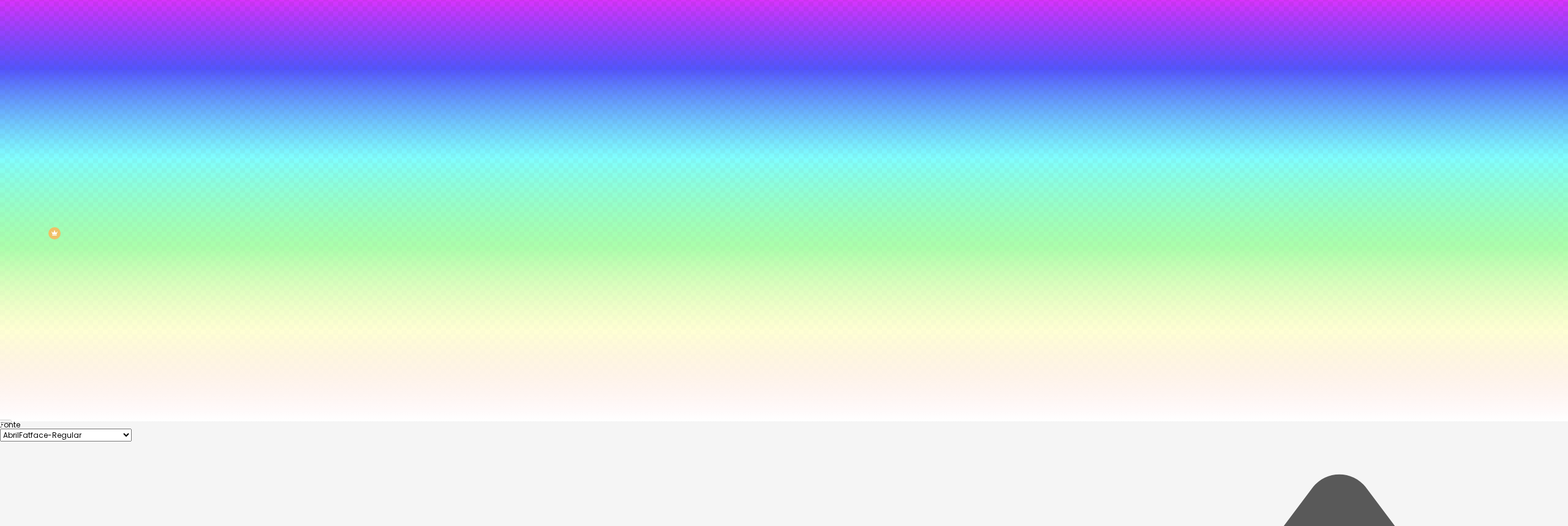
scroll to position [137, 0]
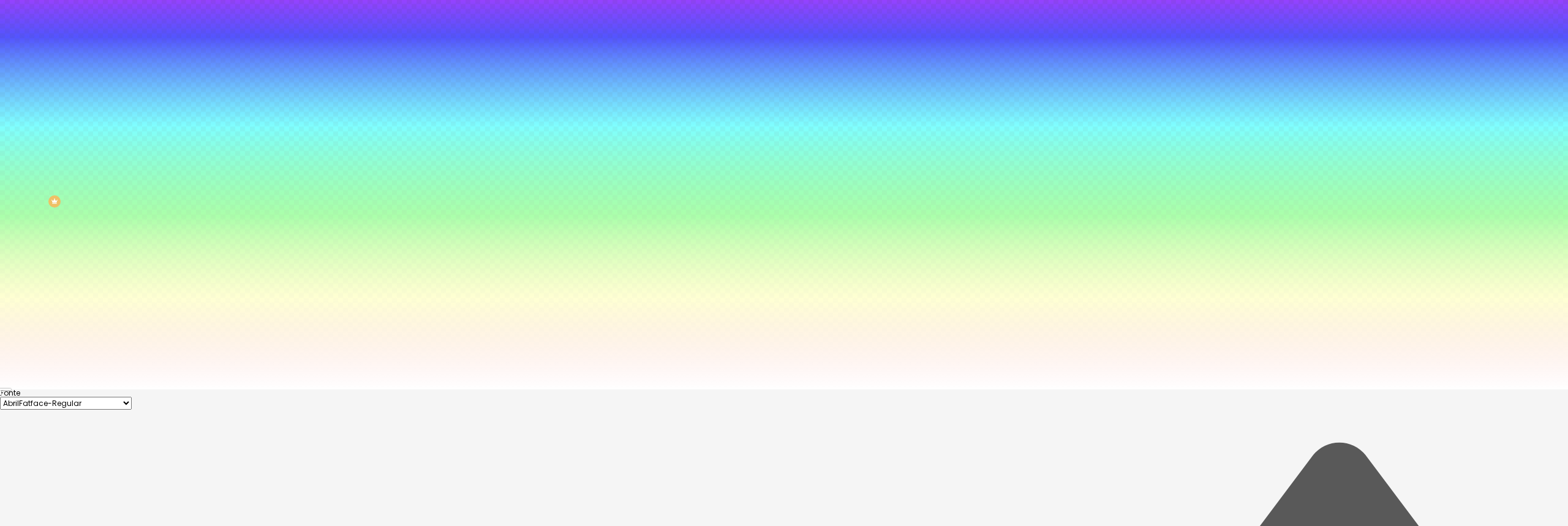
type input "#FFFFFF"
drag, startPoint x: 194, startPoint y: 459, endPoint x: 146, endPoint y: 404, distance: 73.0
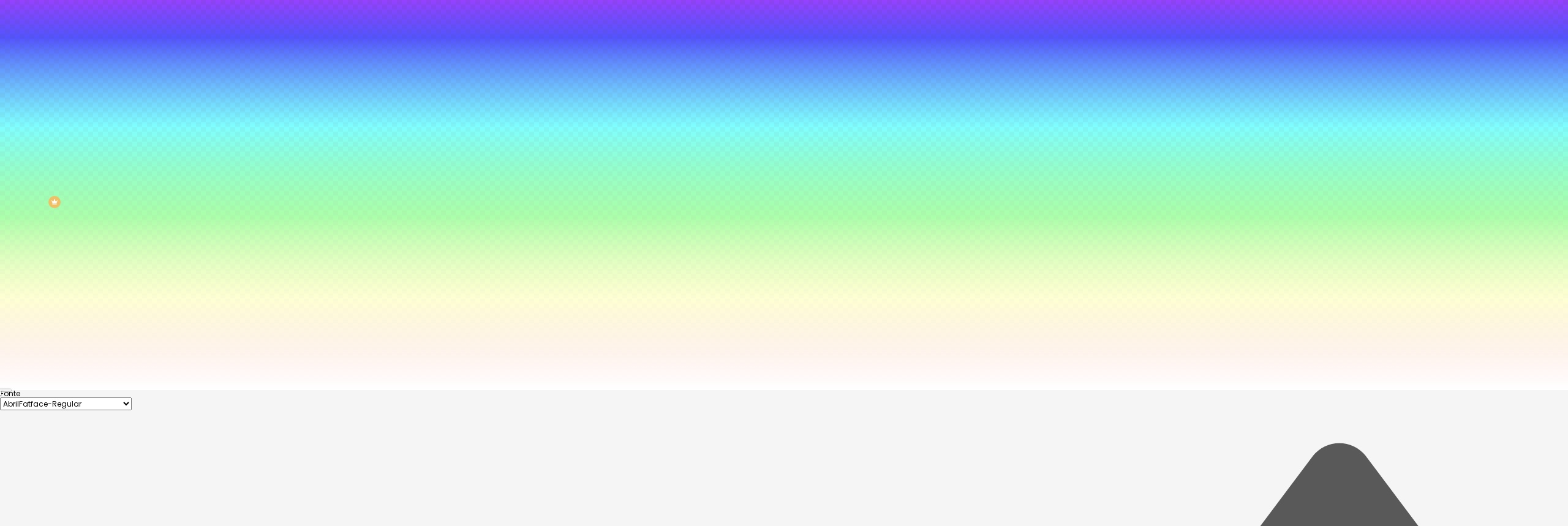
scroll to position [137, 0]
click at [362, 389] on div at bounding box center [784, 389] width 1568 height 0
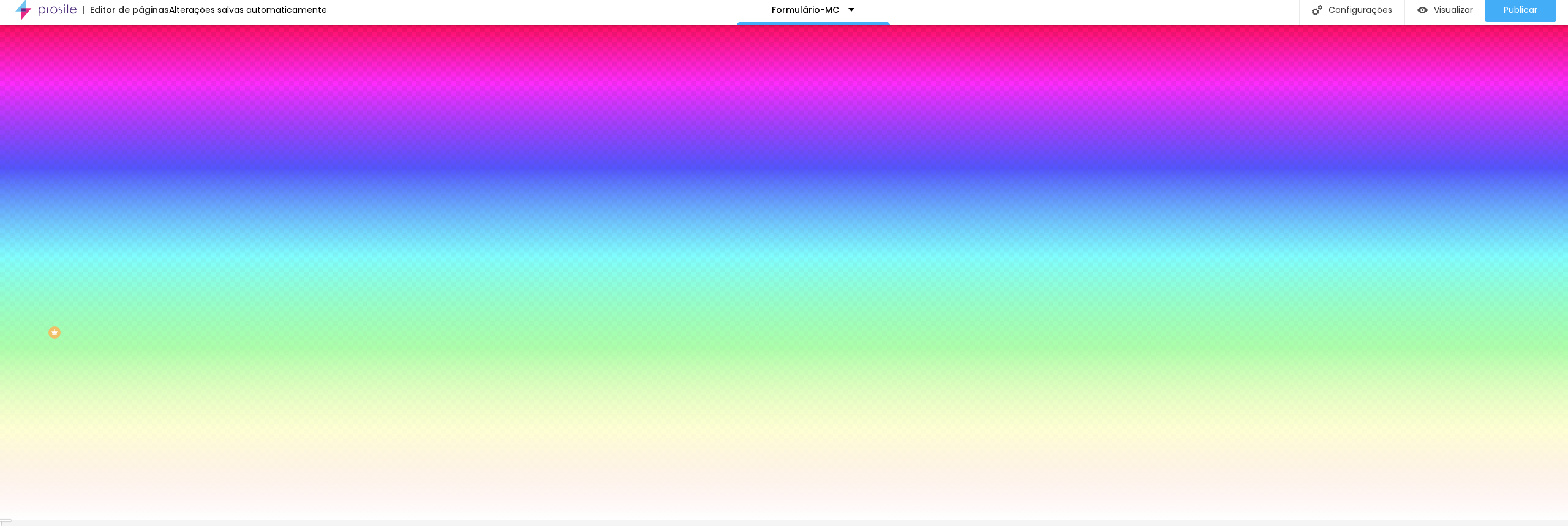
scroll to position [0, 0]
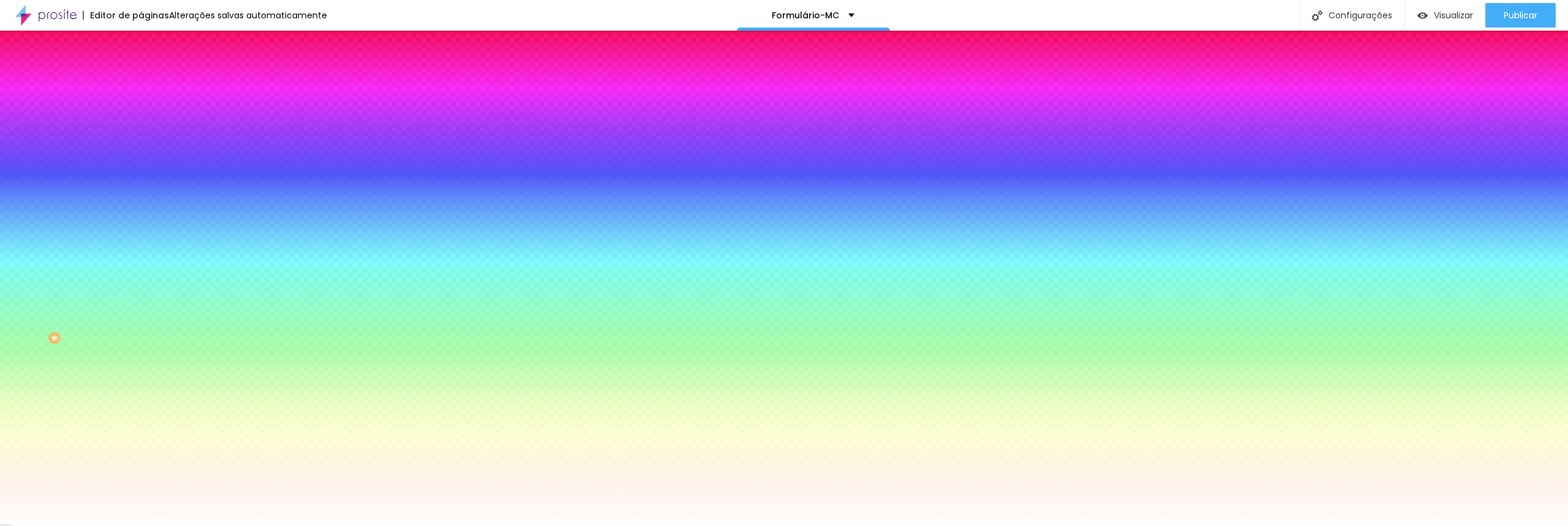
click at [147, 282] on icon "button" at bounding box center [149, 279] width 5 height 5
type input "#FFFFFF"
drag, startPoint x: 191, startPoint y: 482, endPoint x: 155, endPoint y: 426, distance: 66.6
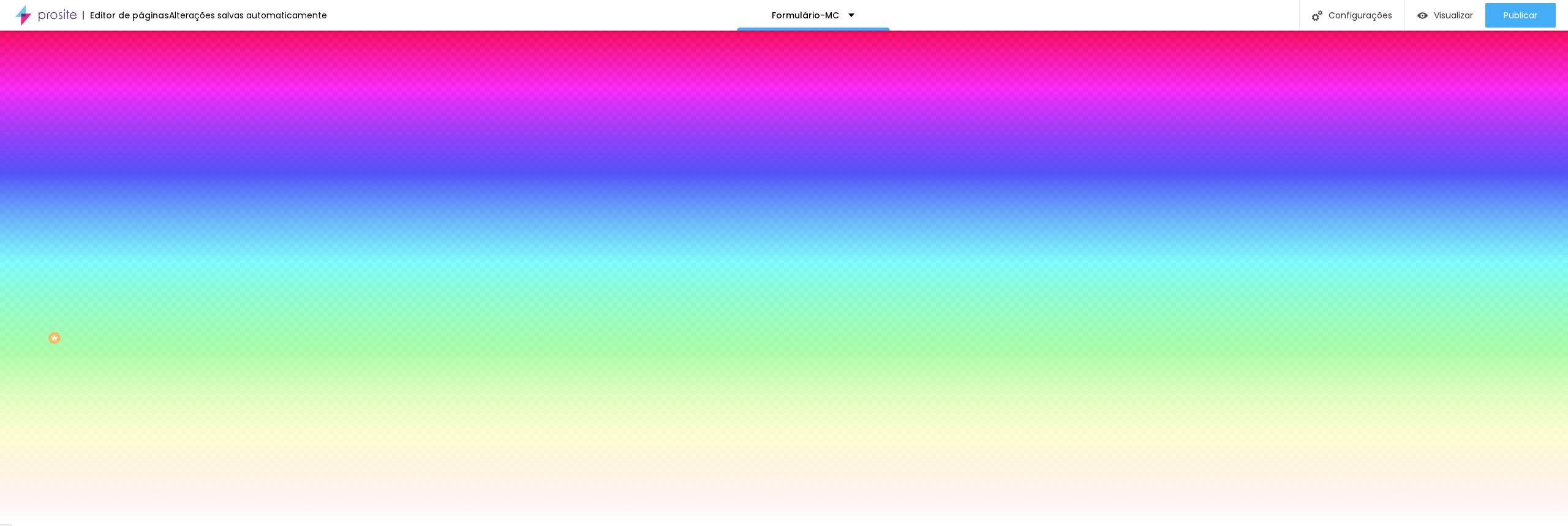
click at [224, 525] on div at bounding box center [784, 526] width 1568 height 0
click at [147, 132] on icon "button" at bounding box center [149, 130] width 5 height 5
type input "#261126"
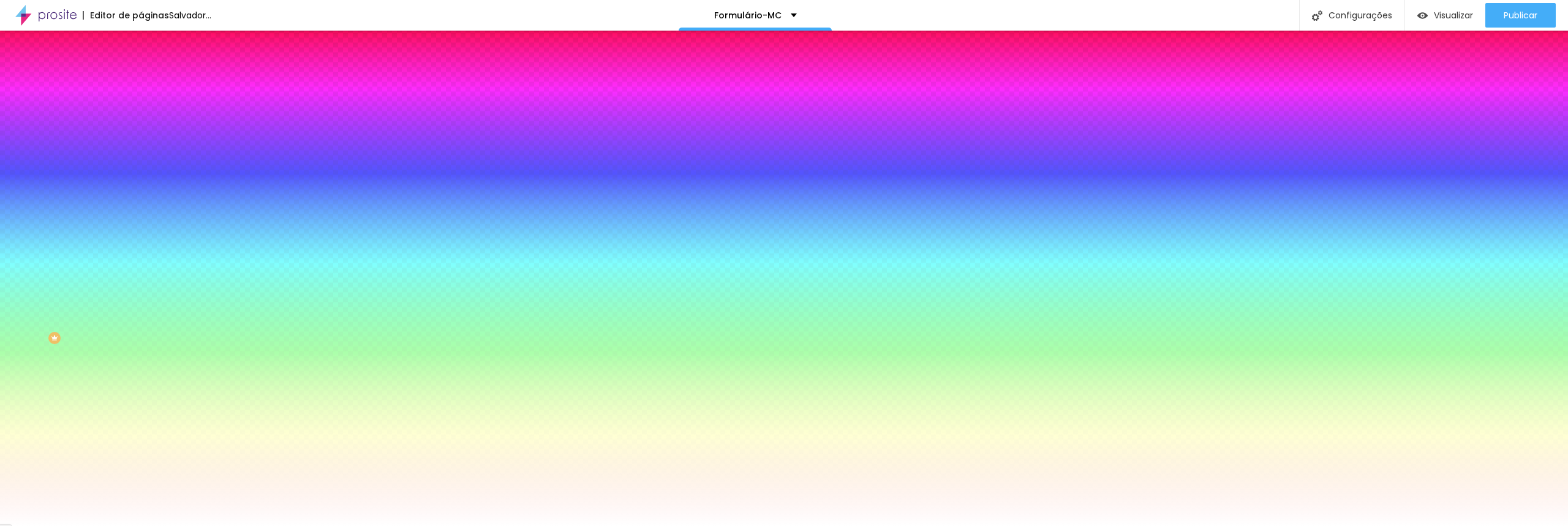
drag, startPoint x: 207, startPoint y: 366, endPoint x: 214, endPoint y: 378, distance: 13.9
click at [214, 378] on div at bounding box center [784, 263] width 1568 height 526
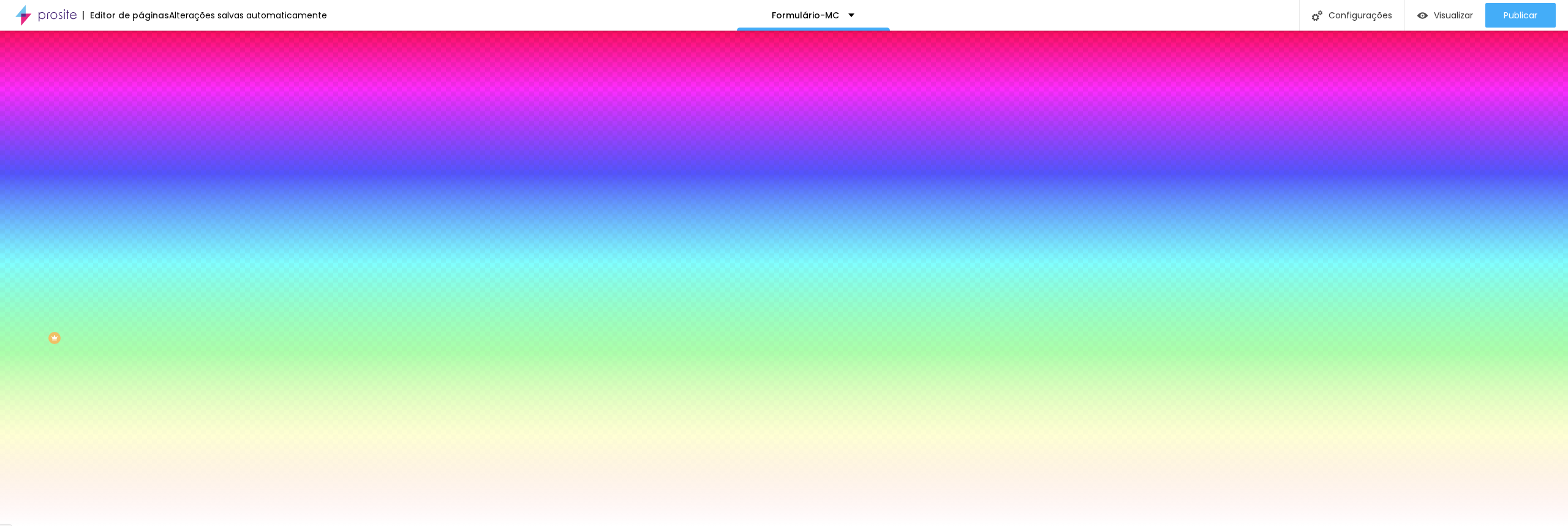
select select "MontserratMedium"
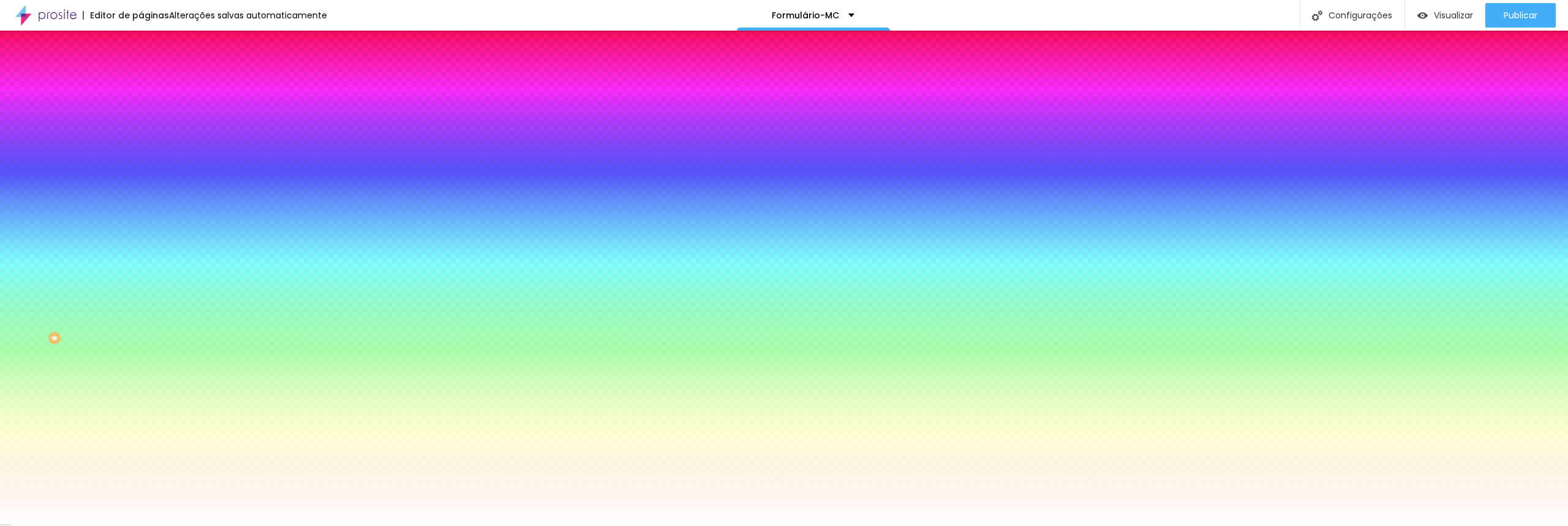
drag, startPoint x: 250, startPoint y: 284, endPoint x: 330, endPoint y: 283, distance: 80.0
click at [331, 284] on body "Editor de páginas Alterações salvas automaticamente Formulário-MC Configurações…" at bounding box center [784, 263] width 1568 height 526
paste input "A80000"
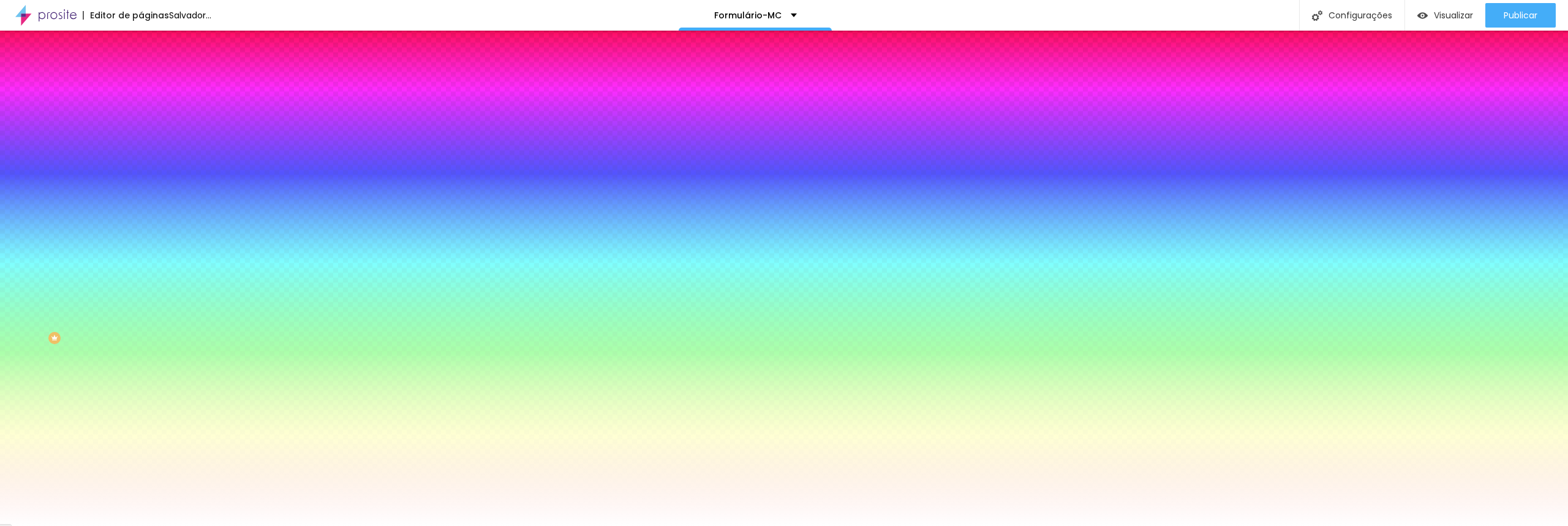
type input "#A80000"
click at [353, 525] on div at bounding box center [784, 526] width 1568 height 0
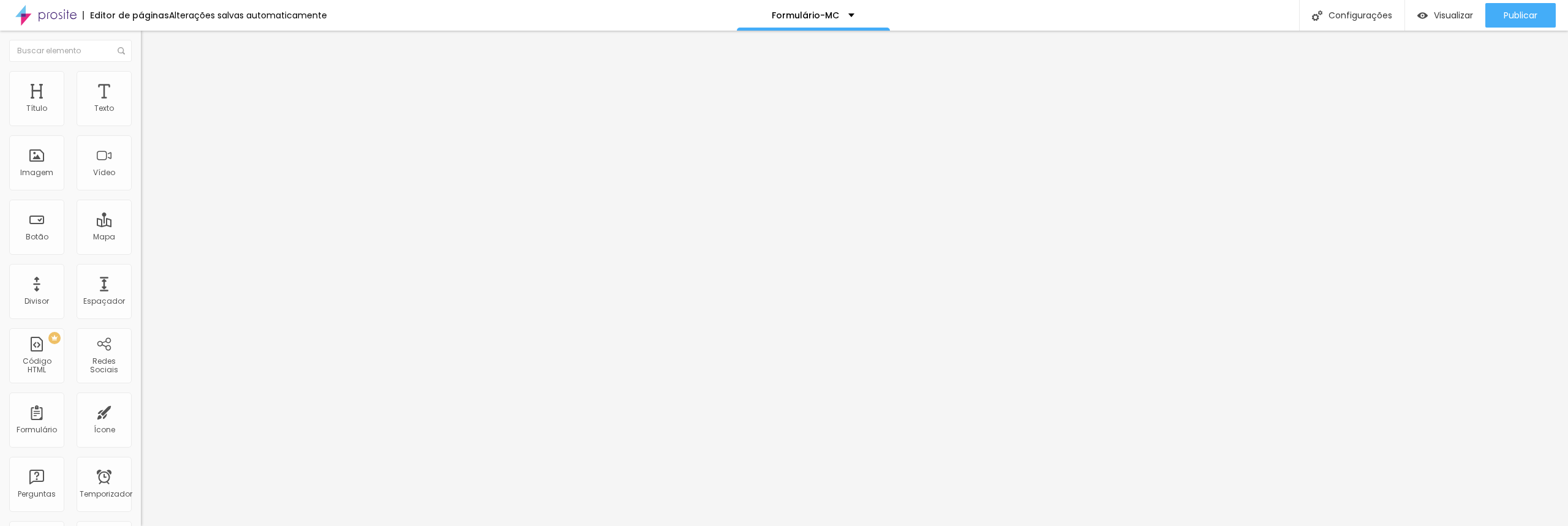
click at [141, 115] on input "text" at bounding box center [214, 109] width 147 height 13
paste input "https://youtu.be/fq_fKEsoVU0?si=nys4LzwmcnW0D0bR"
type input "https://youtu.be/fq_fKEsoVU0?si=nys4LzwmcnW0D0bR"
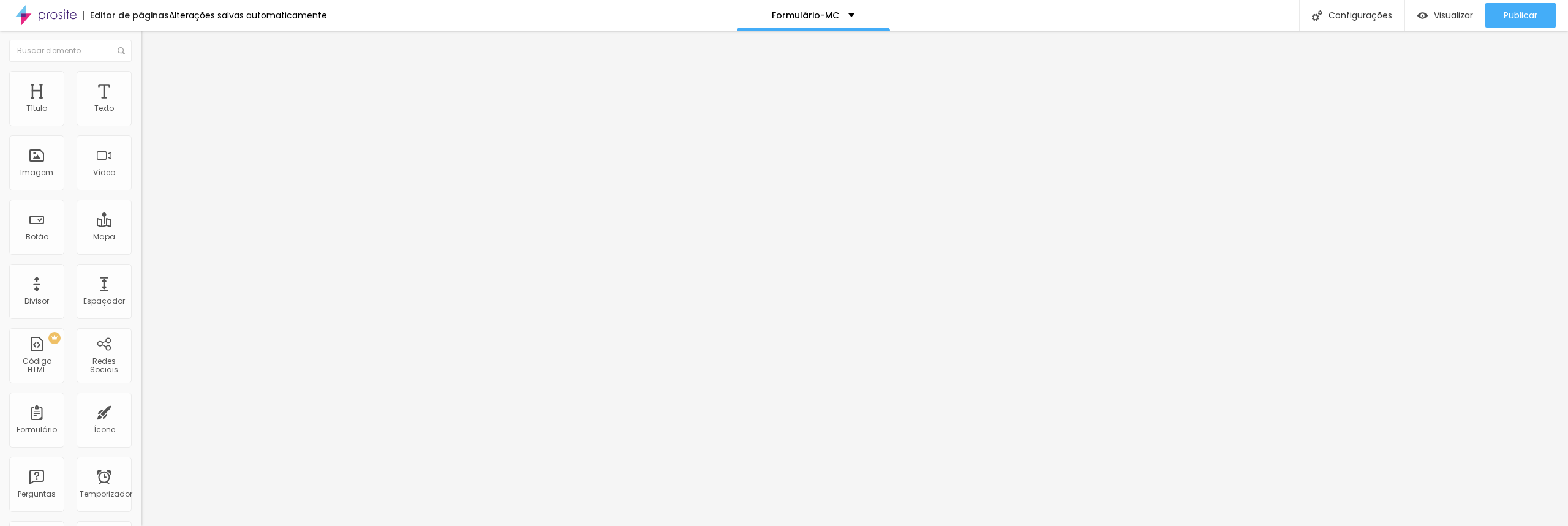
click at [141, 183] on span "Padrão 4:3" at bounding box center [161, 178] width 40 height 10
click at [162, 198] on font "16:9" at bounding box center [169, 192] width 14 height 10
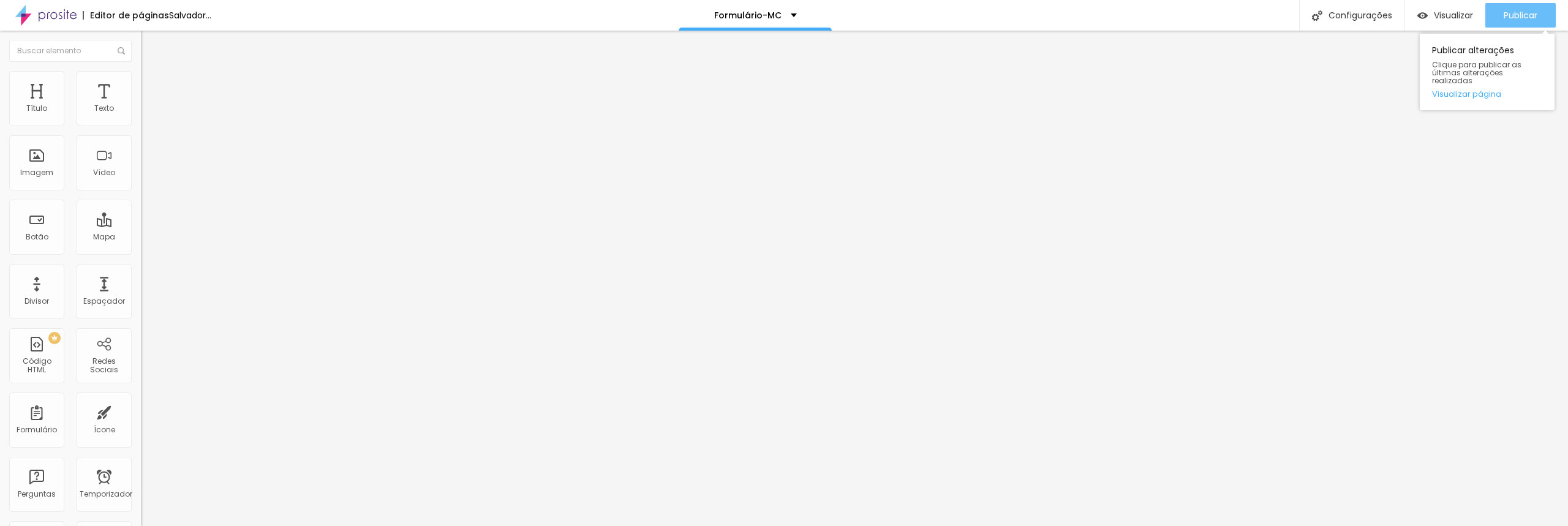
click at [1525, 13] on font "Publicar" at bounding box center [1521, 15] width 33 height 13
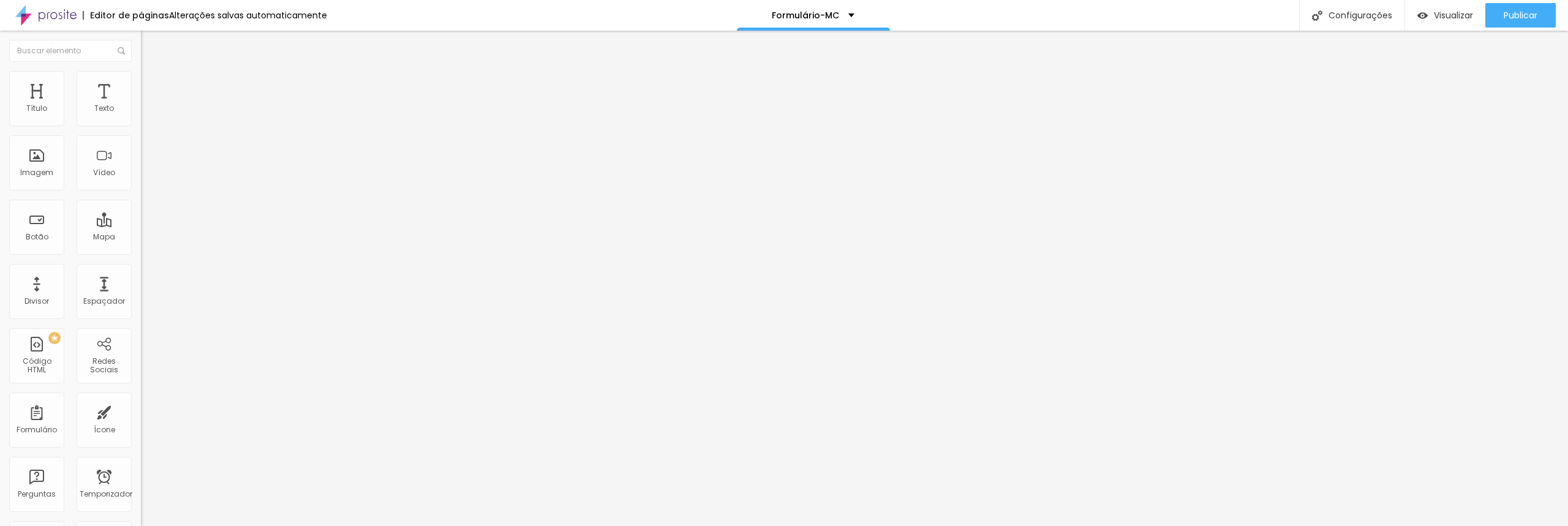
click at [150, 43] on img "button" at bounding box center [155, 45] width 10 height 10
click at [60, 20] on img at bounding box center [46, 15] width 61 height 31
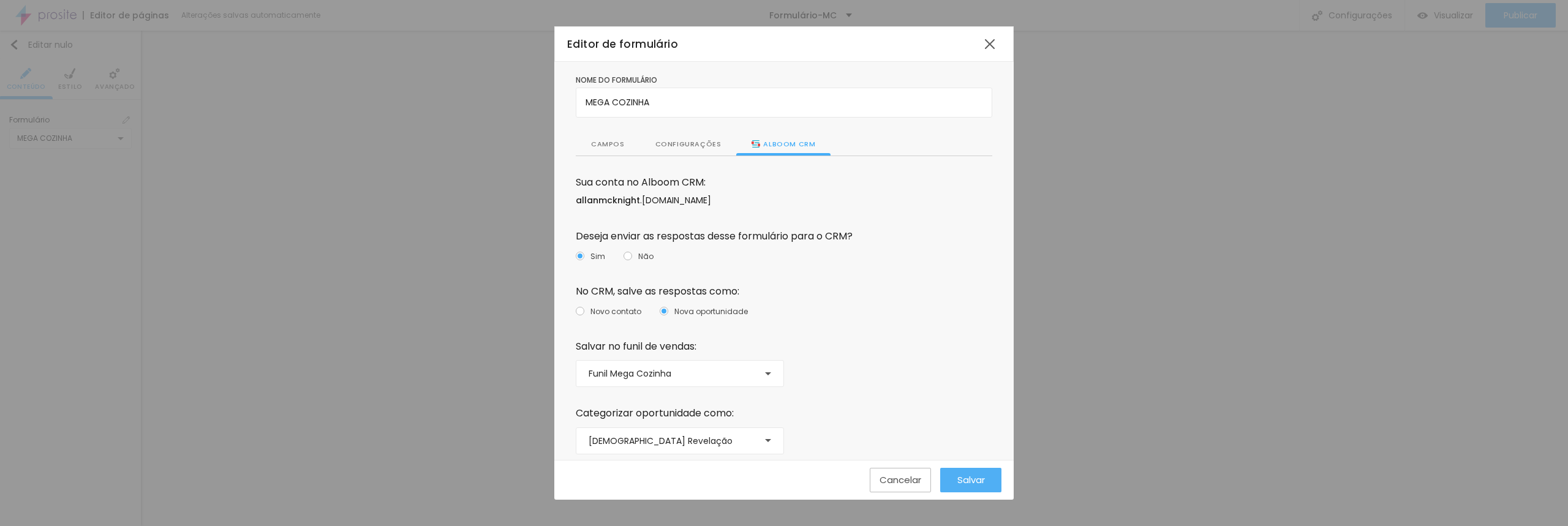
scroll to position [25, 0]
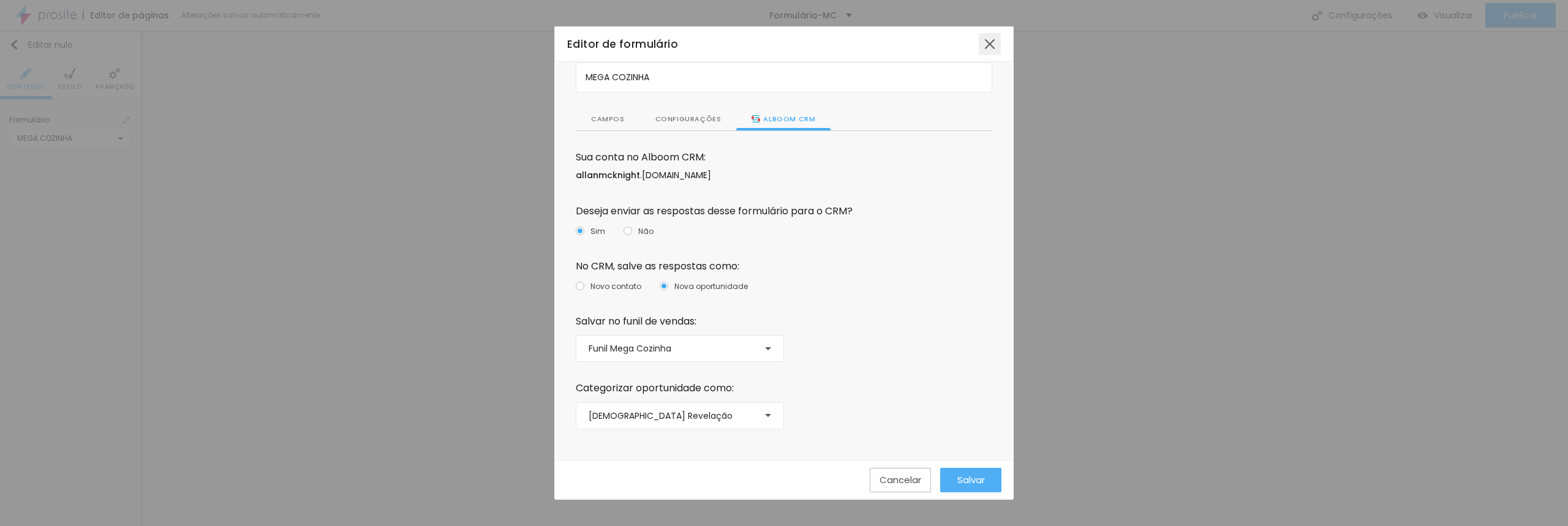
click at [992, 40] on div at bounding box center [990, 44] width 22 height 22
